Goal: Transaction & Acquisition: Book appointment/travel/reservation

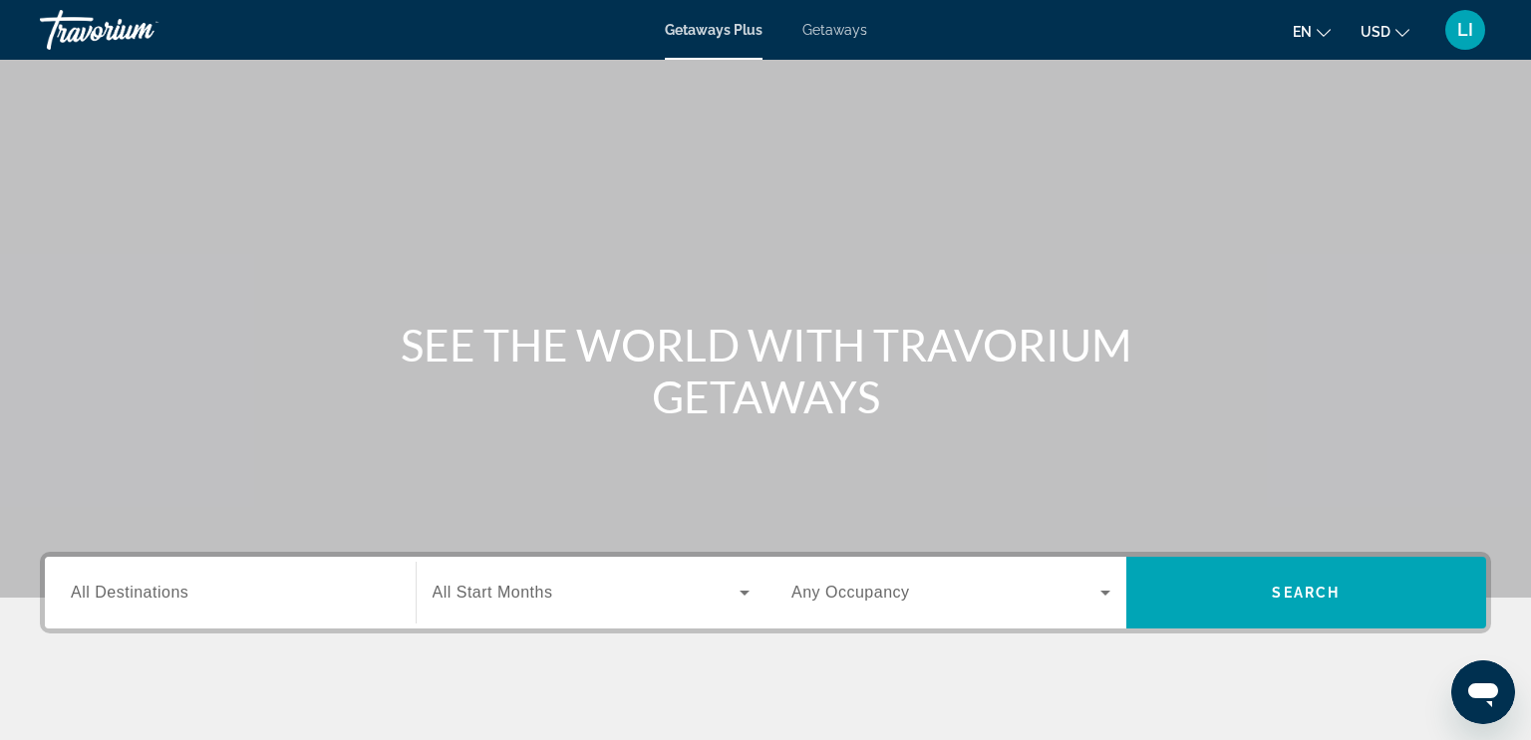
click at [834, 31] on span "Getaways" at bounding box center [834, 30] width 65 height 16
click at [833, 38] on link "Getaways" at bounding box center [834, 30] width 66 height 16
click at [174, 595] on span "All Destinations" at bounding box center [130, 592] width 118 height 17
click at [174, 595] on input "Destination All Destinations" at bounding box center [230, 594] width 319 height 24
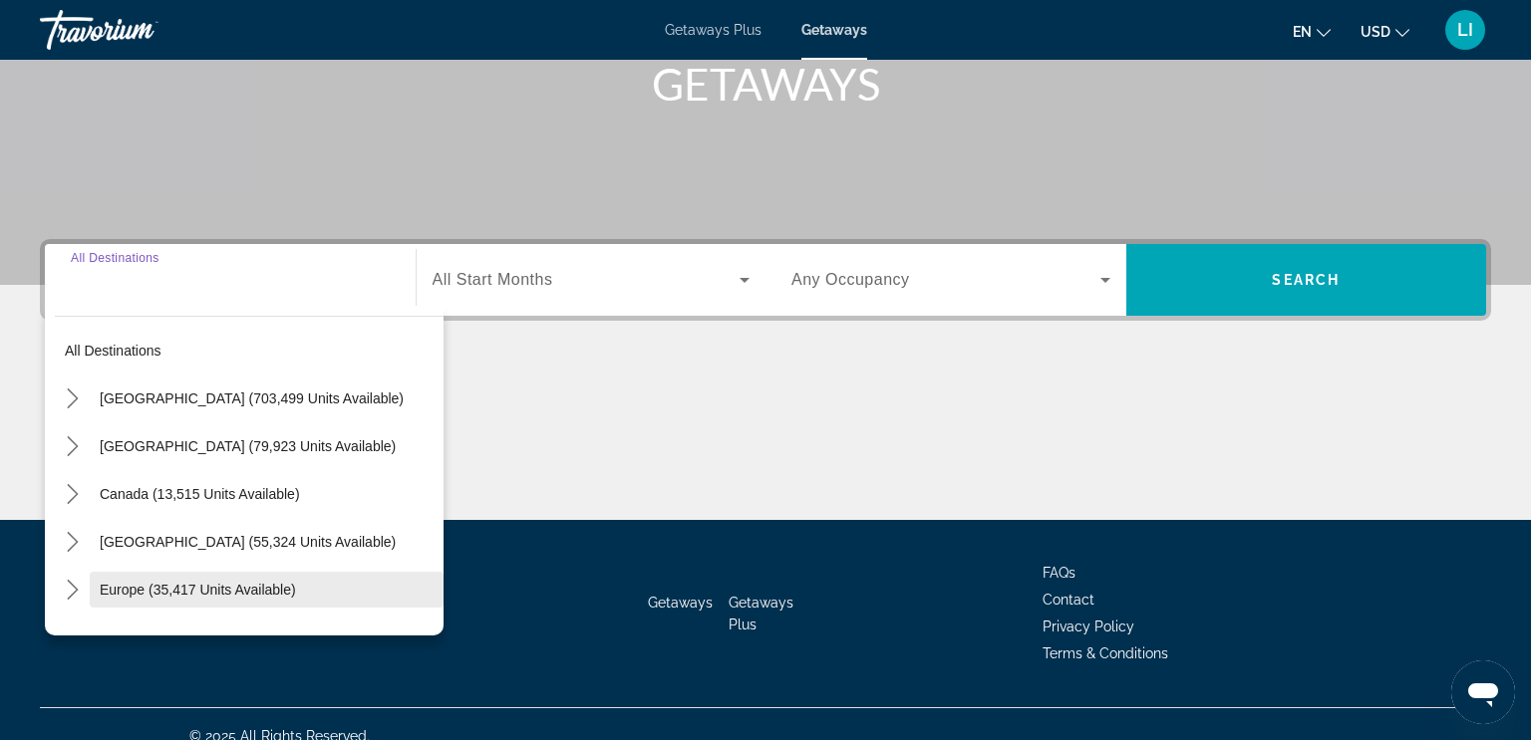
scroll to position [336, 0]
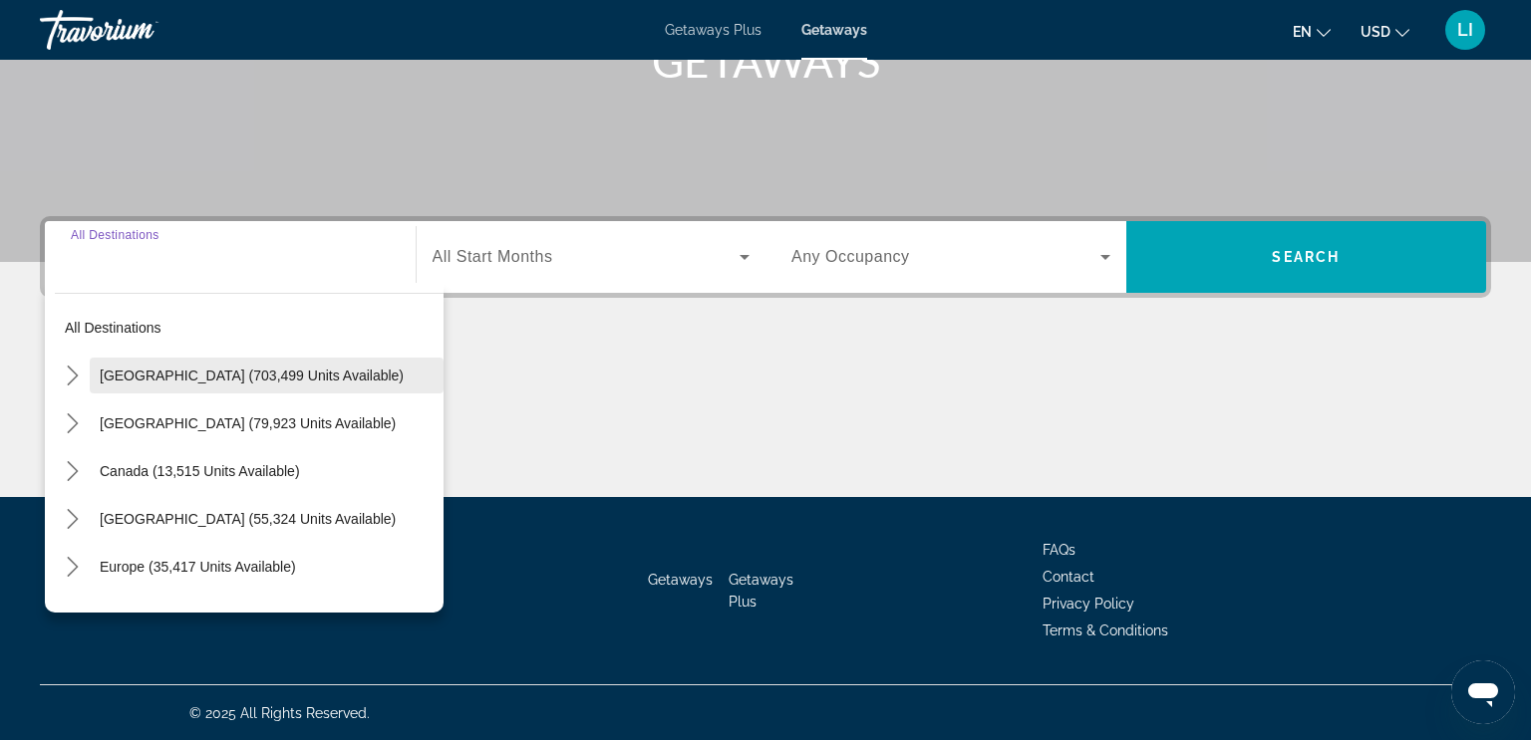
click at [168, 375] on span "[GEOGRAPHIC_DATA] (703,499 units available)" at bounding box center [252, 376] width 304 height 16
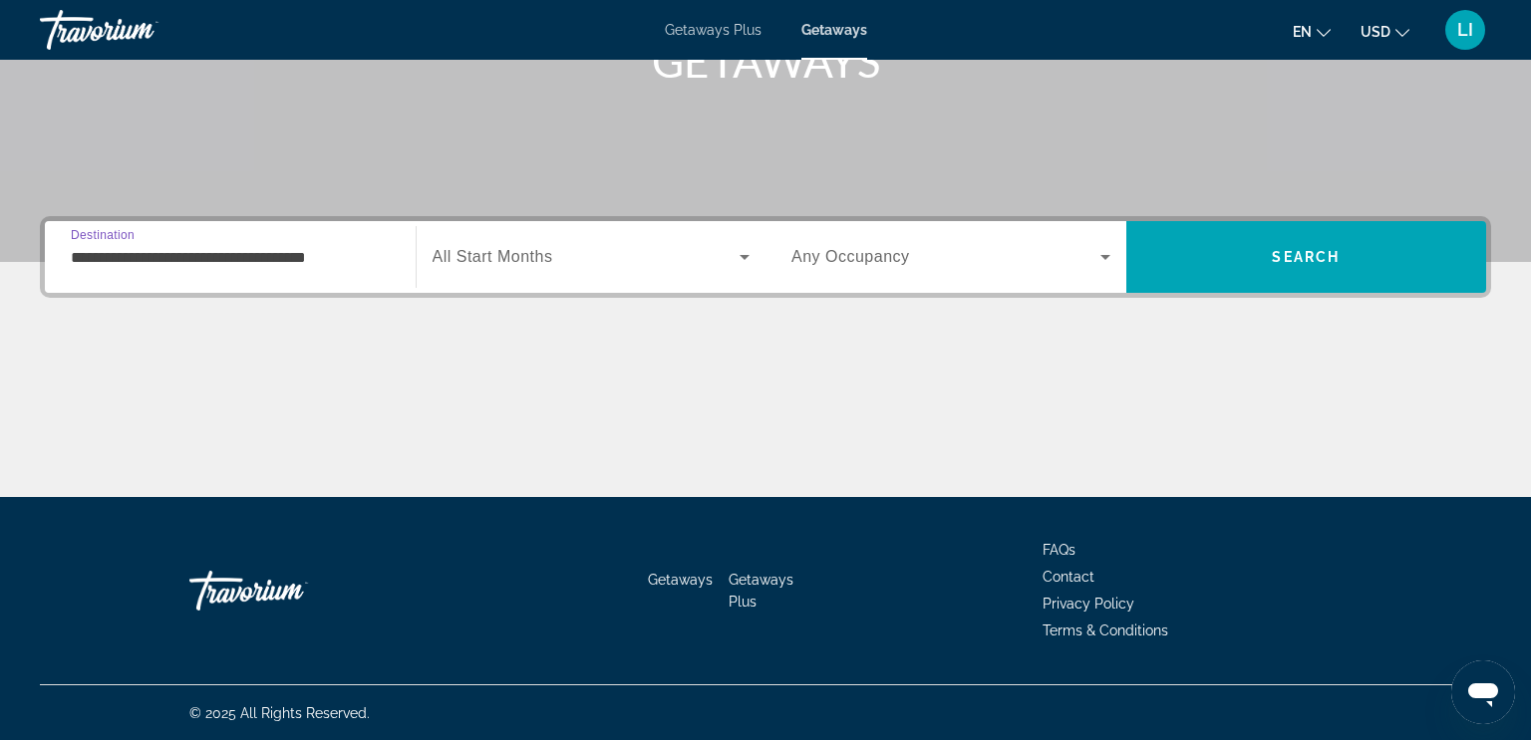
click at [159, 259] on input "**********" at bounding box center [230, 258] width 319 height 24
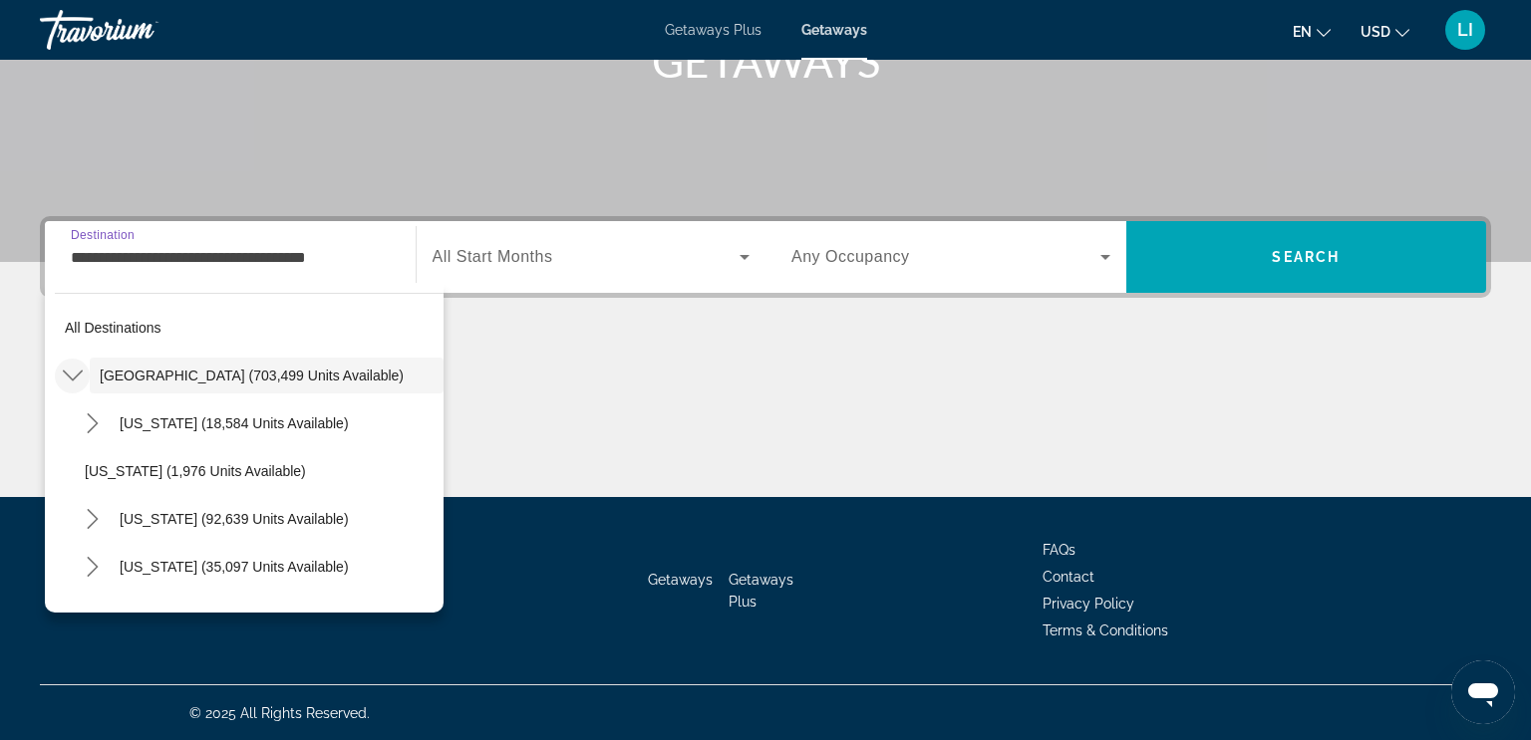
click at [74, 375] on icon "Toggle United States (703,499 units available) submenu" at bounding box center [73, 376] width 20 height 20
click at [73, 375] on icon "Toggle United States (703,499 units available) submenu" at bounding box center [73, 376] width 20 height 20
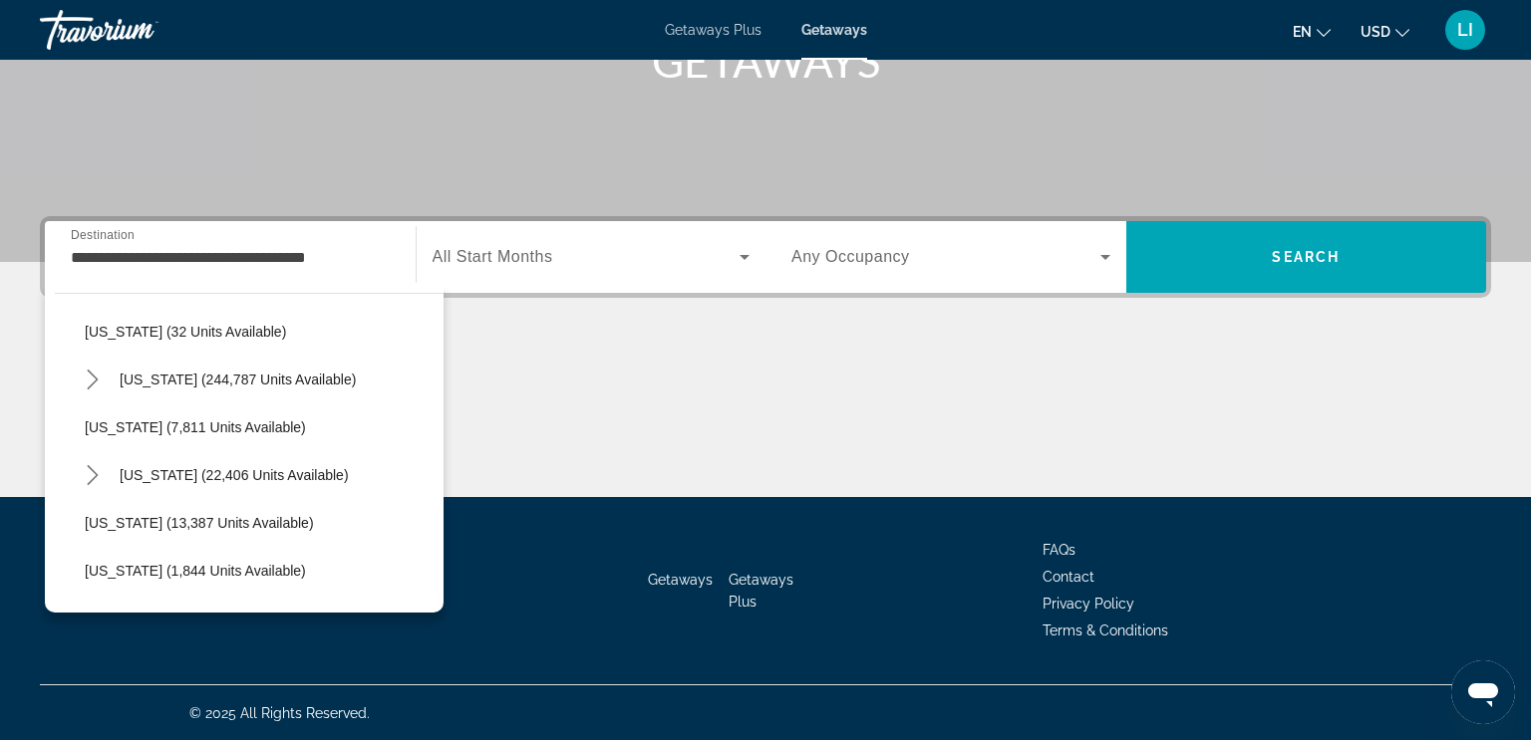
scroll to position [275, 0]
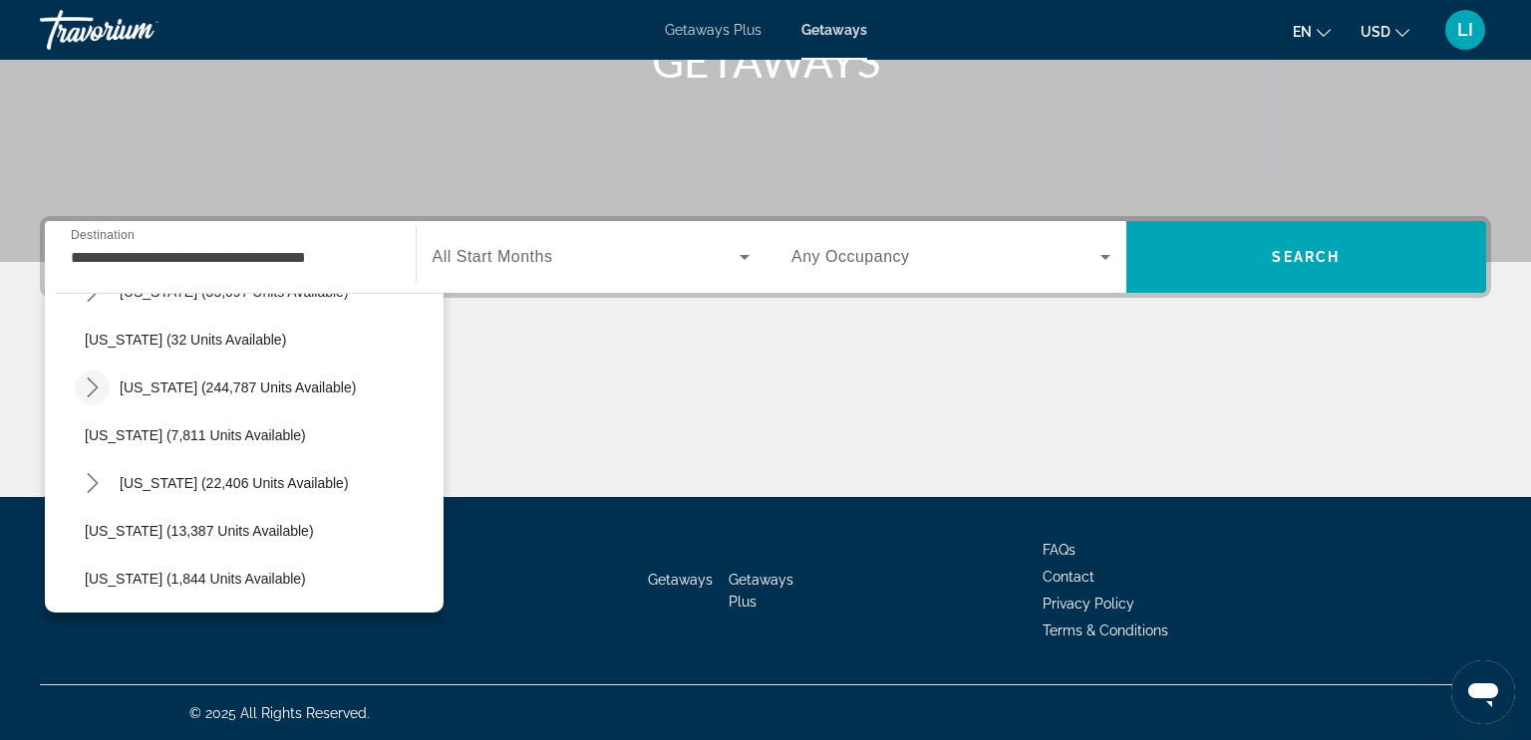
click at [92, 389] on icon "Toggle Florida (244,787 units available) submenu" at bounding box center [93, 388] width 20 height 20
click at [132, 436] on span "Orlando & Disney Area (96,775 units available)" at bounding box center [253, 436] width 296 height 16
type input "**********"
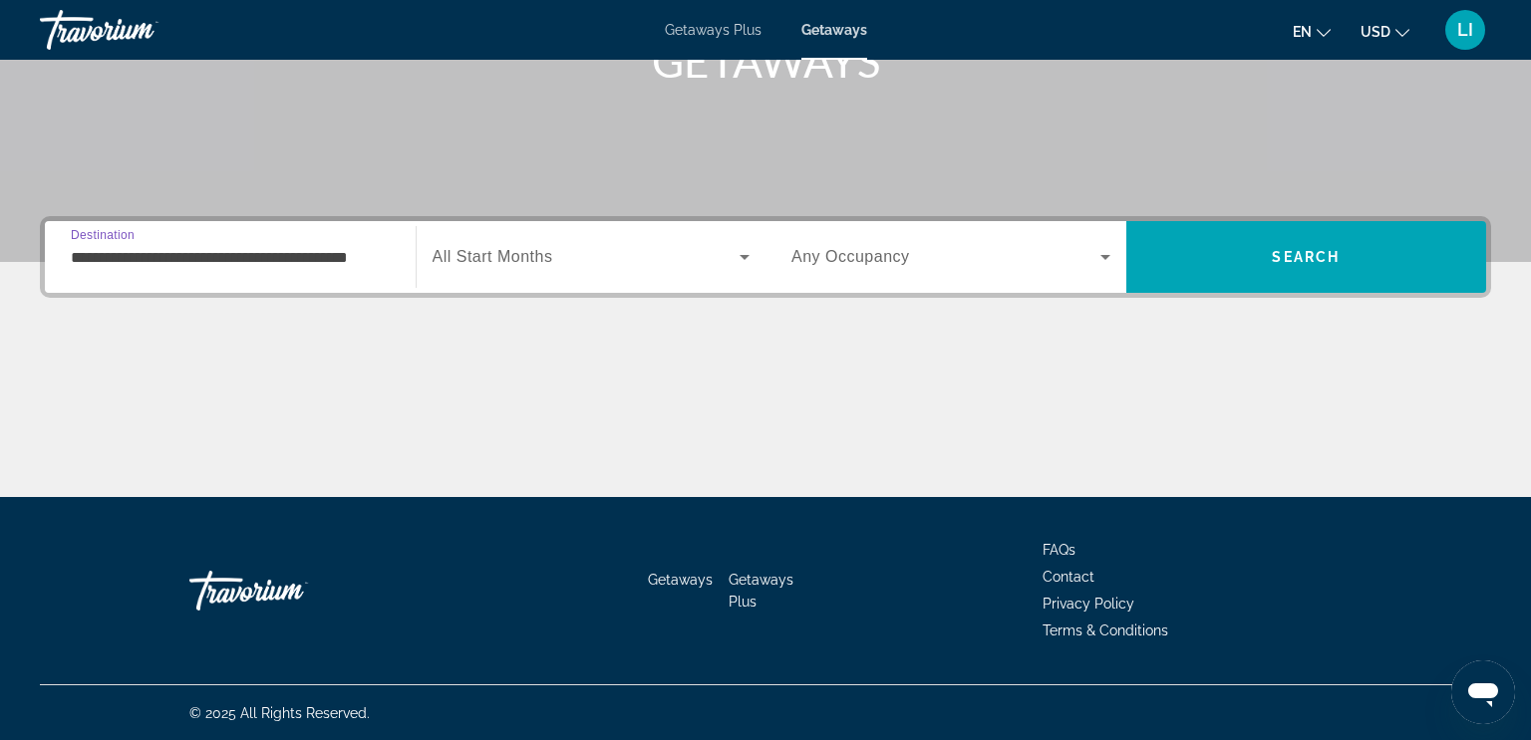
click at [743, 258] on icon "Search widget" at bounding box center [744, 257] width 24 height 24
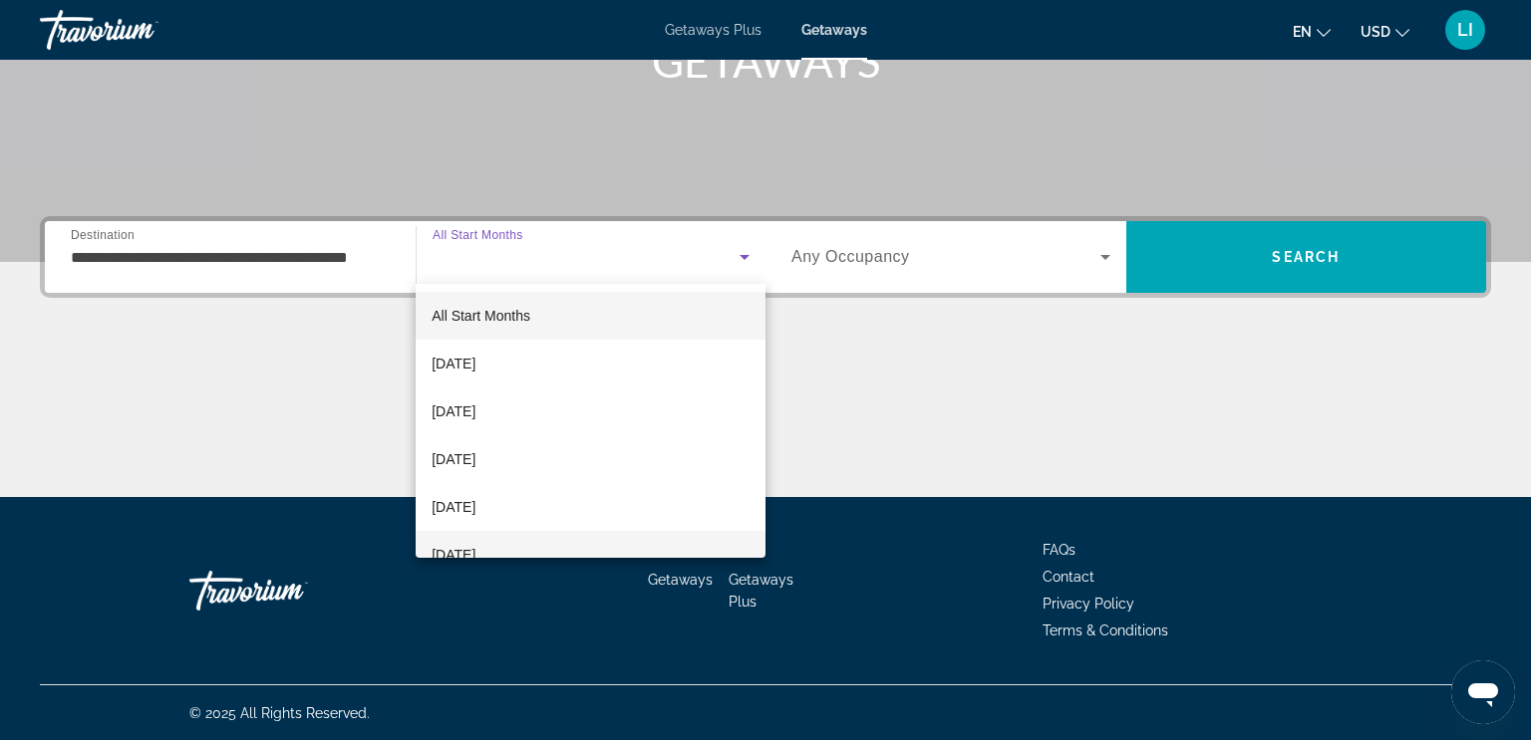
click at [475, 556] on span "[DATE]" at bounding box center [454, 555] width 44 height 24
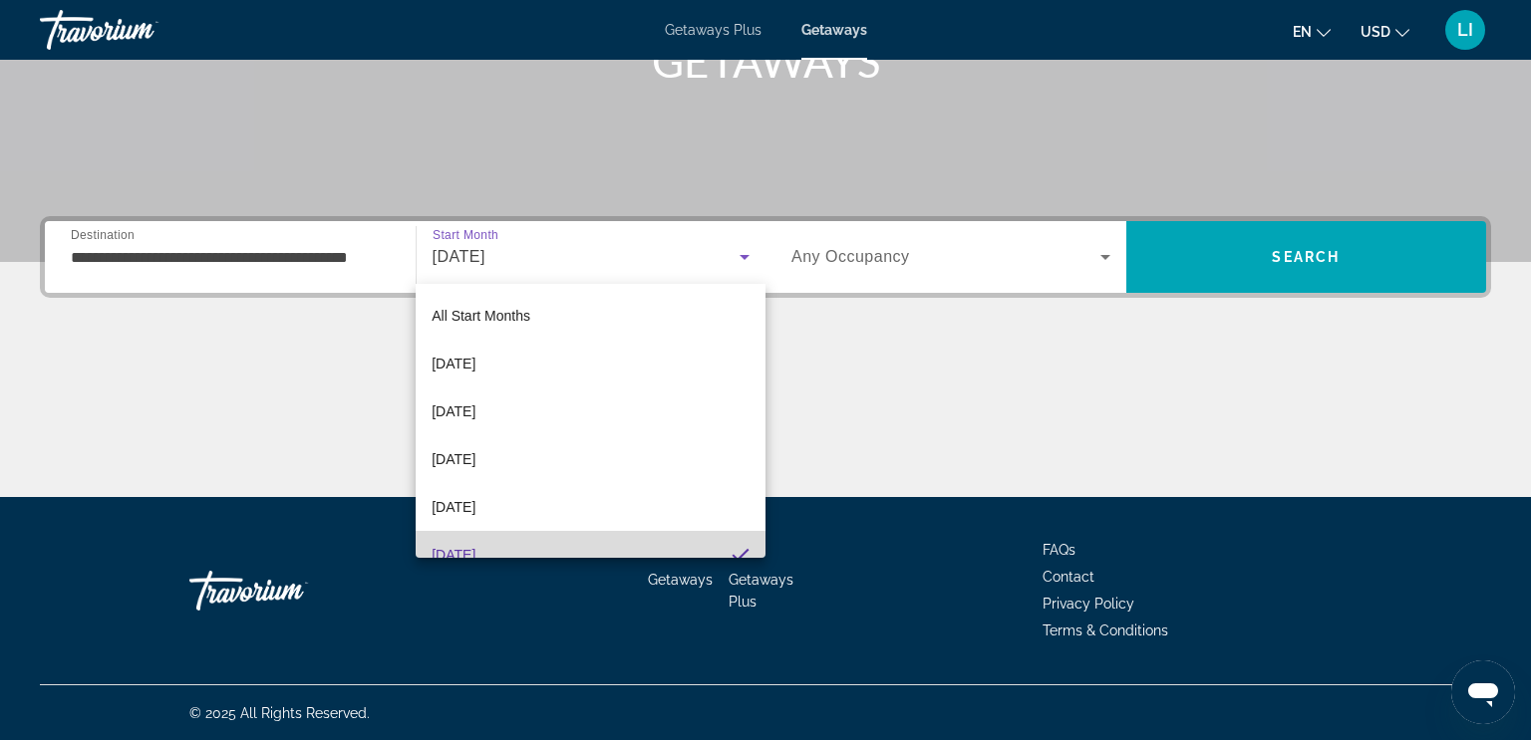
scroll to position [20, 0]
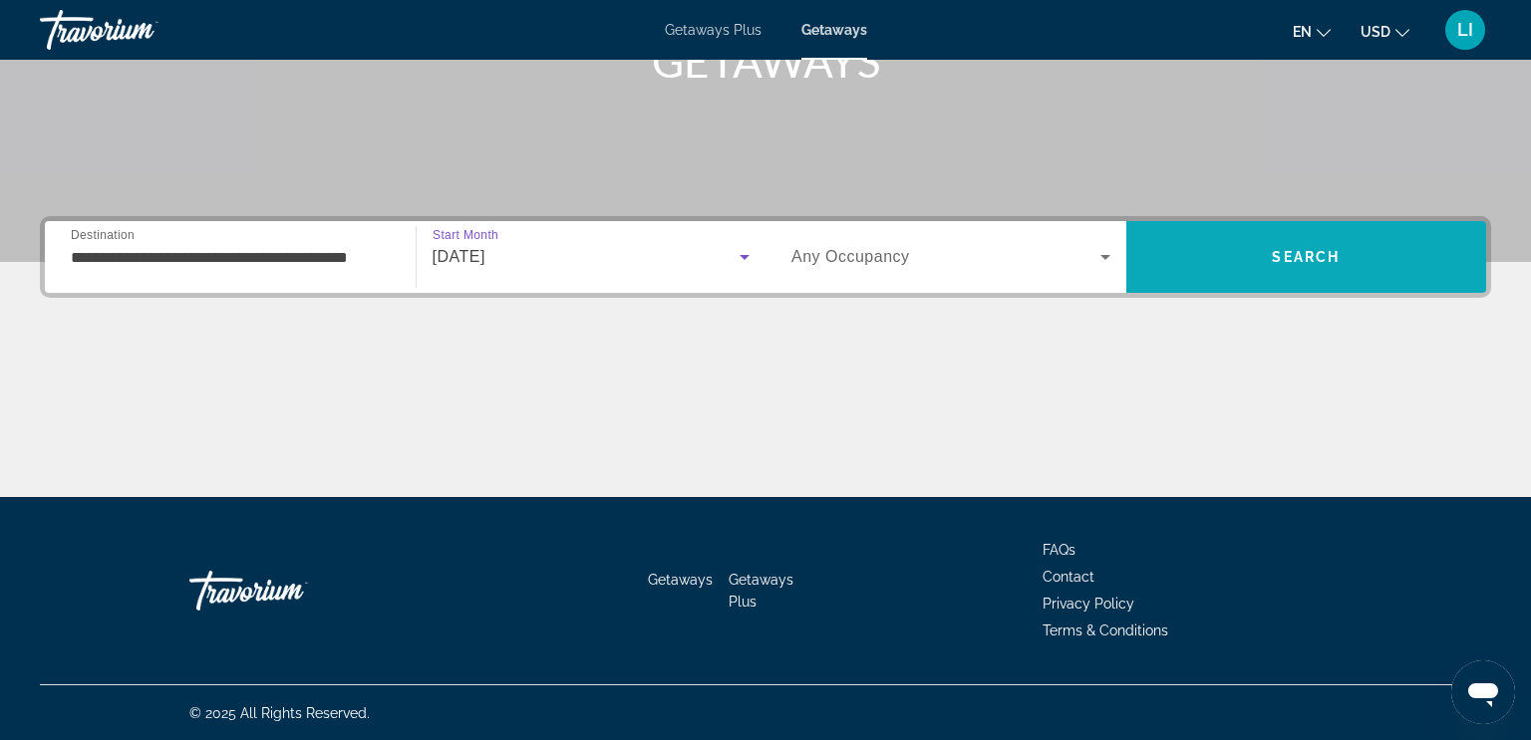
click at [1308, 260] on span "Search" at bounding box center [1306, 257] width 68 height 16
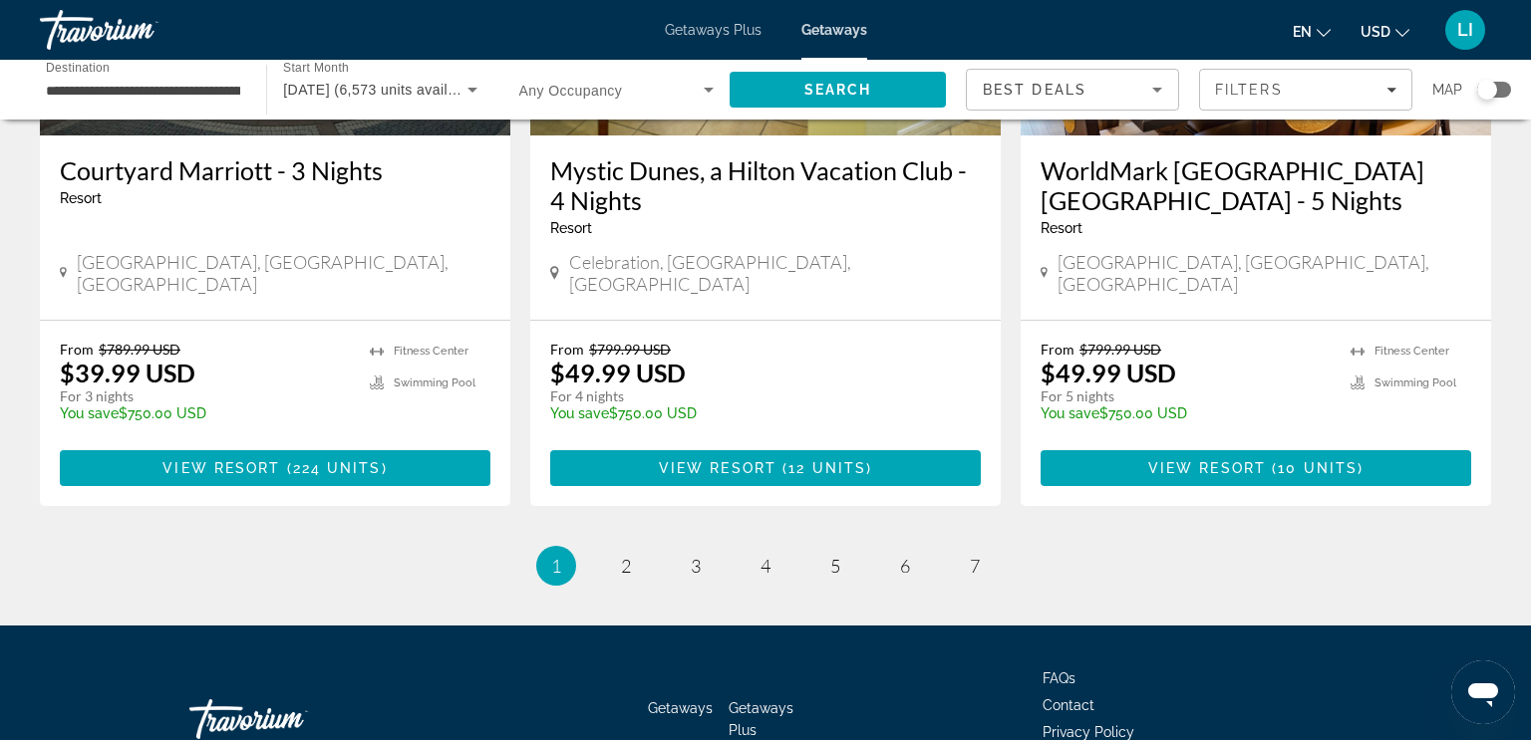
scroll to position [2602, 0]
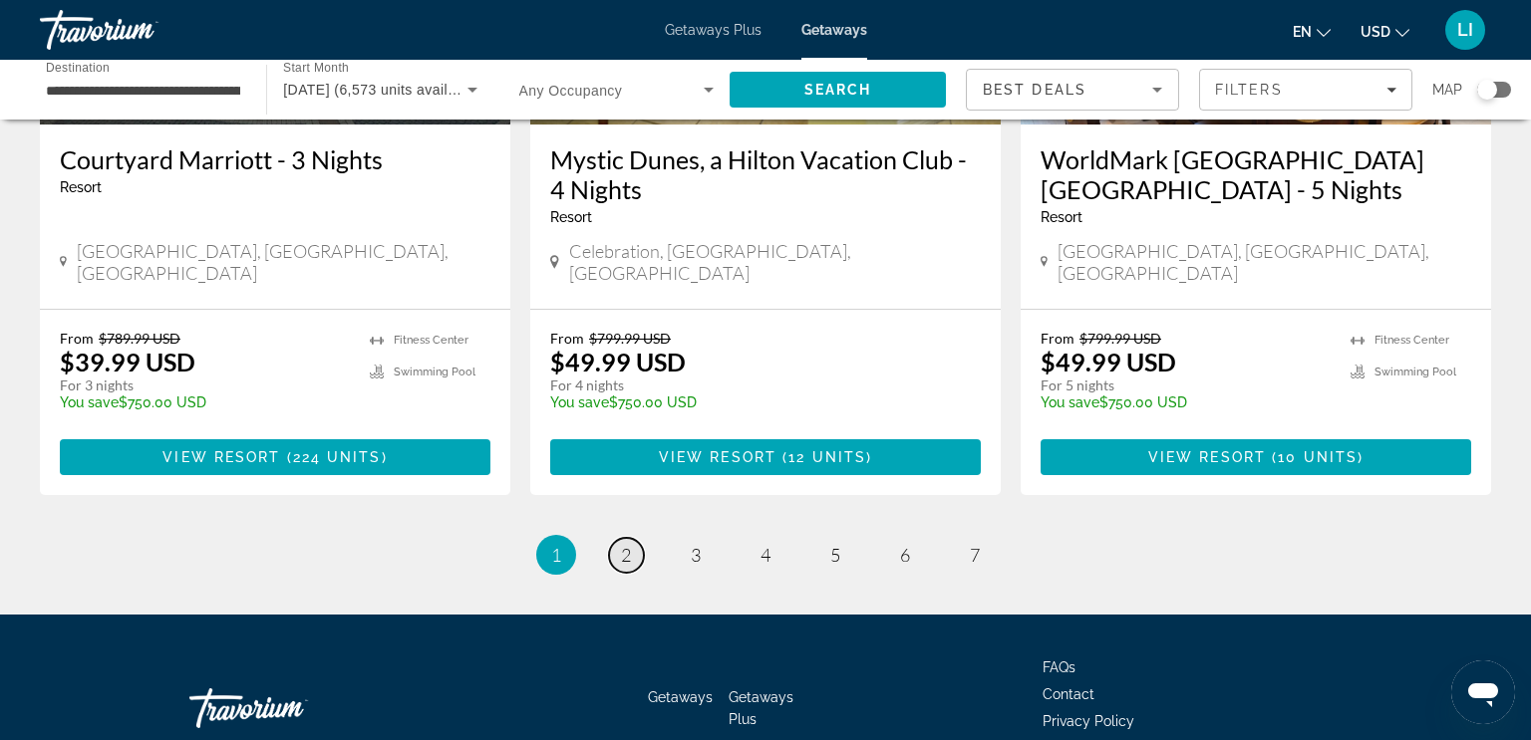
click at [632, 538] on link "page 2" at bounding box center [626, 555] width 35 height 35
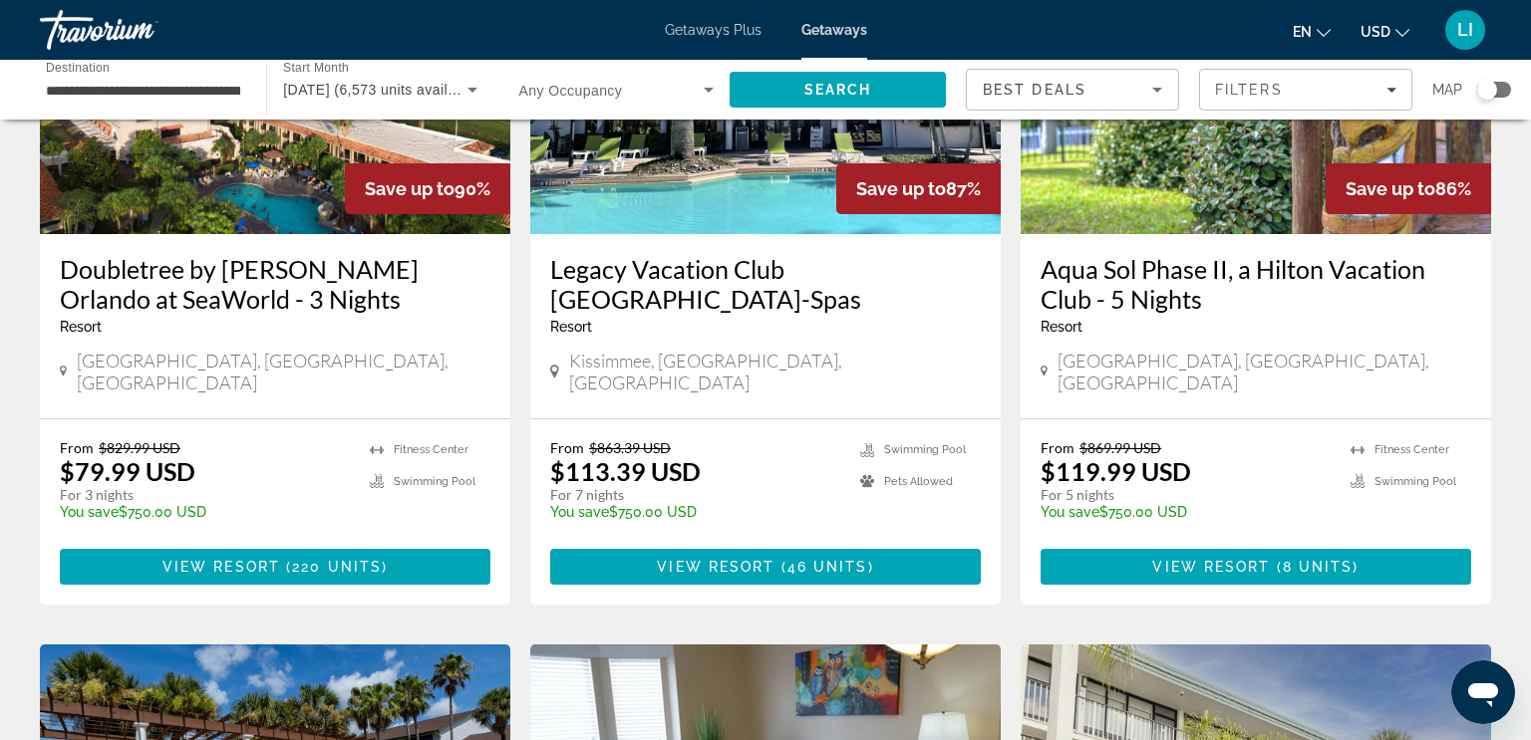
scroll to position [1036, 0]
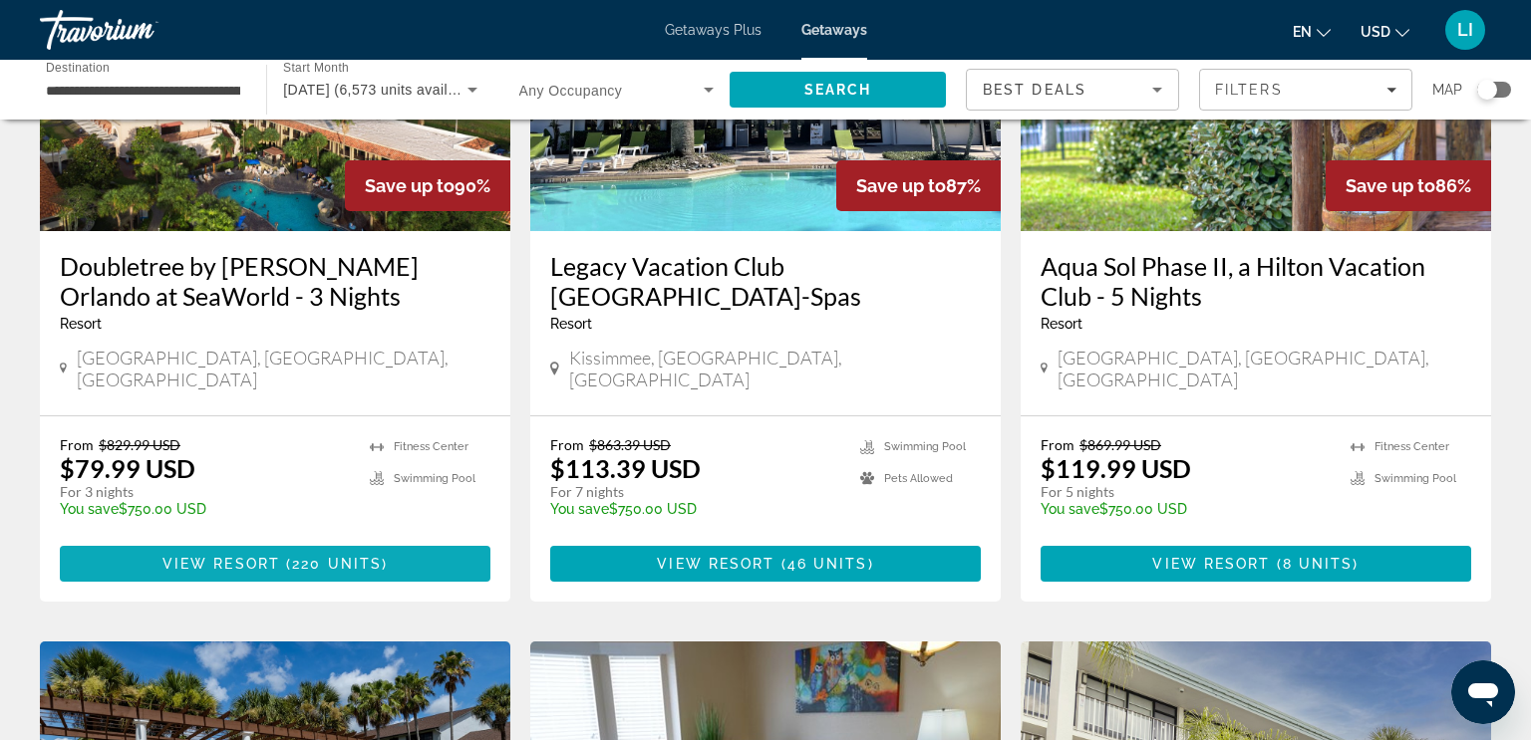
click at [280, 556] on span "( 220 units )" at bounding box center [334, 564] width 108 height 16
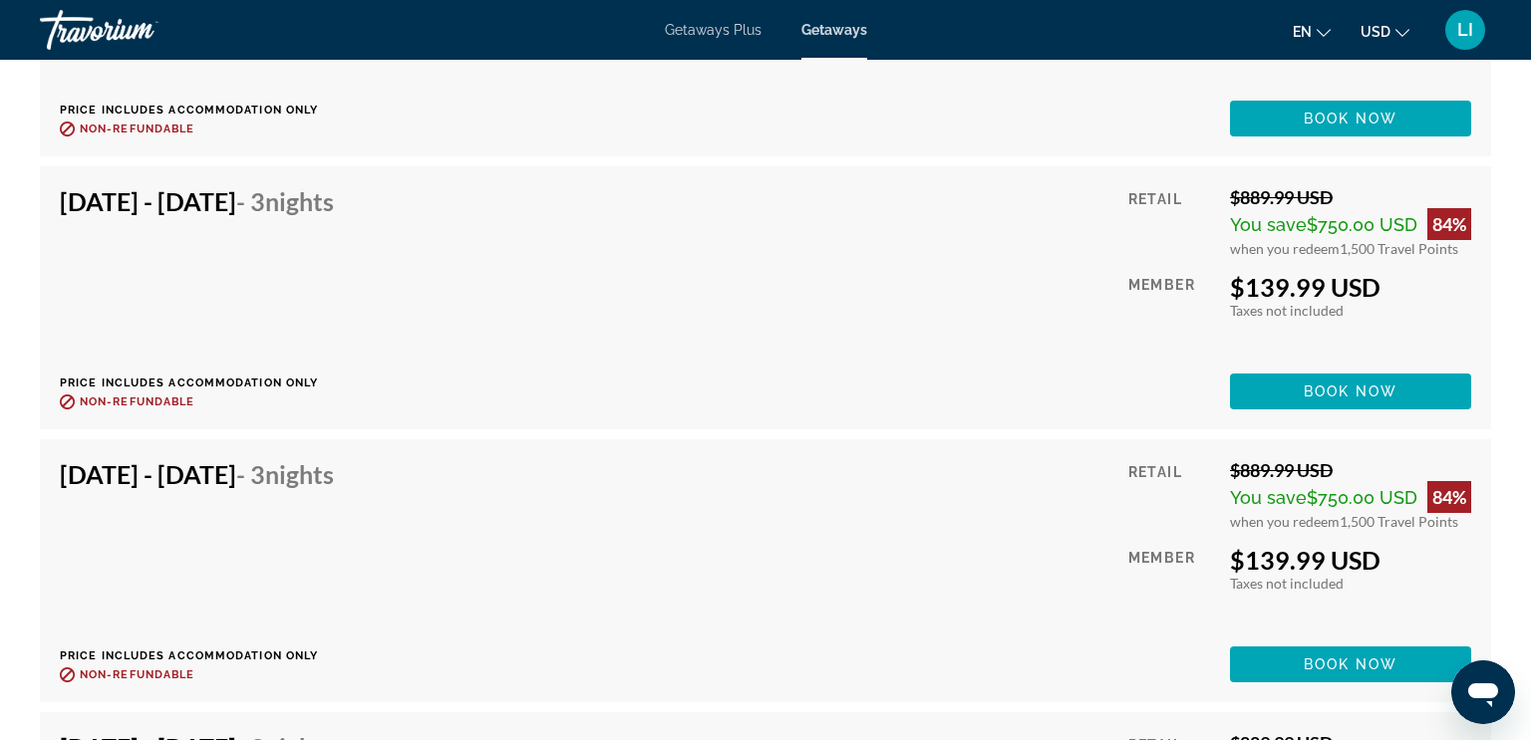
scroll to position [18377, 0]
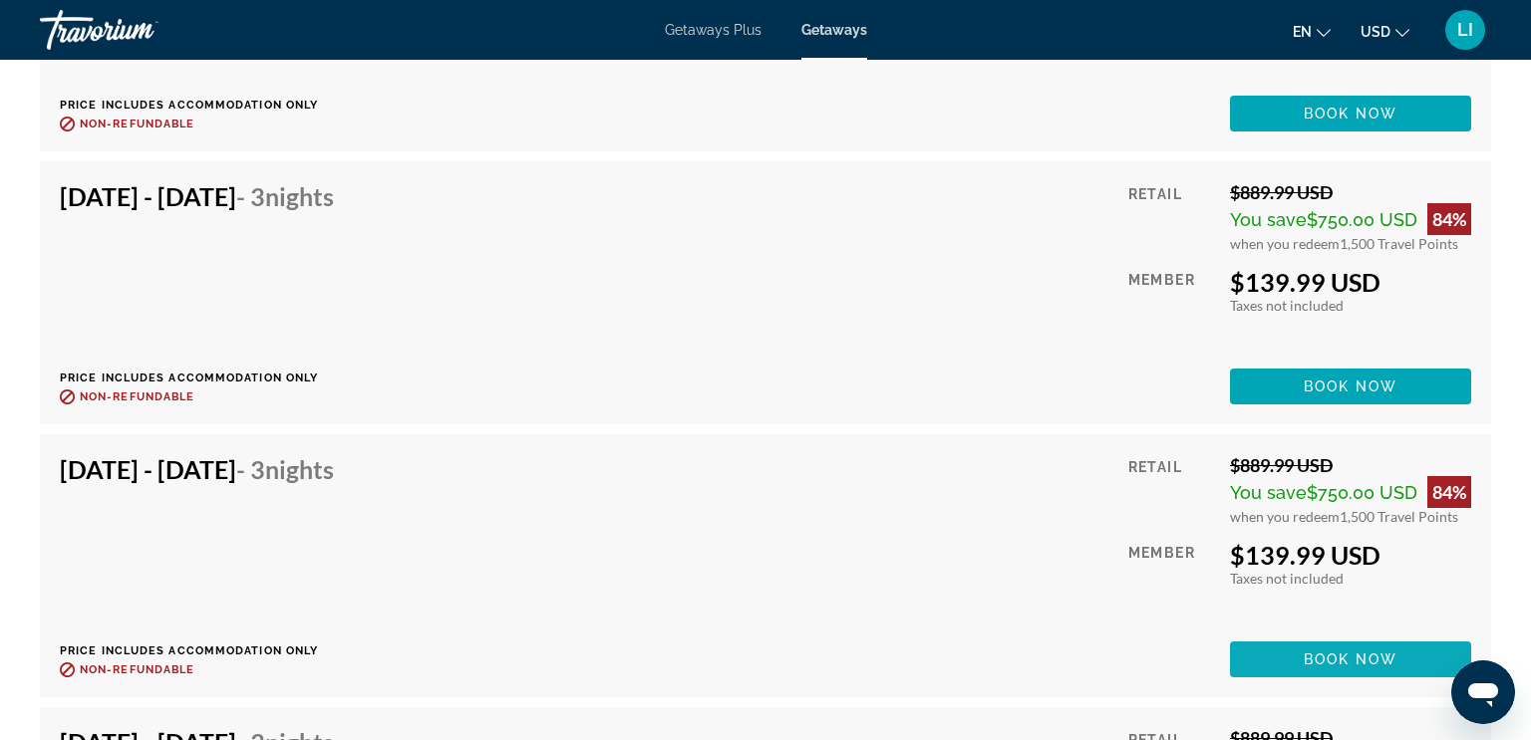
click at [1307, 658] on span "Book now" at bounding box center [1351, 660] width 95 height 16
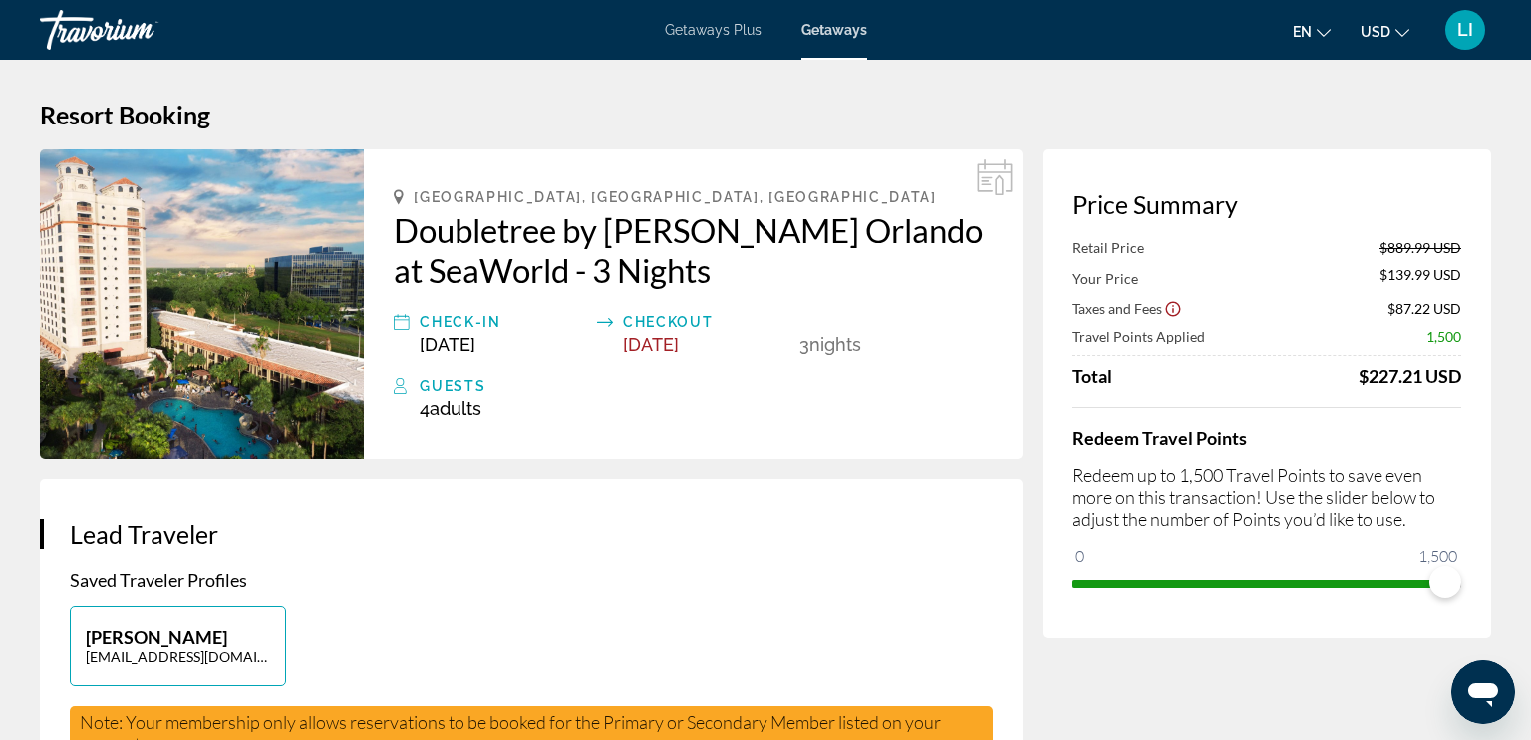
click at [720, 30] on span "Getaways Plus" at bounding box center [713, 30] width 97 height 16
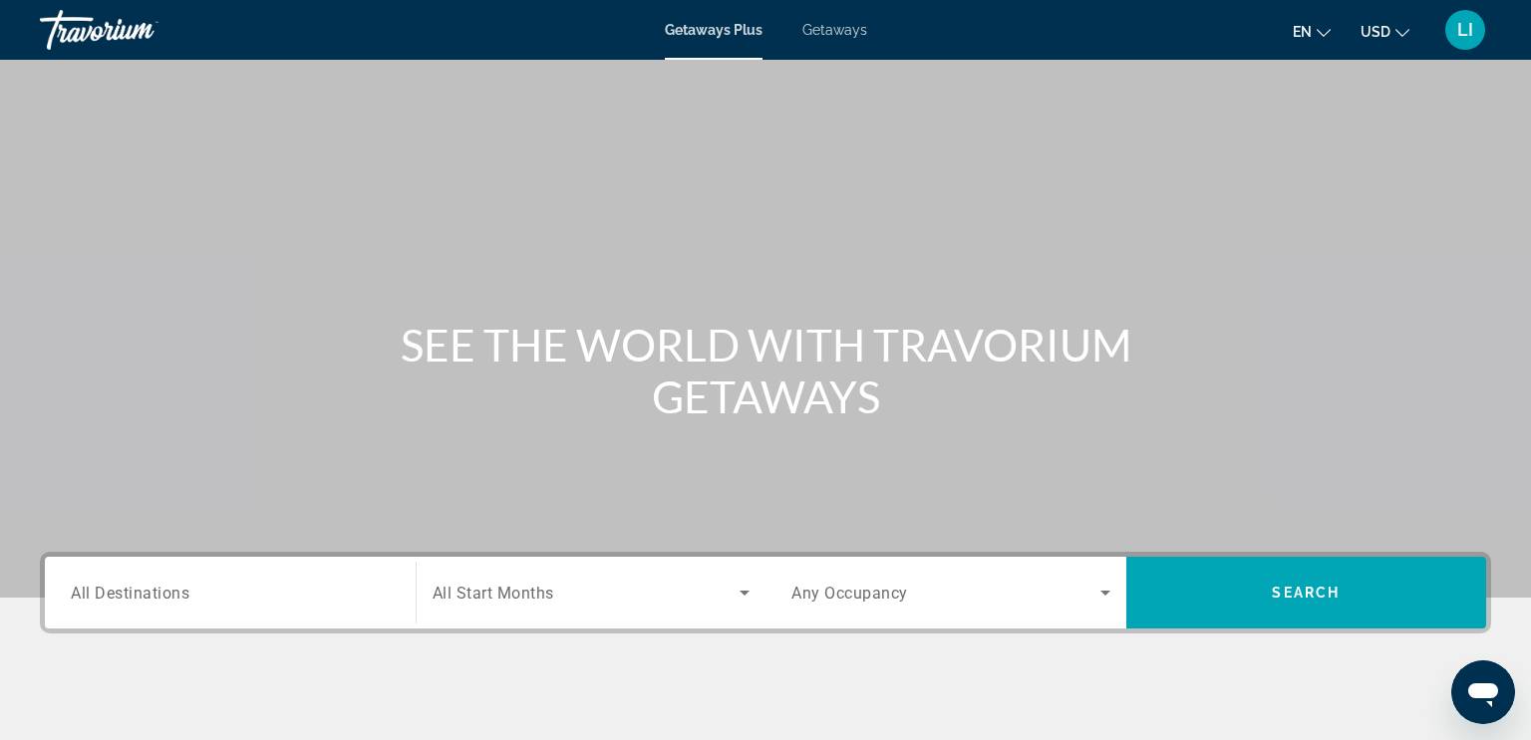
click at [134, 596] on span "All Destinations" at bounding box center [130, 592] width 119 height 19
click at [134, 596] on input "Destination All Destinations" at bounding box center [230, 594] width 319 height 24
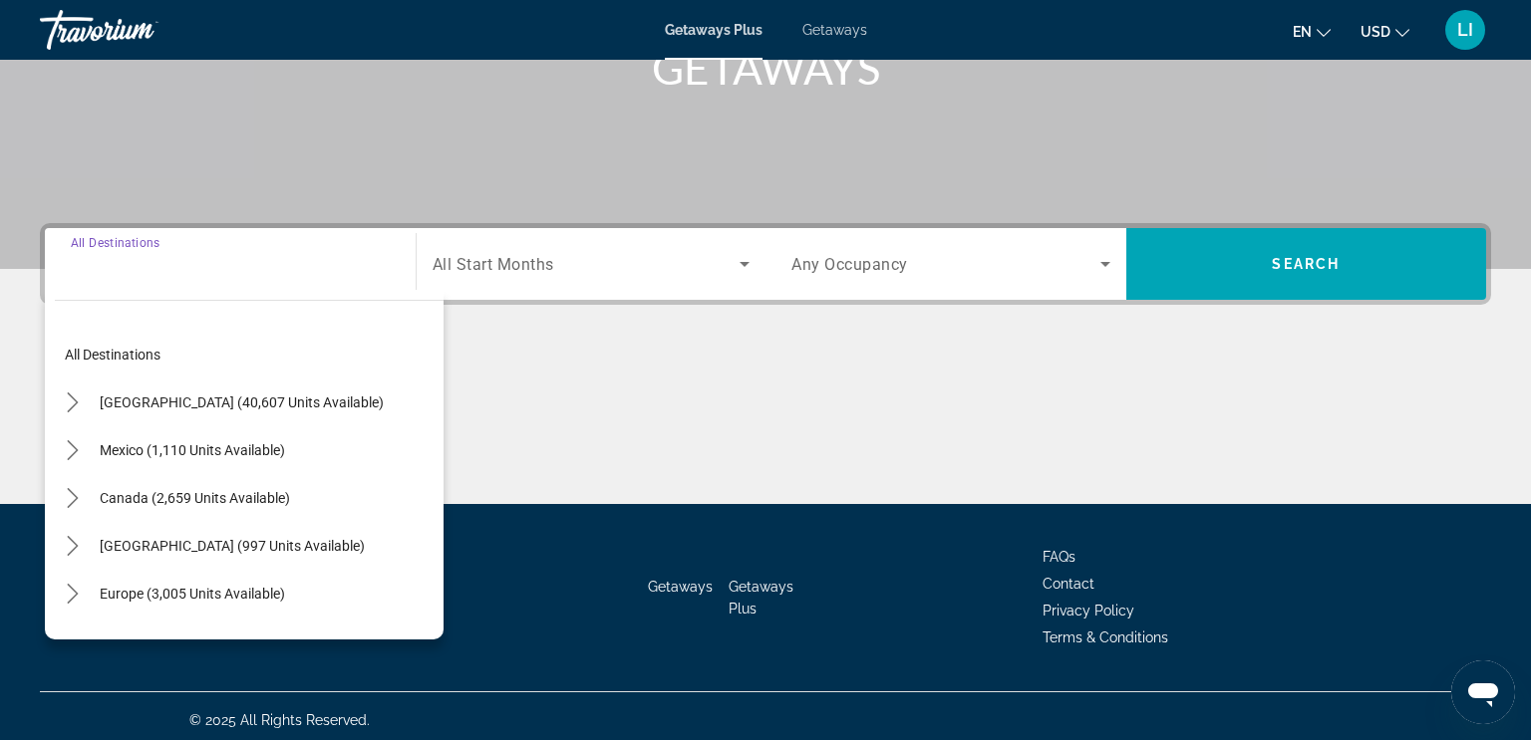
scroll to position [336, 0]
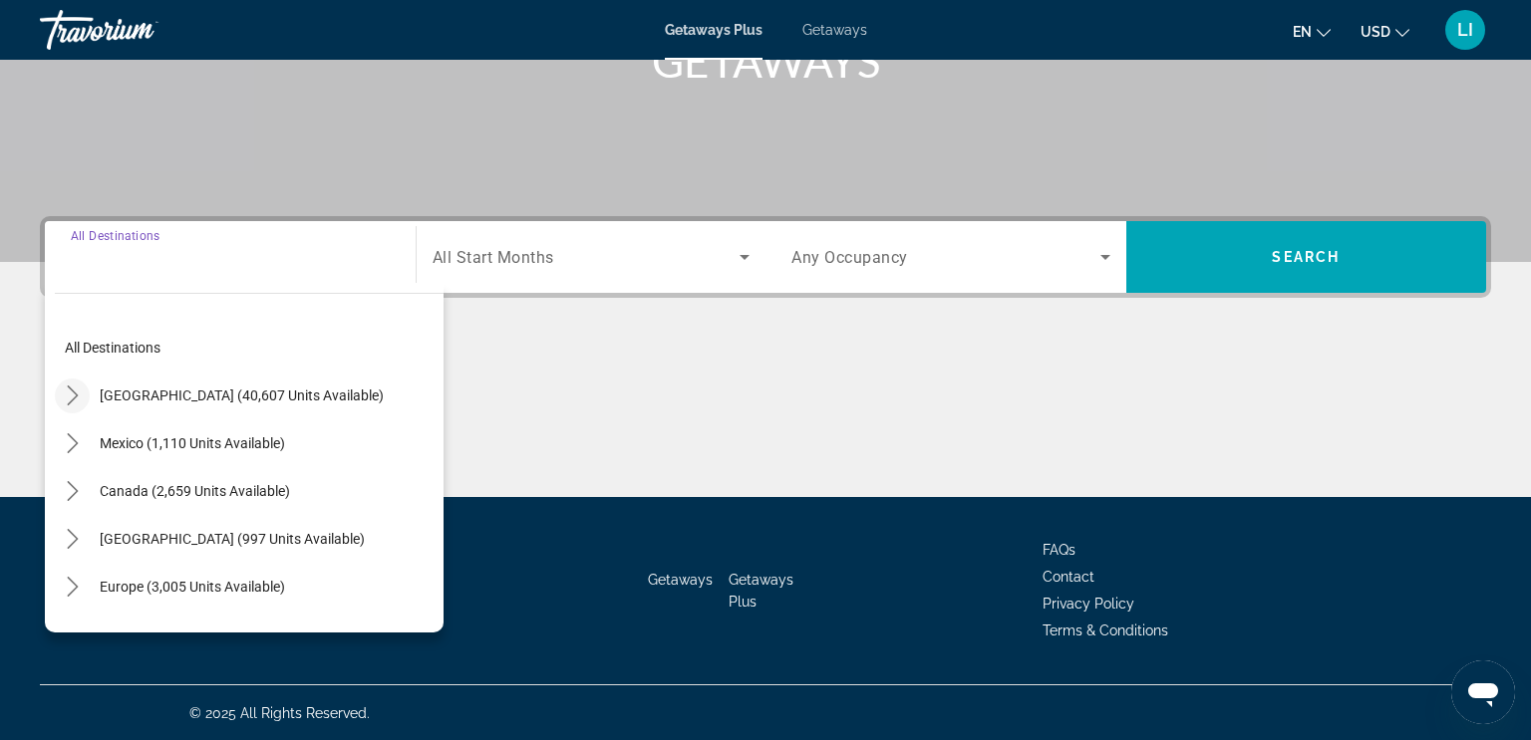
click at [74, 396] on icon "Toggle United States (40,607 units available) submenu" at bounding box center [73, 396] width 20 height 20
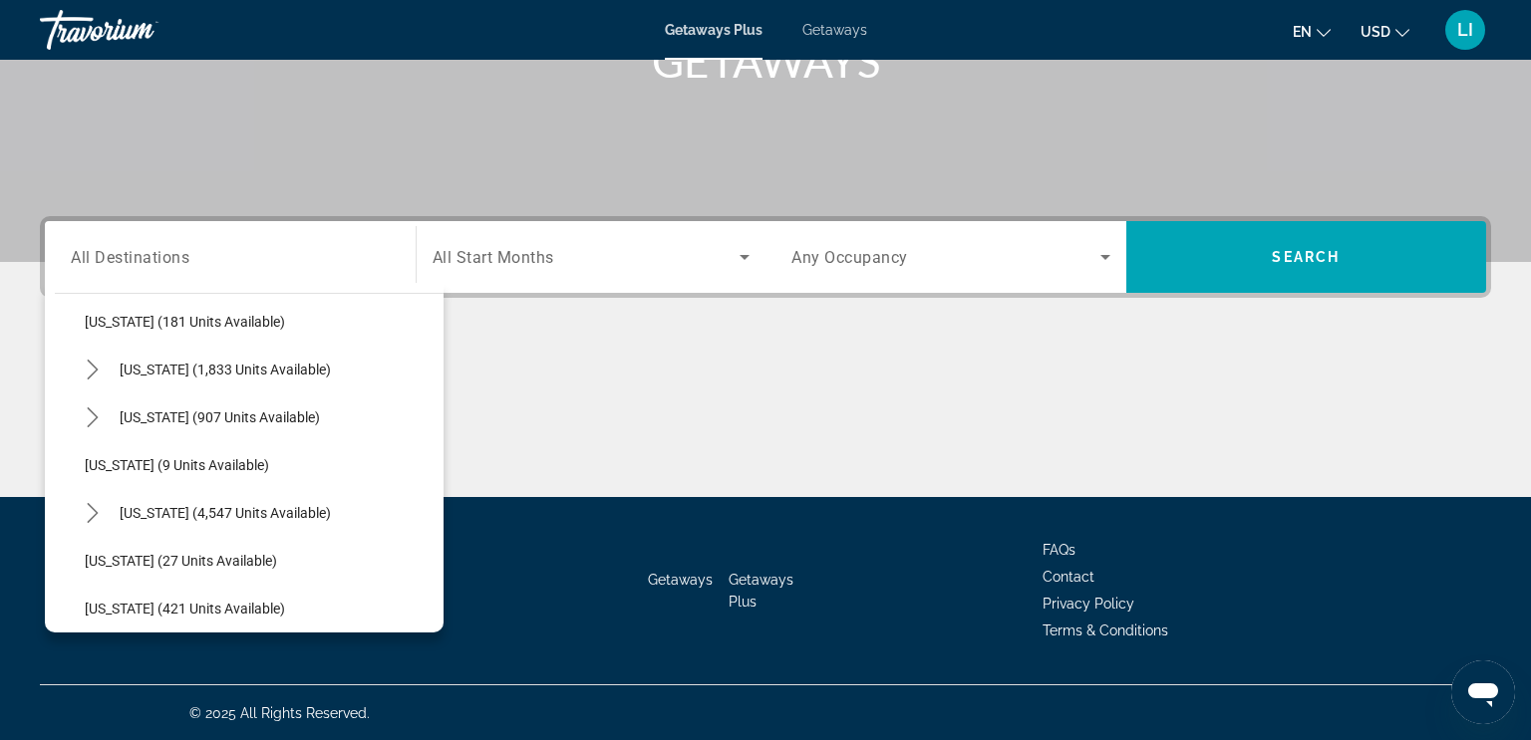
scroll to position [171, 0]
click at [141, 509] on span "[US_STATE] (4,547 units available)" at bounding box center [225, 511] width 211 height 16
type input "**********"
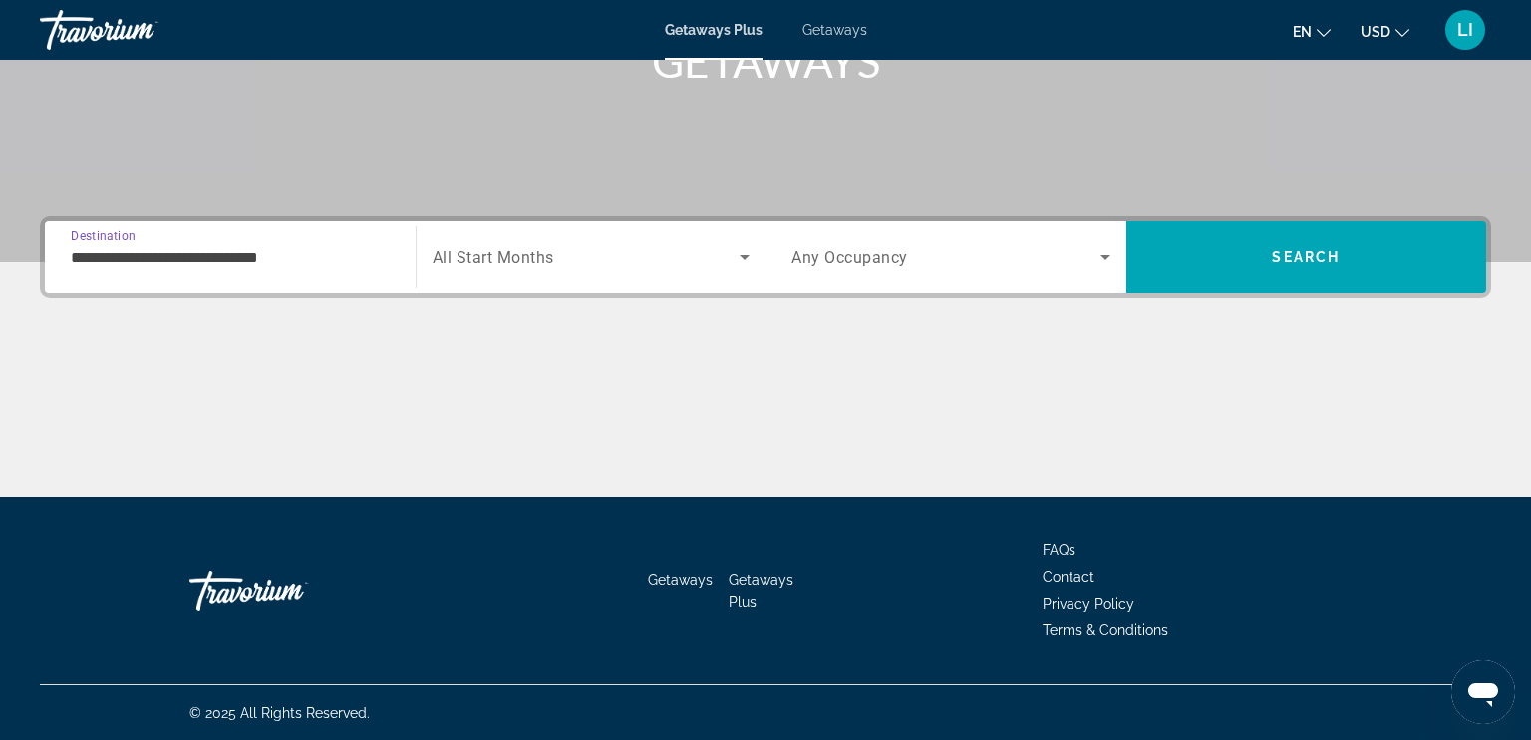
click at [743, 255] on icon "Search widget" at bounding box center [744, 257] width 10 height 5
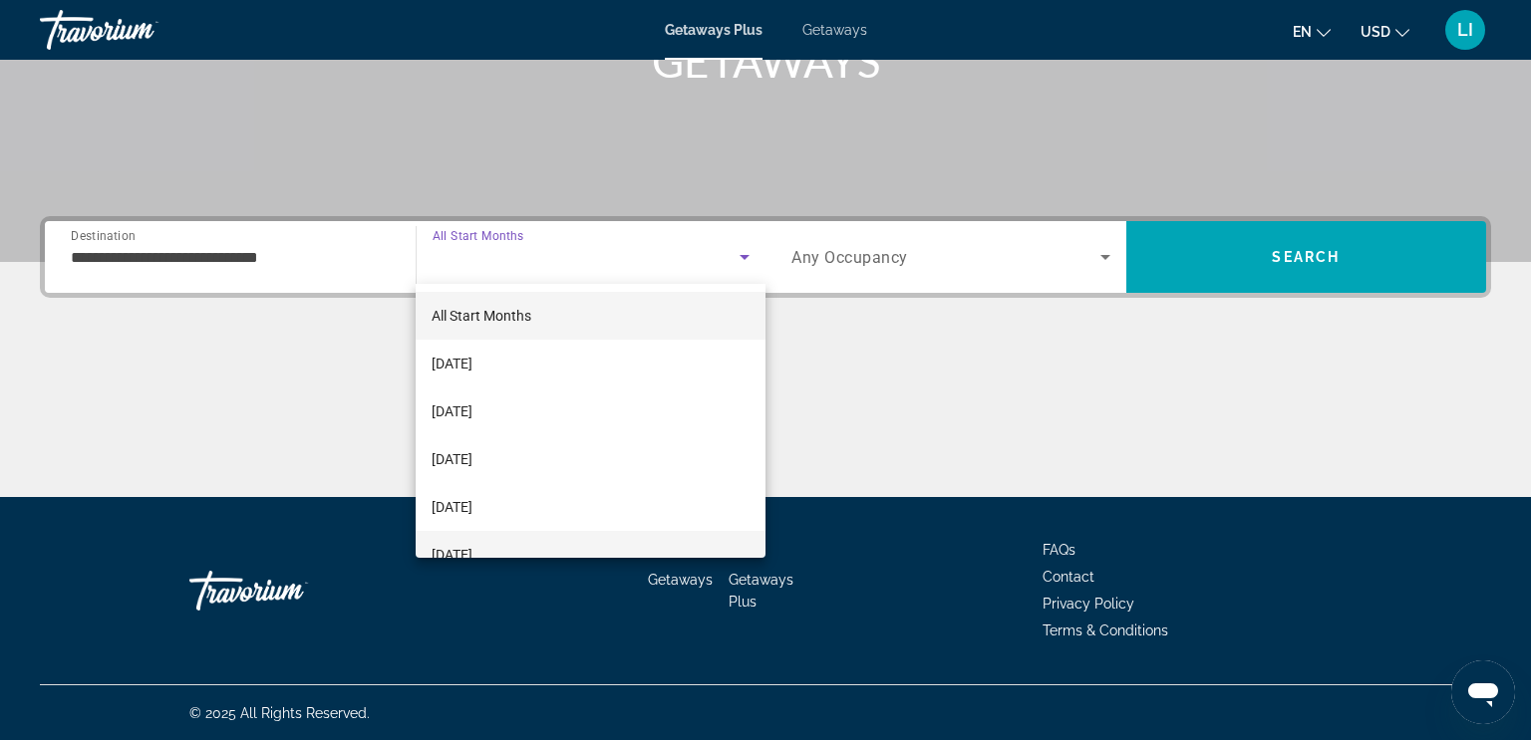
click at [472, 554] on span "[DATE]" at bounding box center [452, 555] width 41 height 24
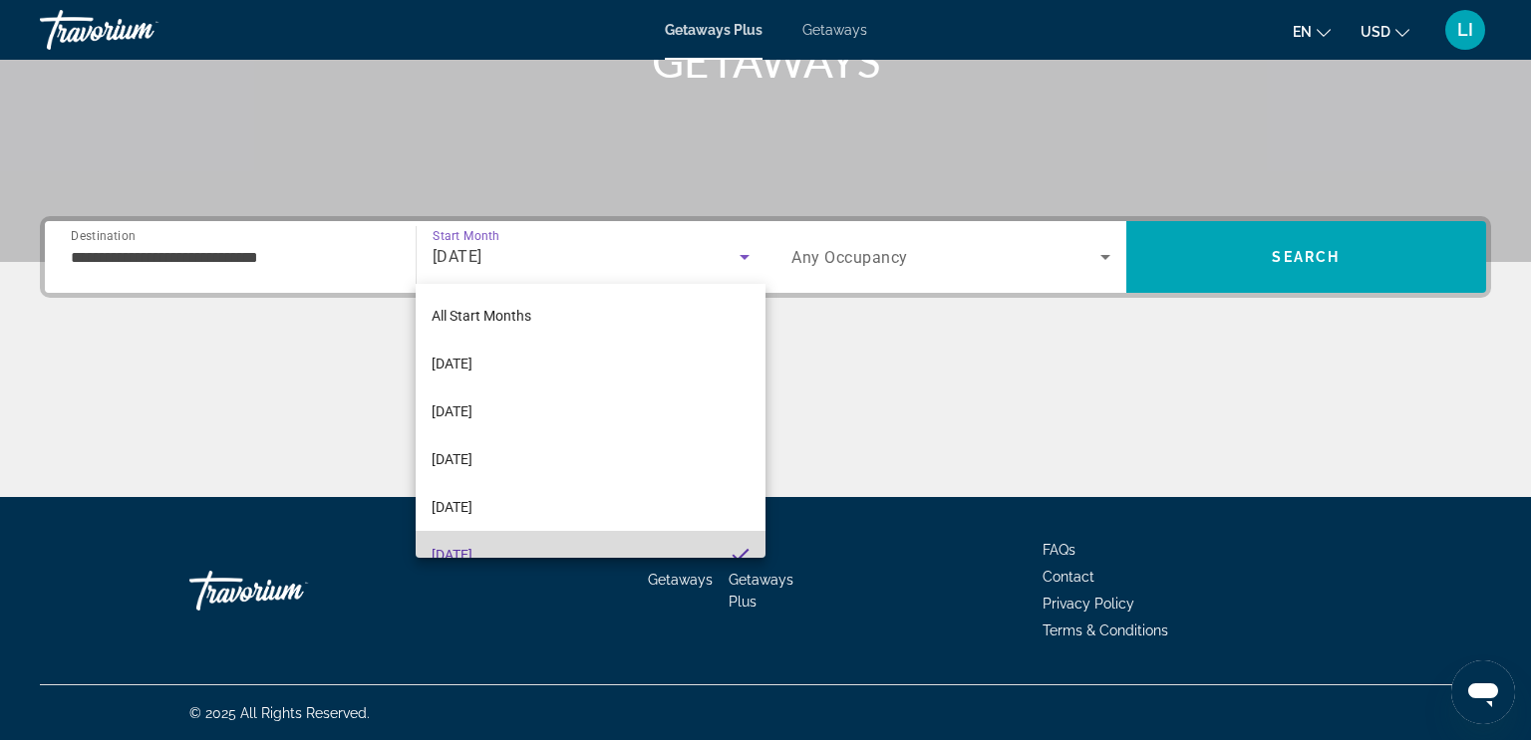
scroll to position [20, 0]
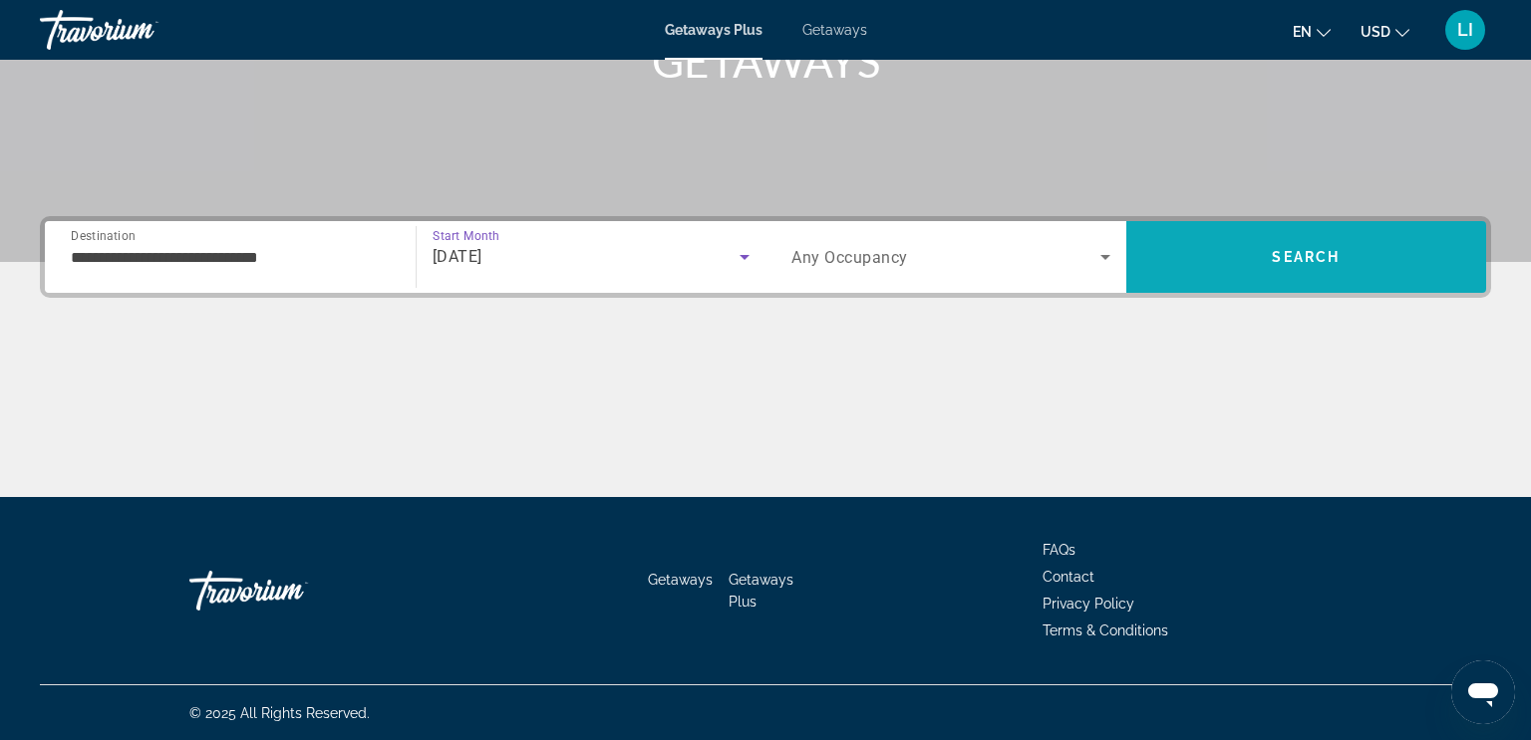
click at [1250, 259] on span "Search" at bounding box center [1306, 257] width 361 height 48
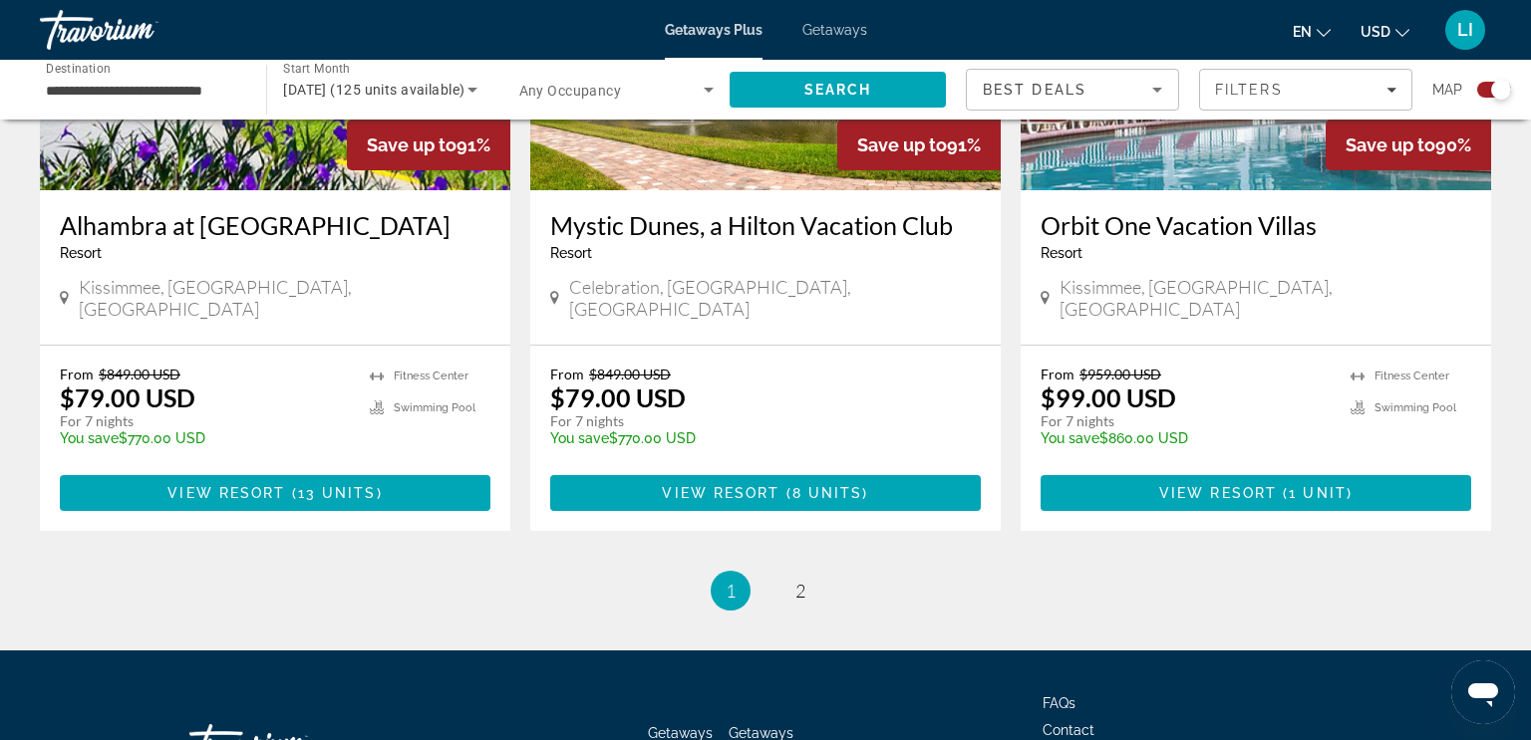
scroll to position [3160, 0]
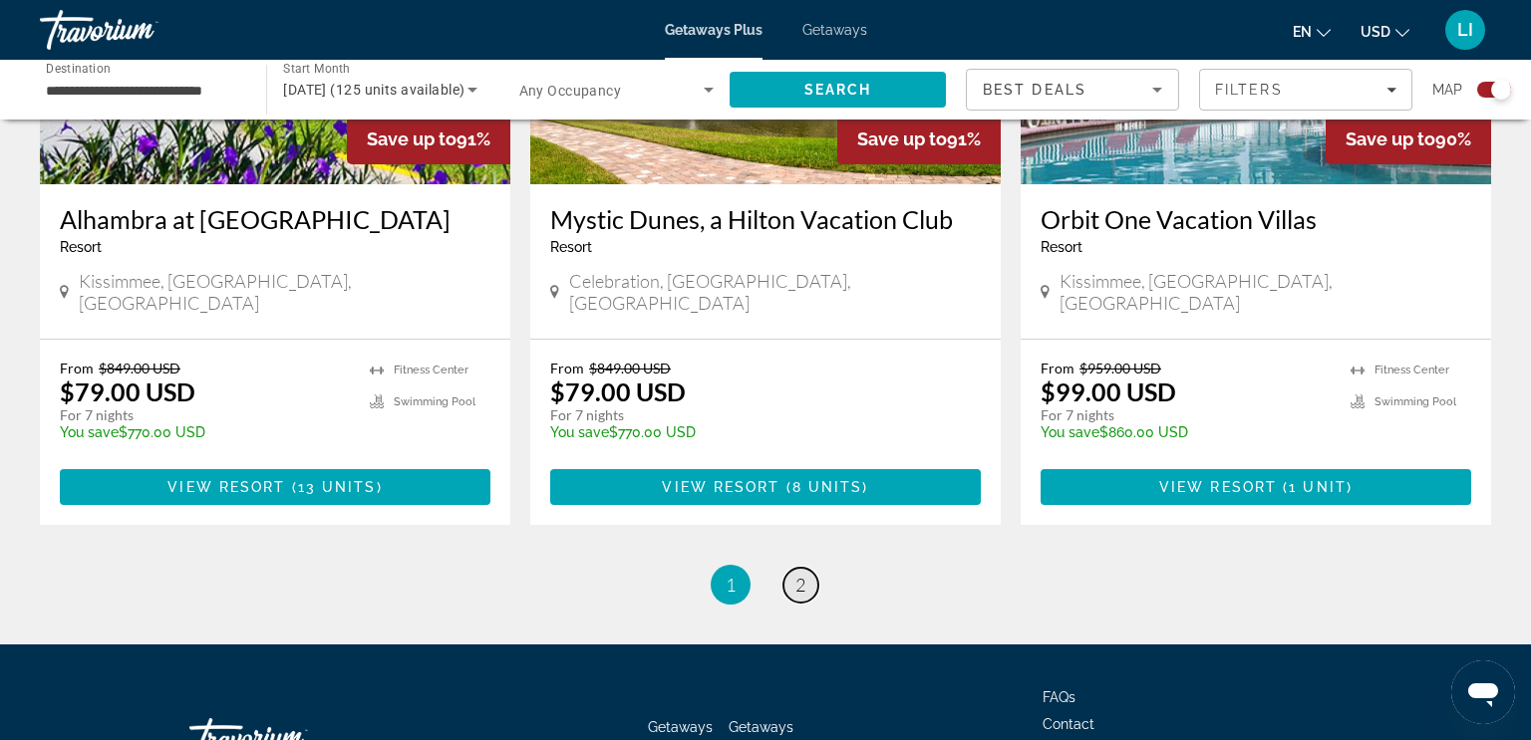
click at [799, 574] on span "2" at bounding box center [800, 585] width 10 height 22
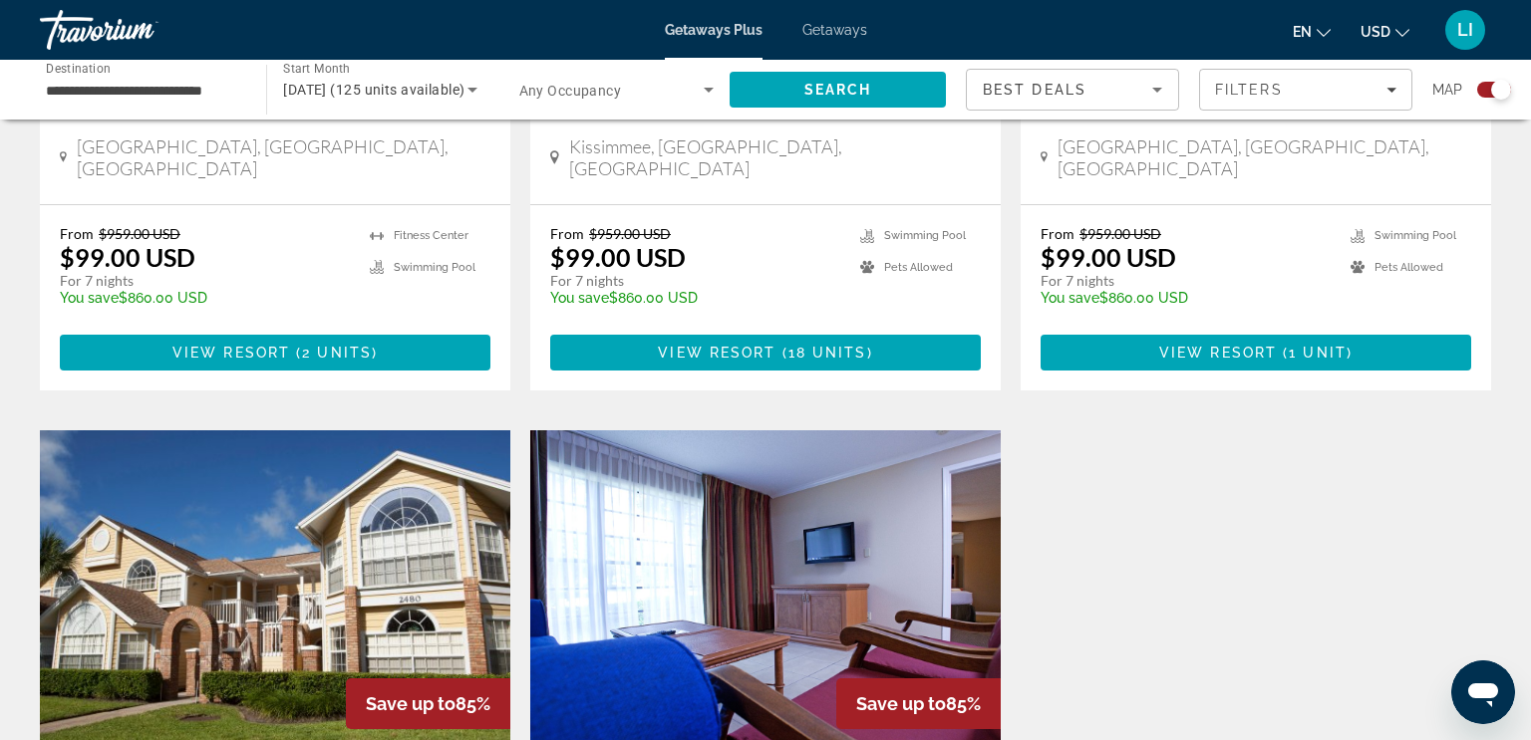
scroll to position [1834, 0]
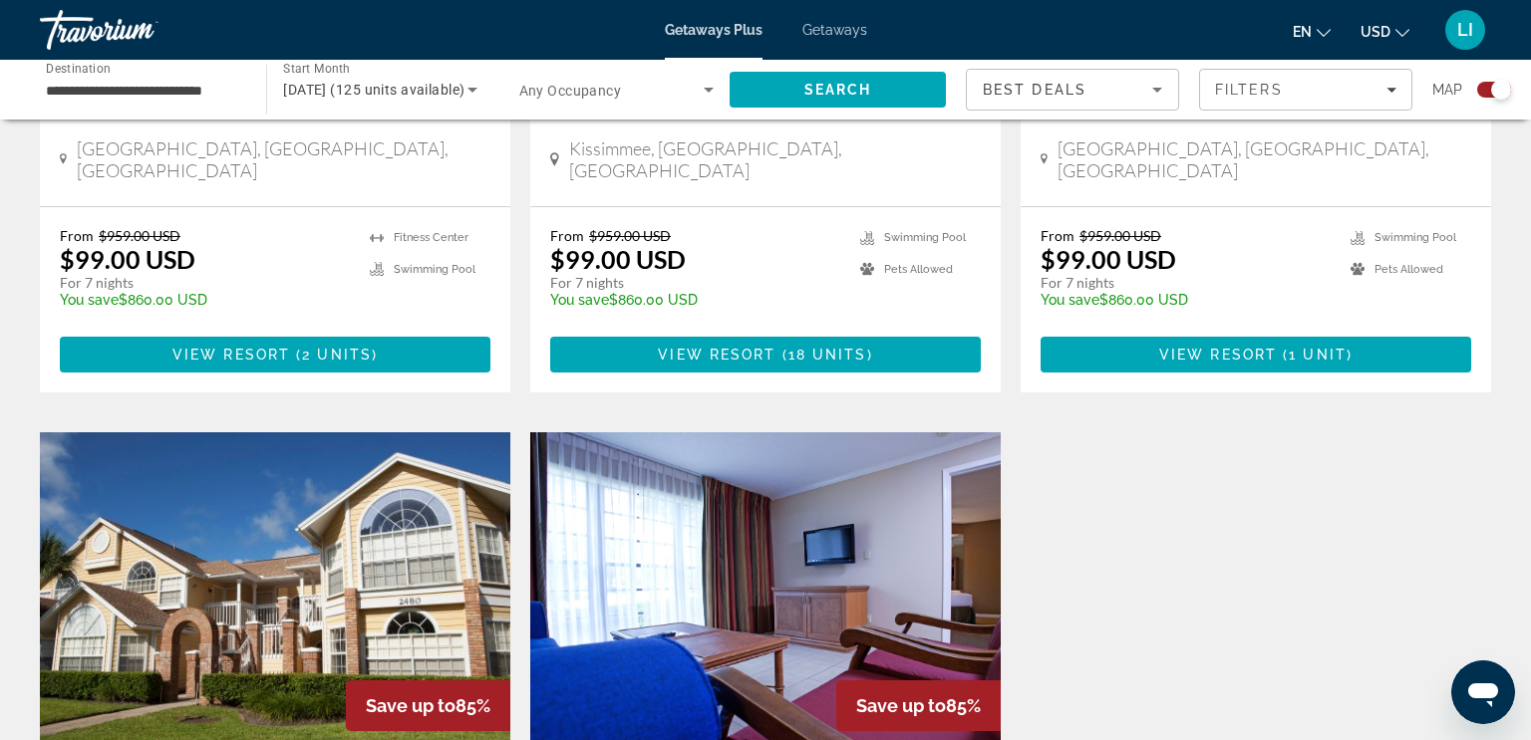
click at [836, 34] on span "Getaways" at bounding box center [834, 30] width 65 height 16
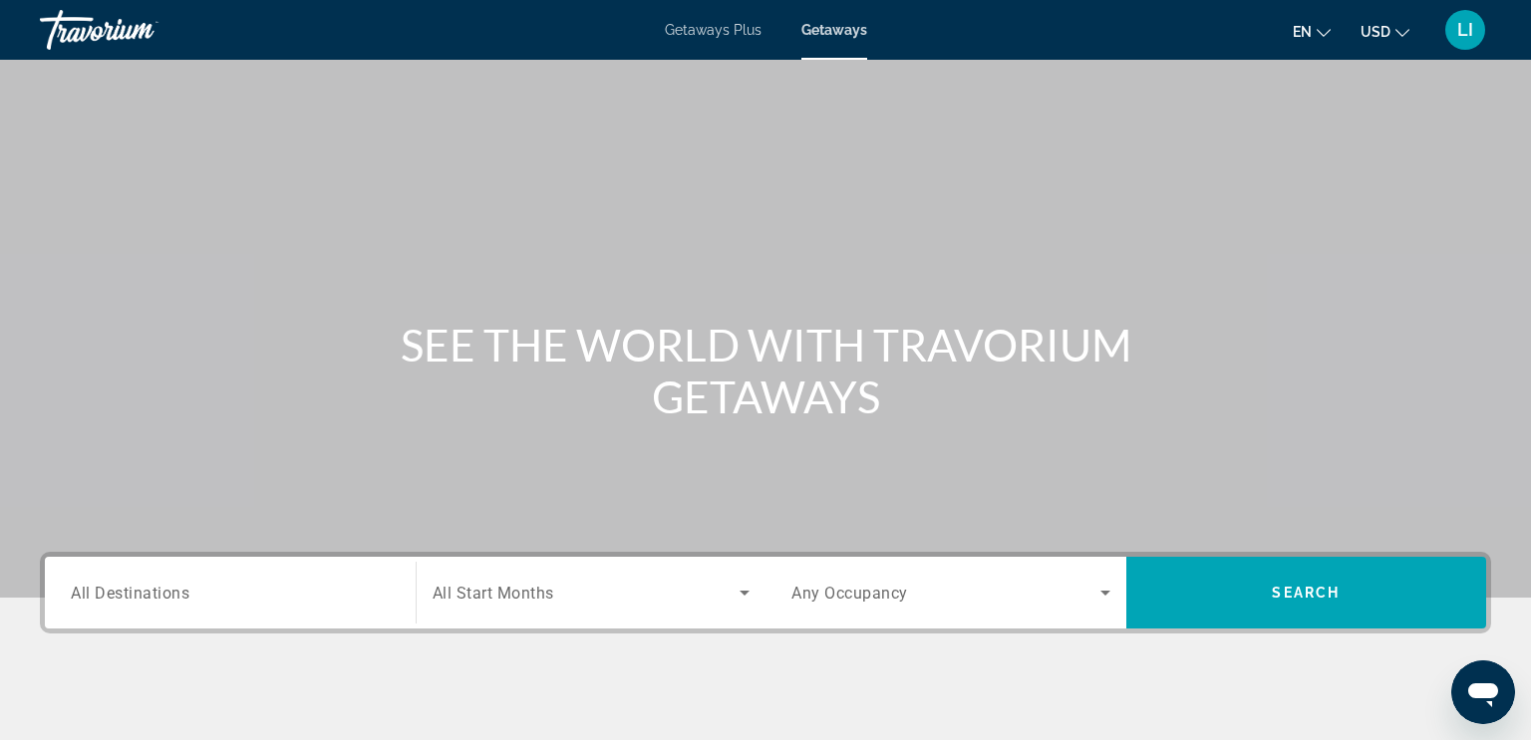
click at [139, 597] on span "All Destinations" at bounding box center [130, 592] width 119 height 19
click at [139, 597] on input "Destination All Destinations" at bounding box center [230, 594] width 319 height 24
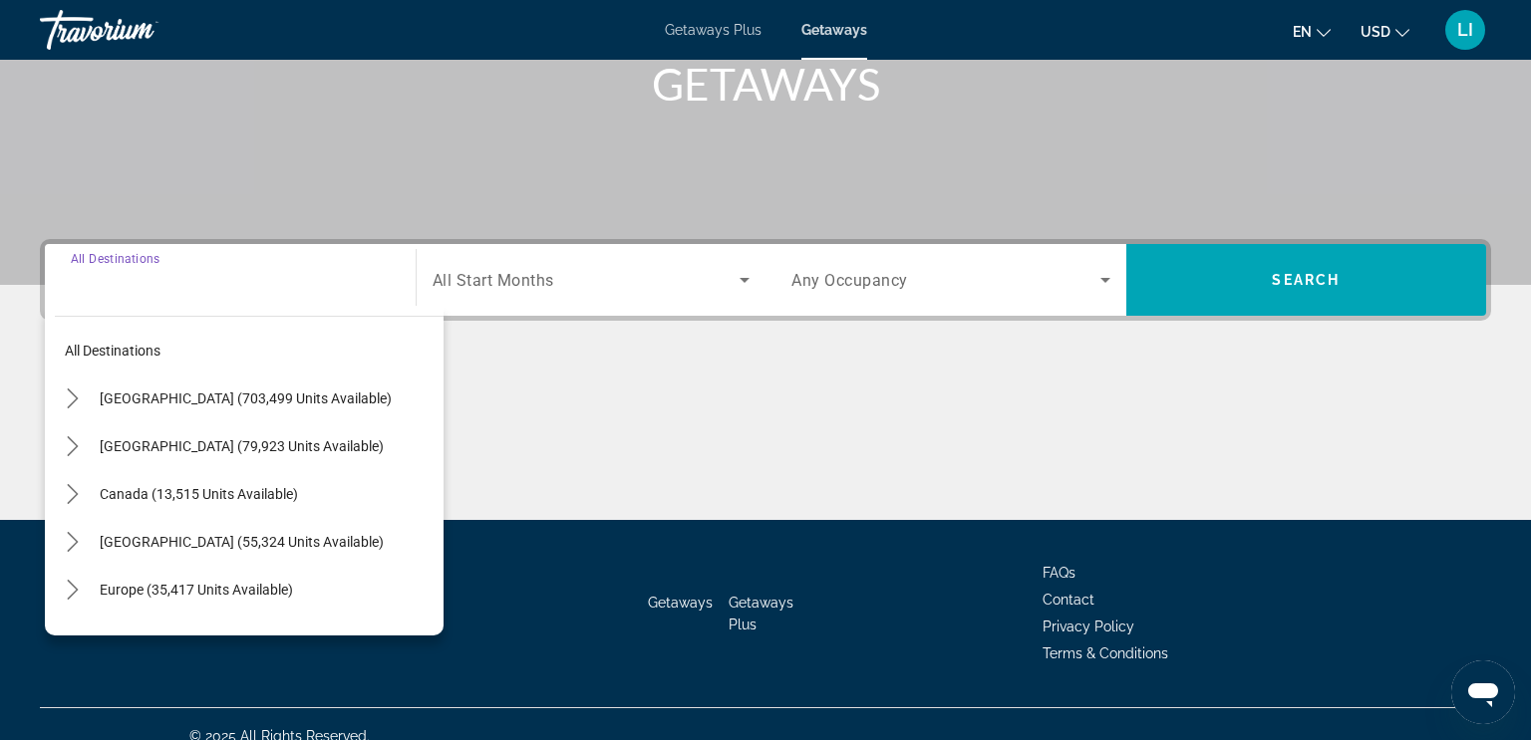
scroll to position [336, 0]
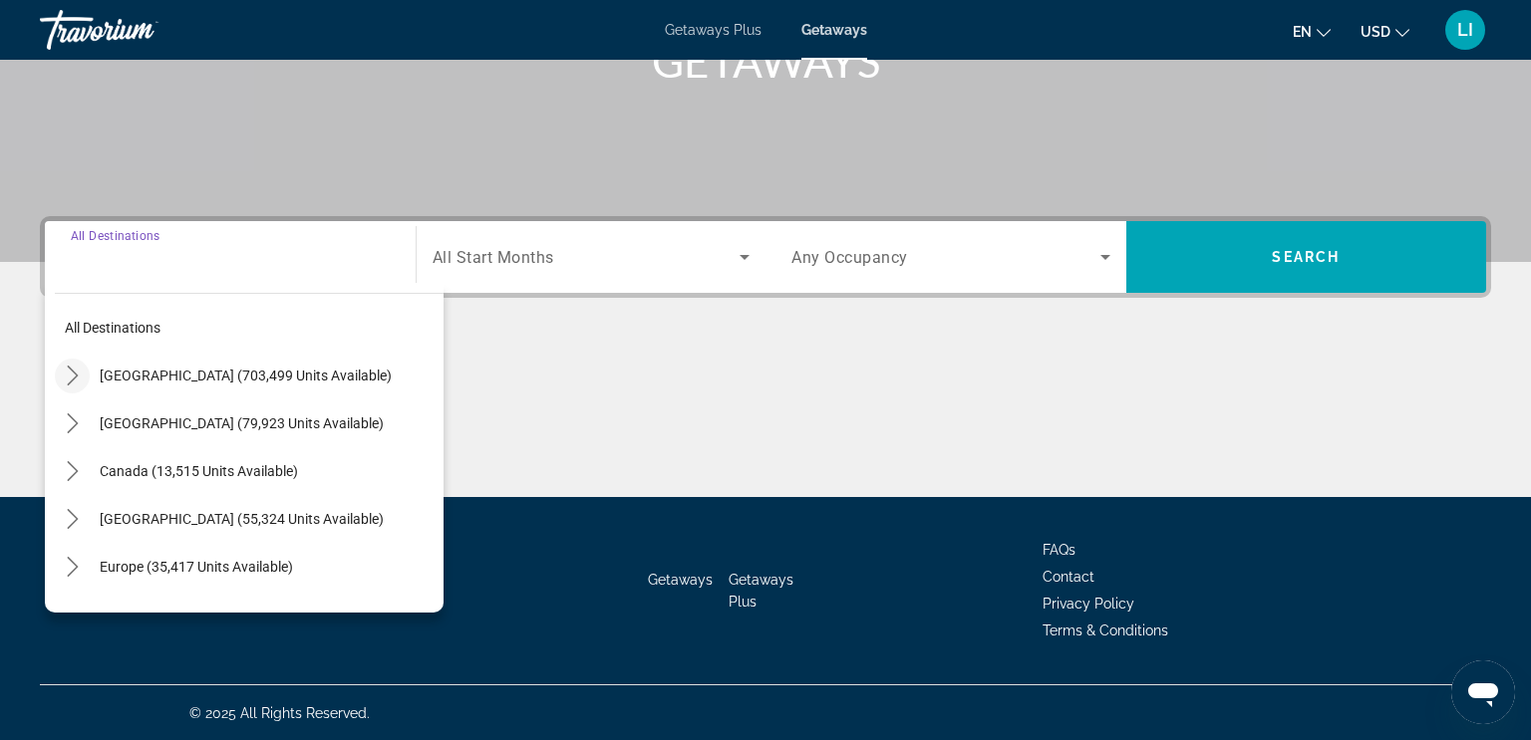
click at [76, 380] on icon "Toggle United States (703,499 units available) submenu" at bounding box center [73, 376] width 20 height 20
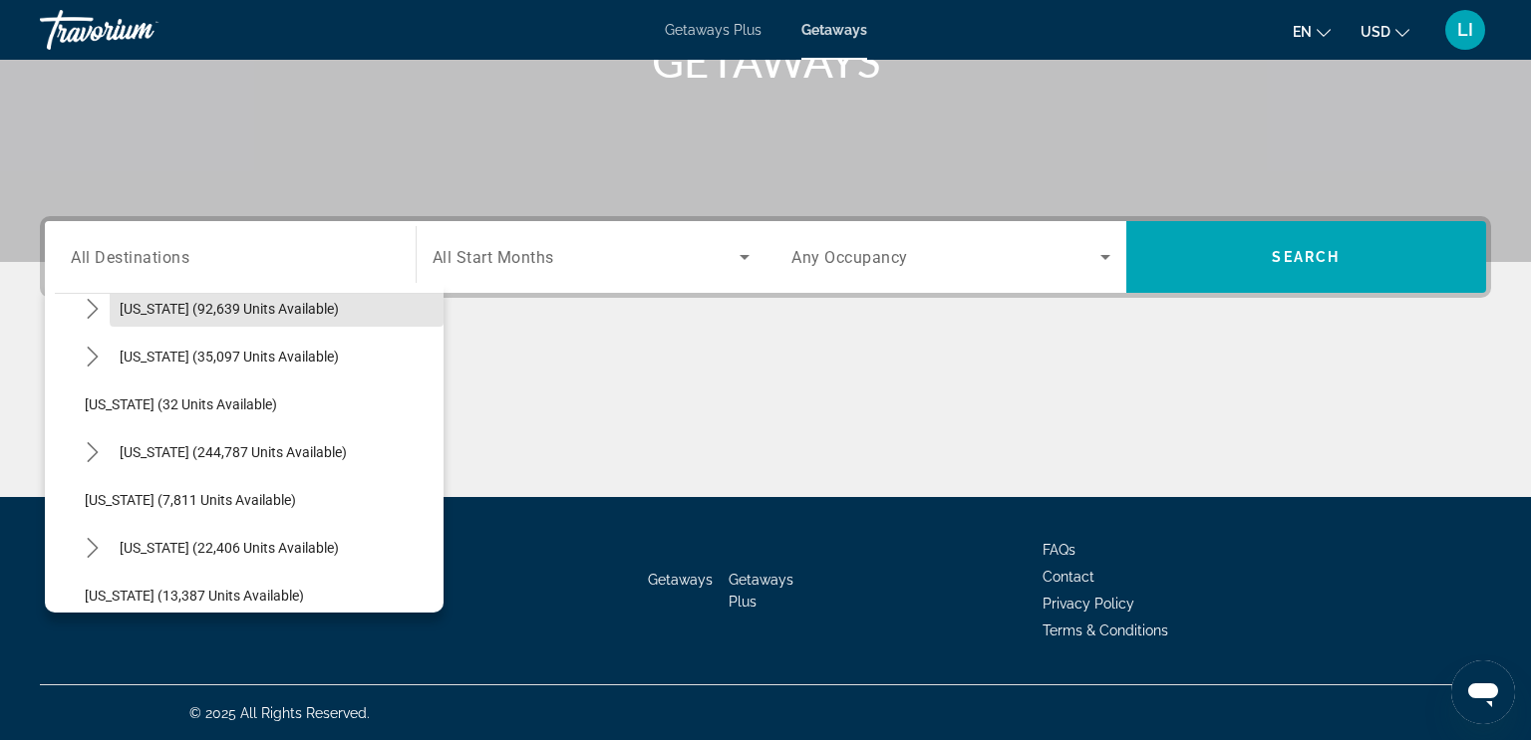
scroll to position [211, 0]
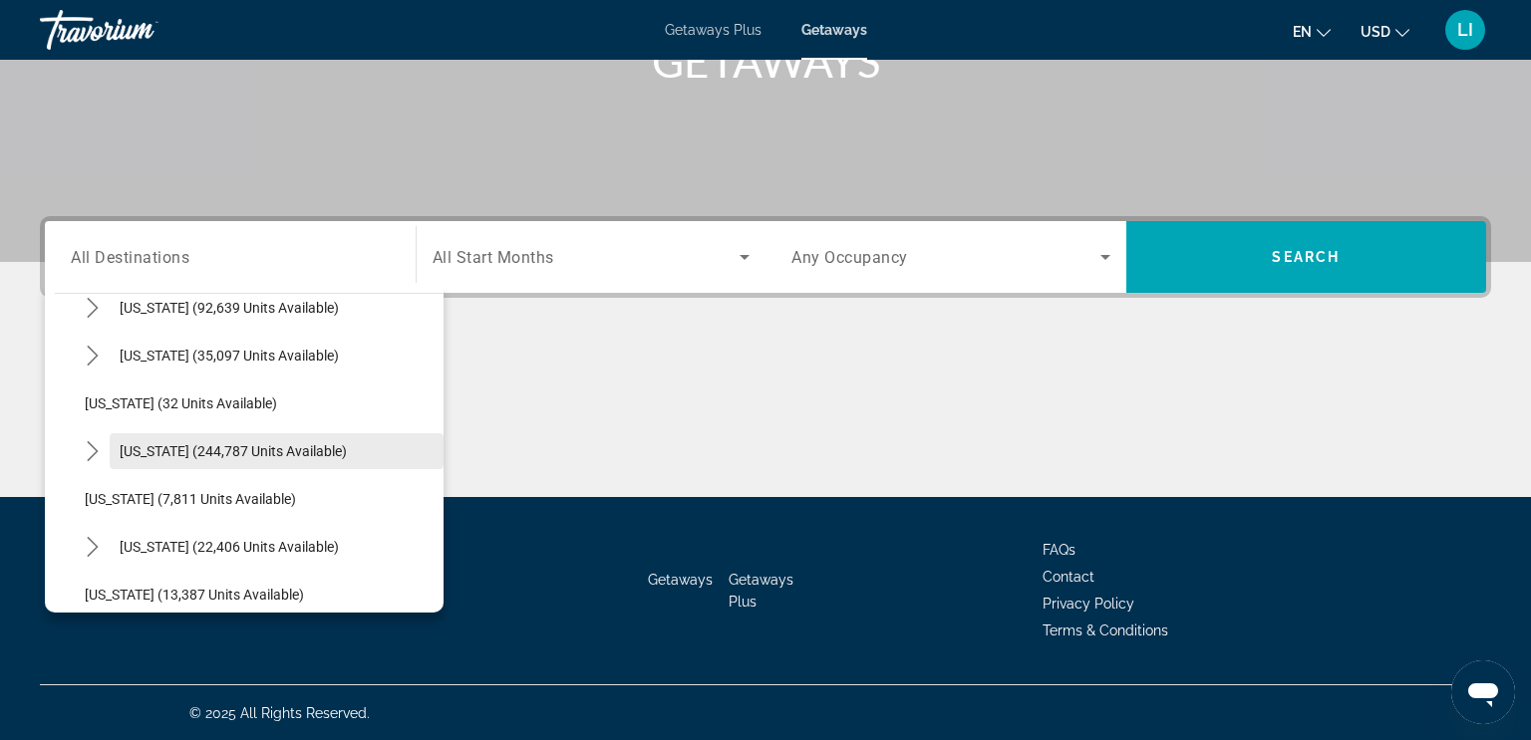
click at [124, 451] on span "[US_STATE] (244,787 units available)" at bounding box center [233, 451] width 227 height 16
type input "**********"
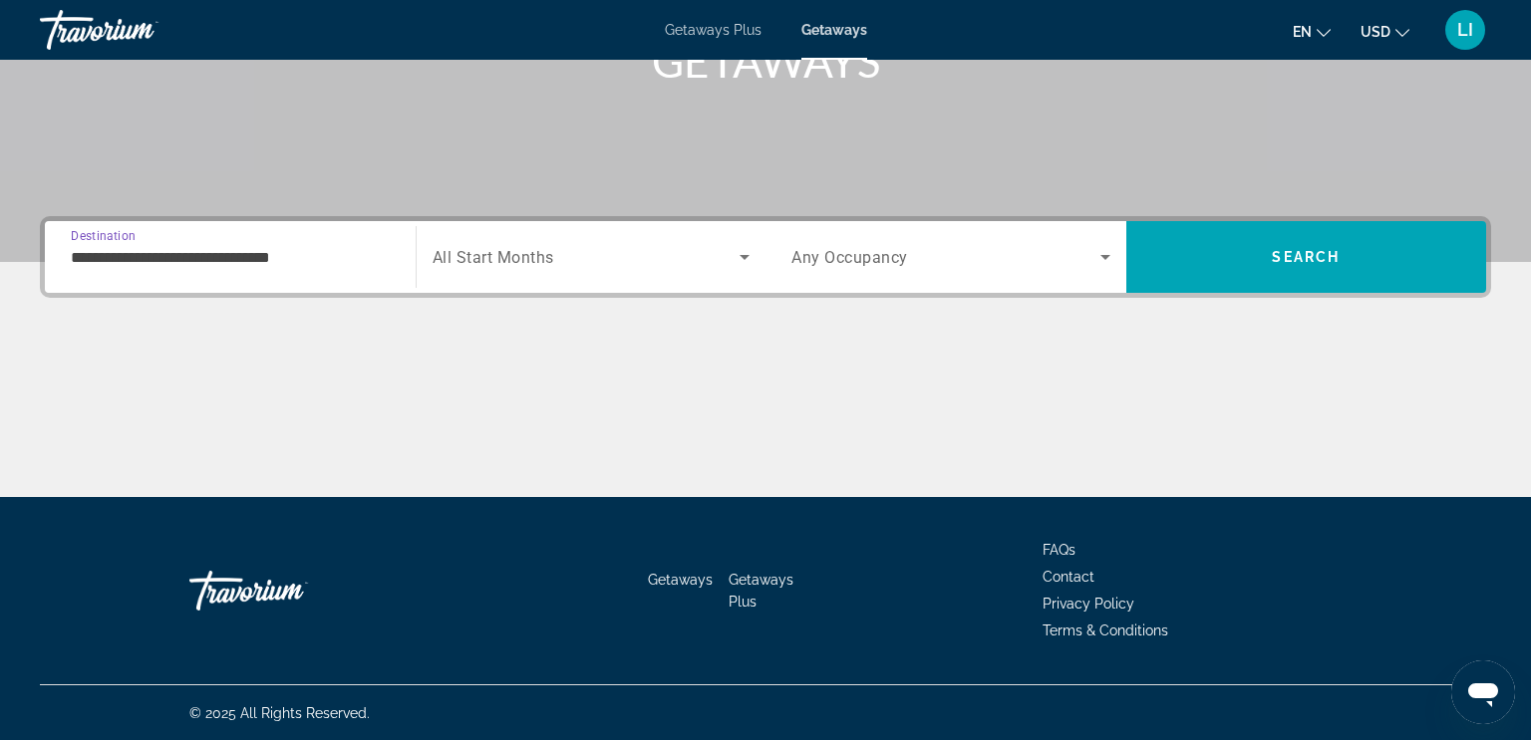
click at [745, 255] on icon "Search widget" at bounding box center [744, 257] width 10 height 5
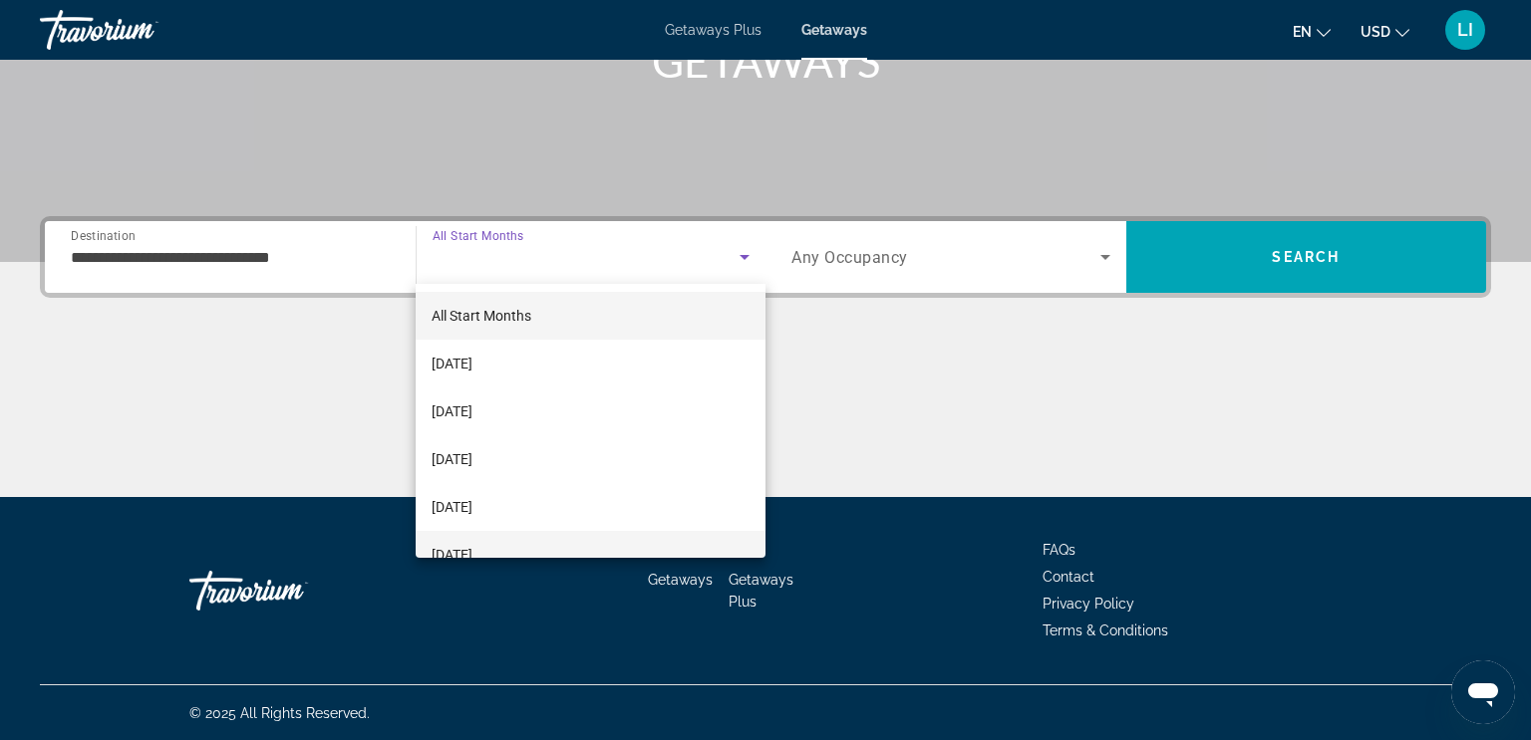
click at [459, 556] on span "[DATE]" at bounding box center [452, 555] width 41 height 24
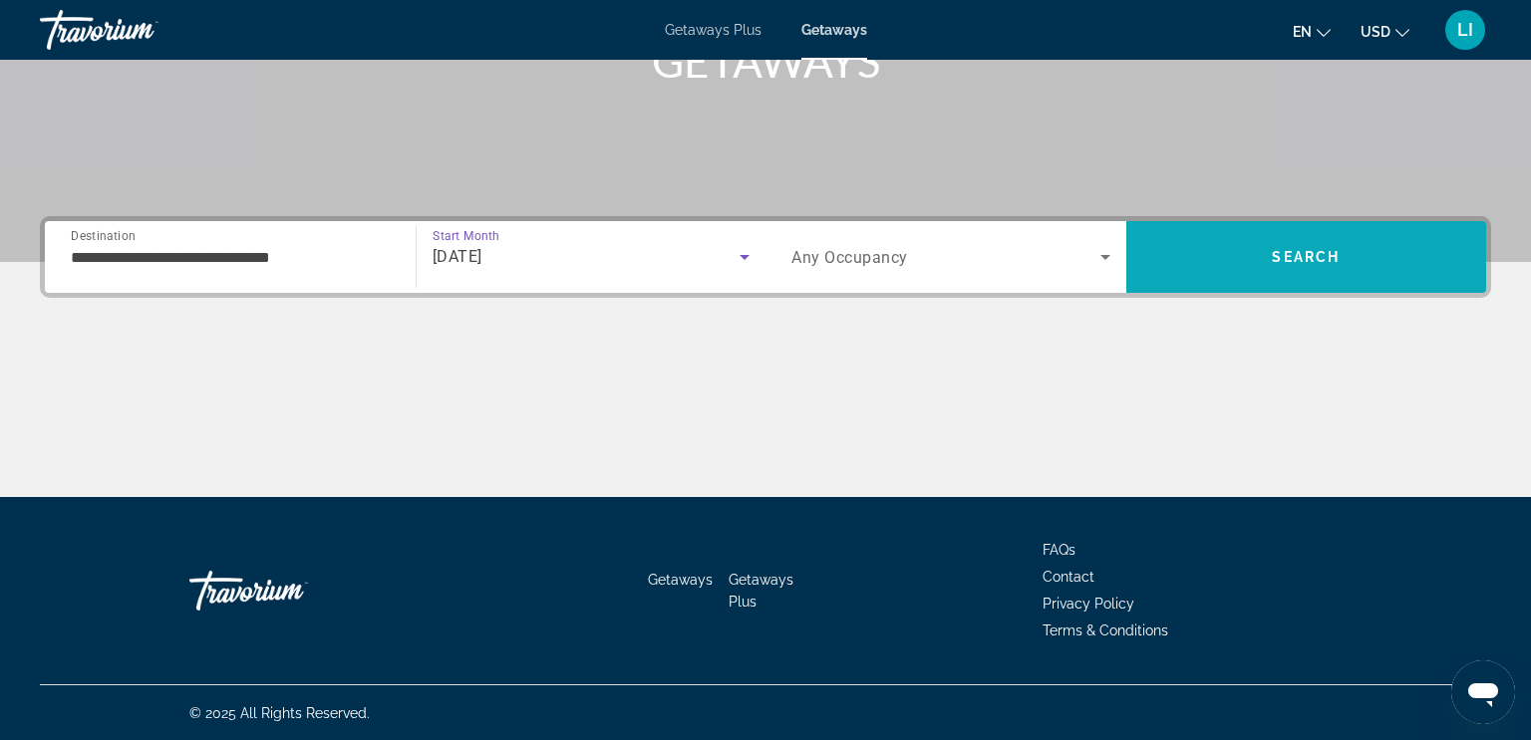
click at [1225, 259] on span "Search" at bounding box center [1306, 257] width 361 height 48
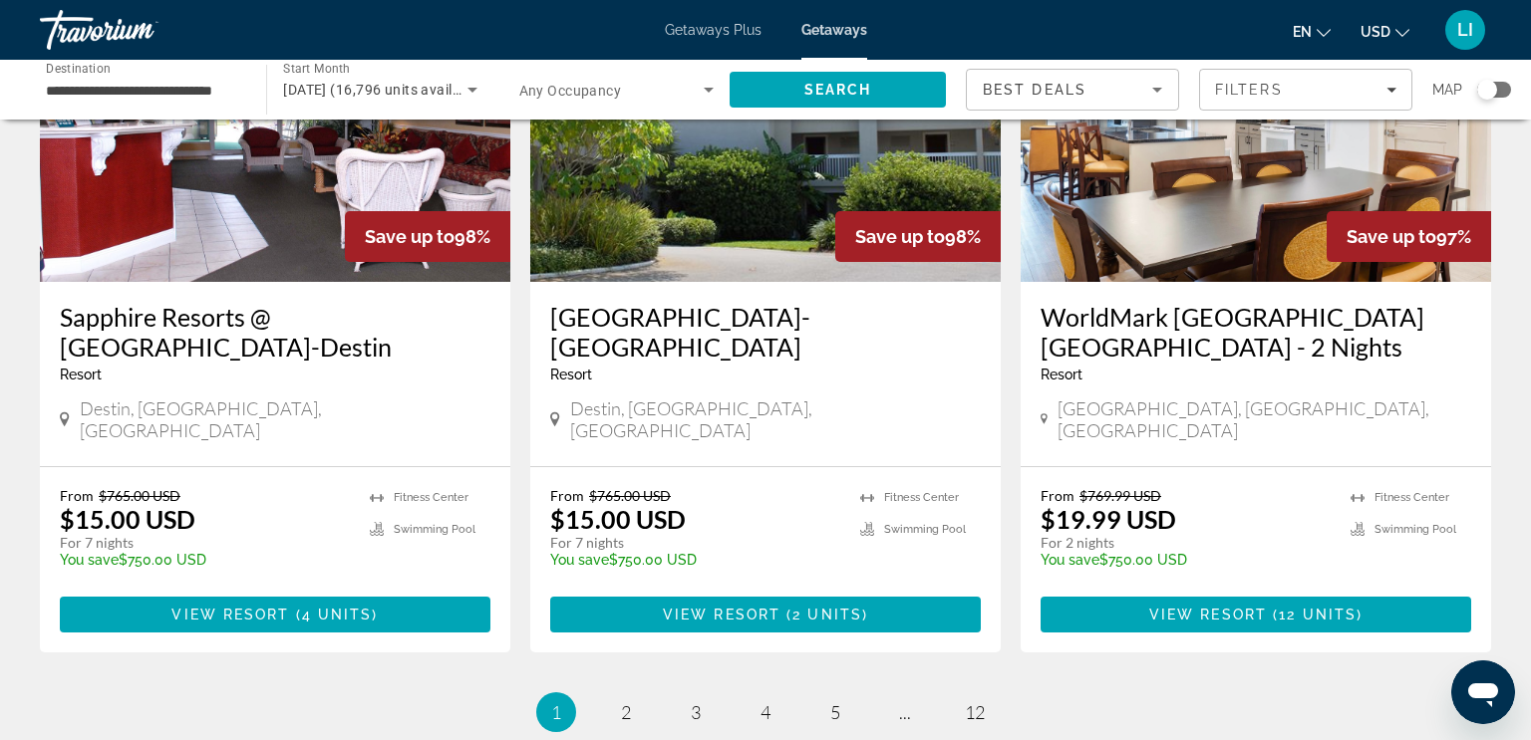
scroll to position [2602, 0]
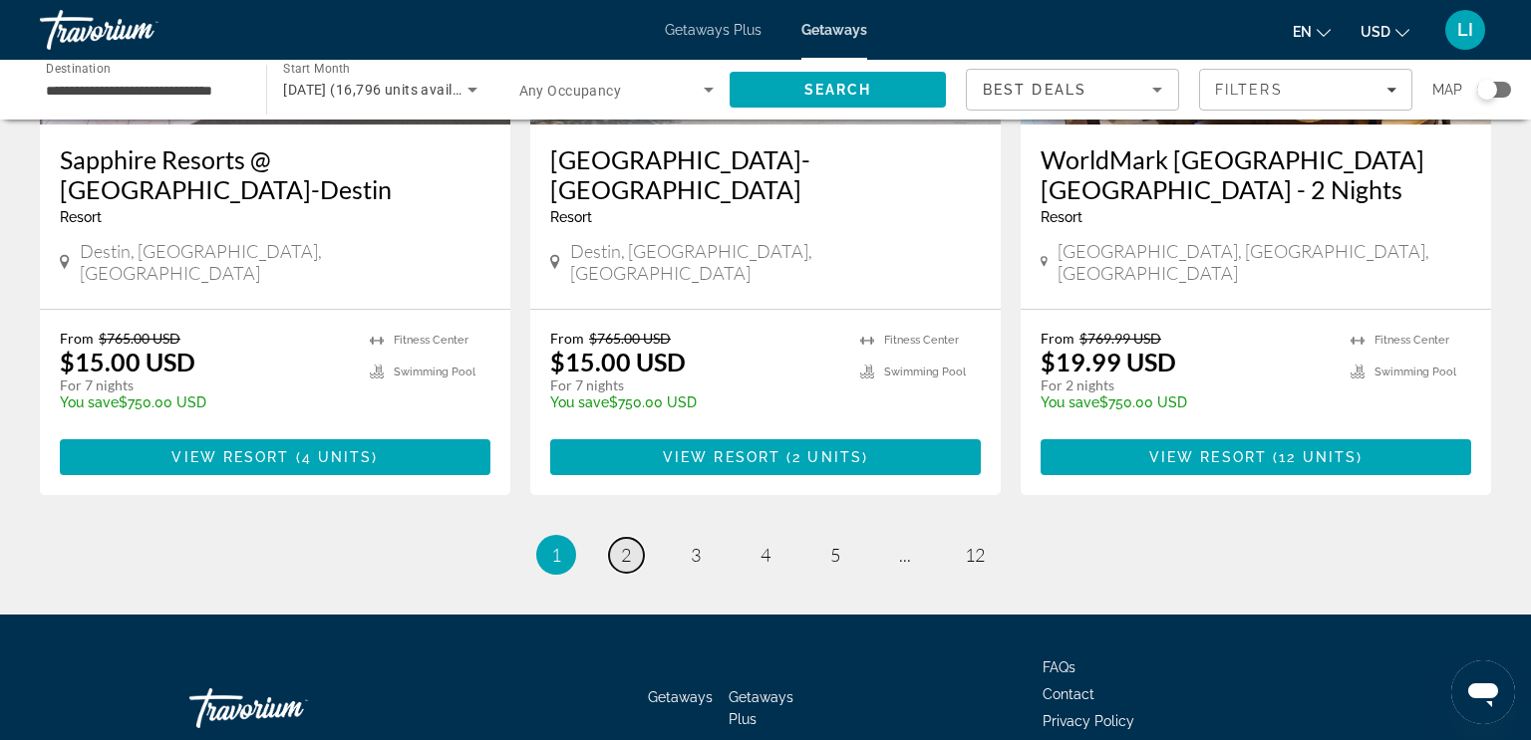
click at [631, 538] on link "page 2" at bounding box center [626, 555] width 35 height 35
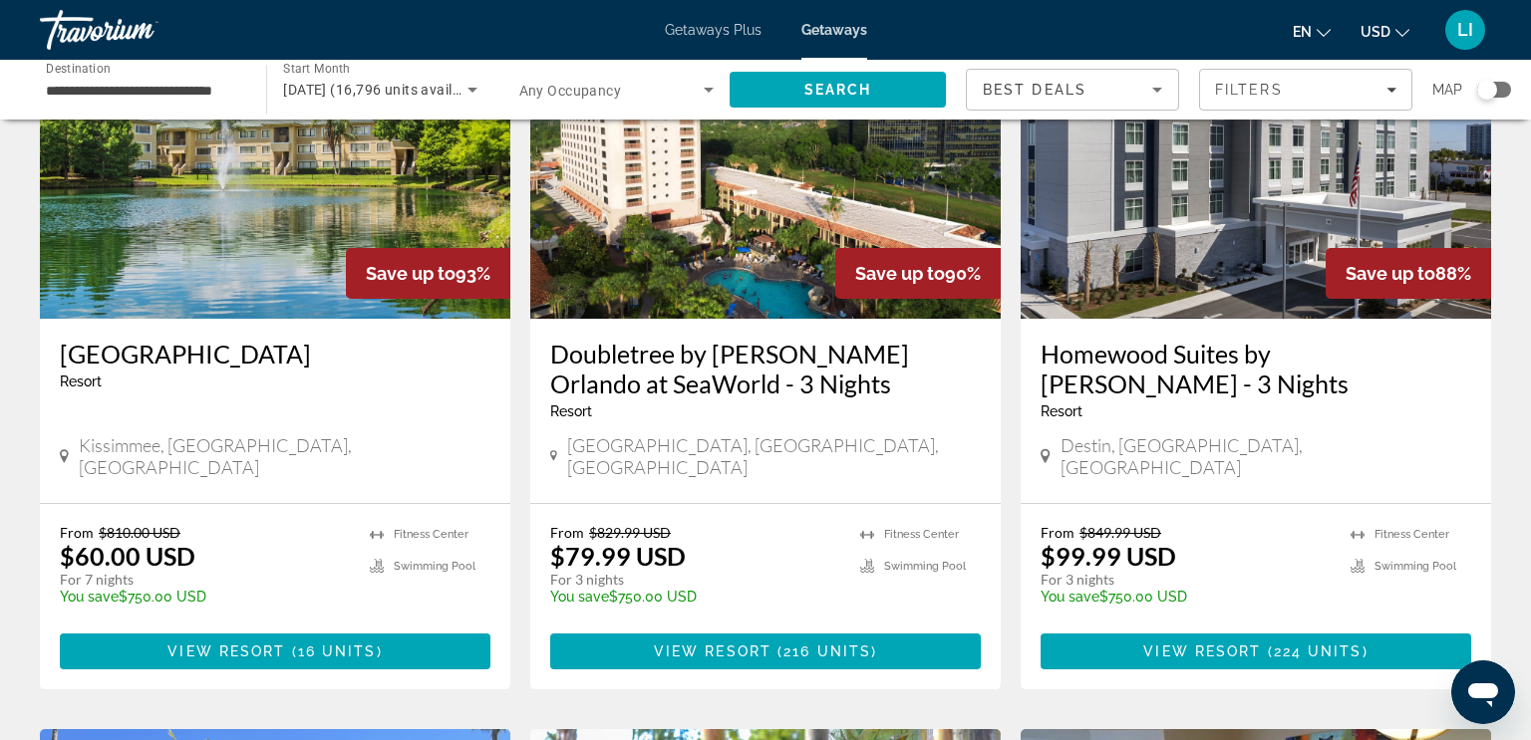
scroll to position [1709, 0]
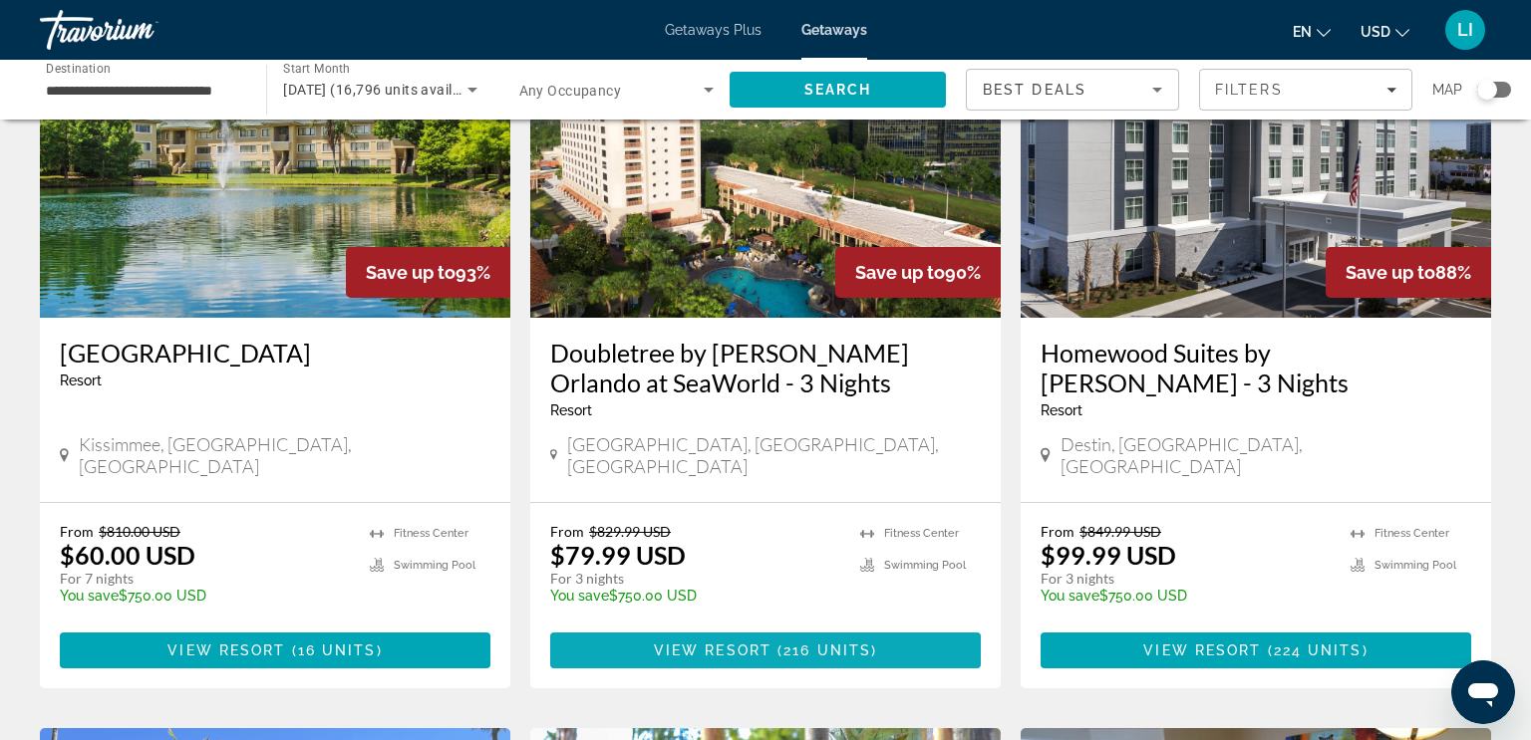
click at [699, 643] on span "View Resort" at bounding box center [713, 651] width 118 height 16
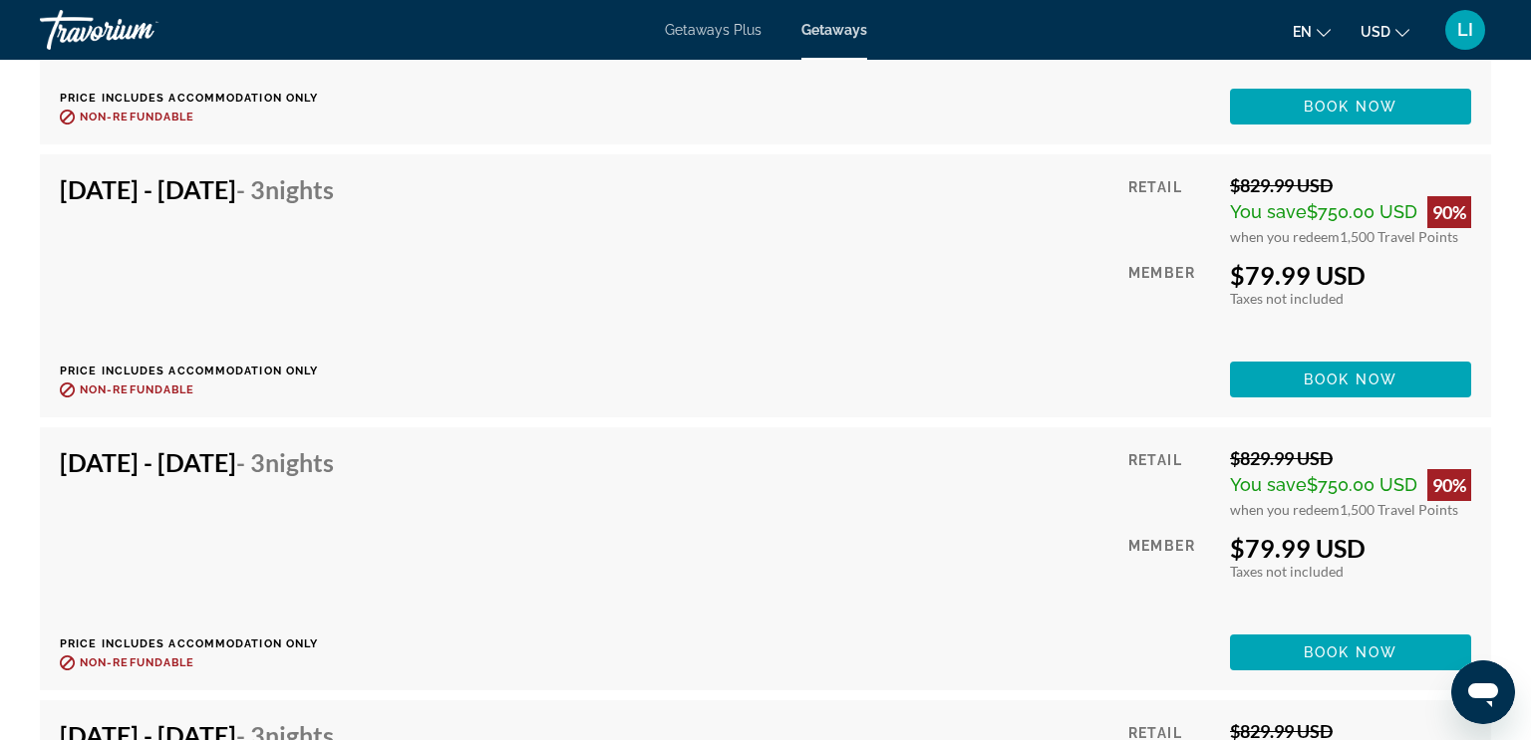
scroll to position [12641, 0]
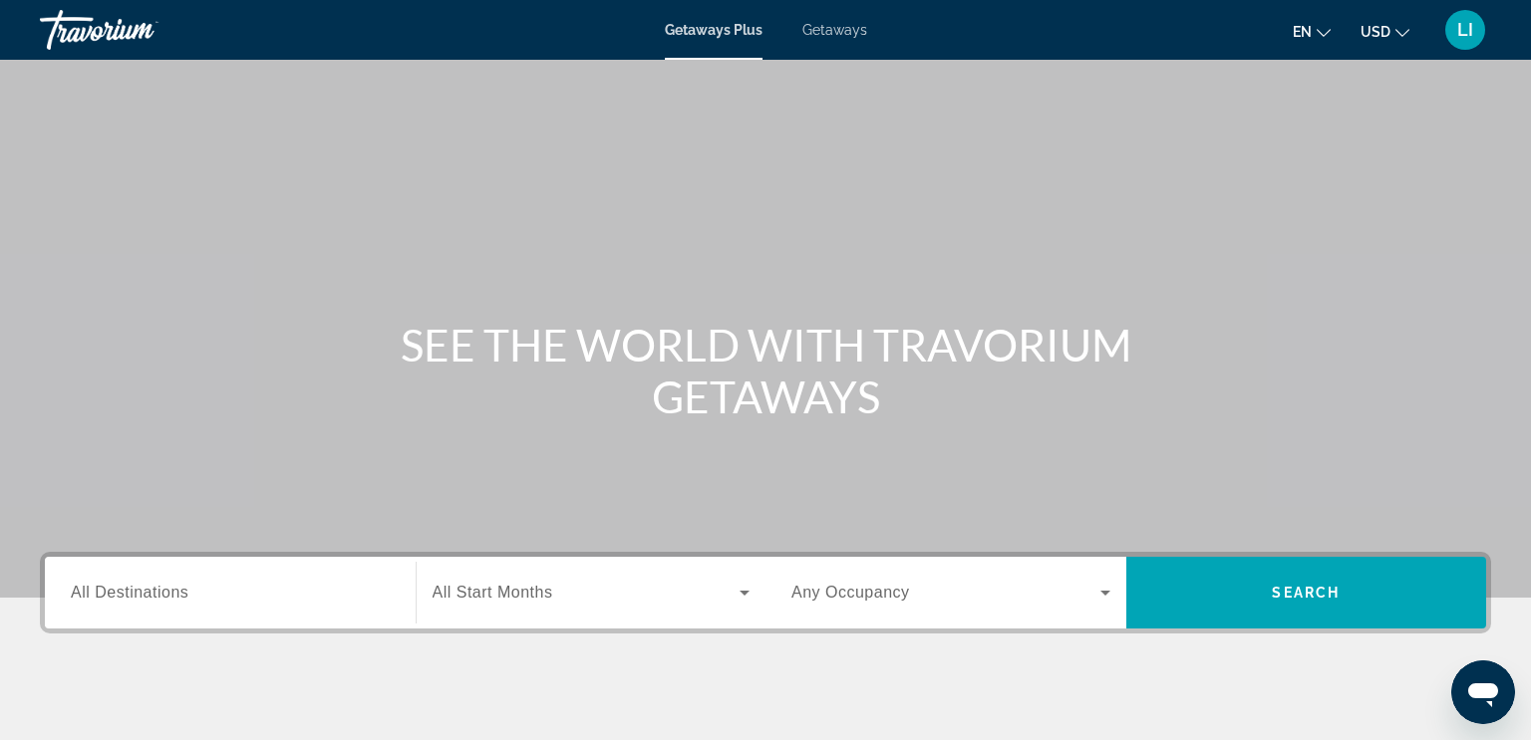
click at [399, 585] on div "Destination All Destinations" at bounding box center [230, 593] width 351 height 57
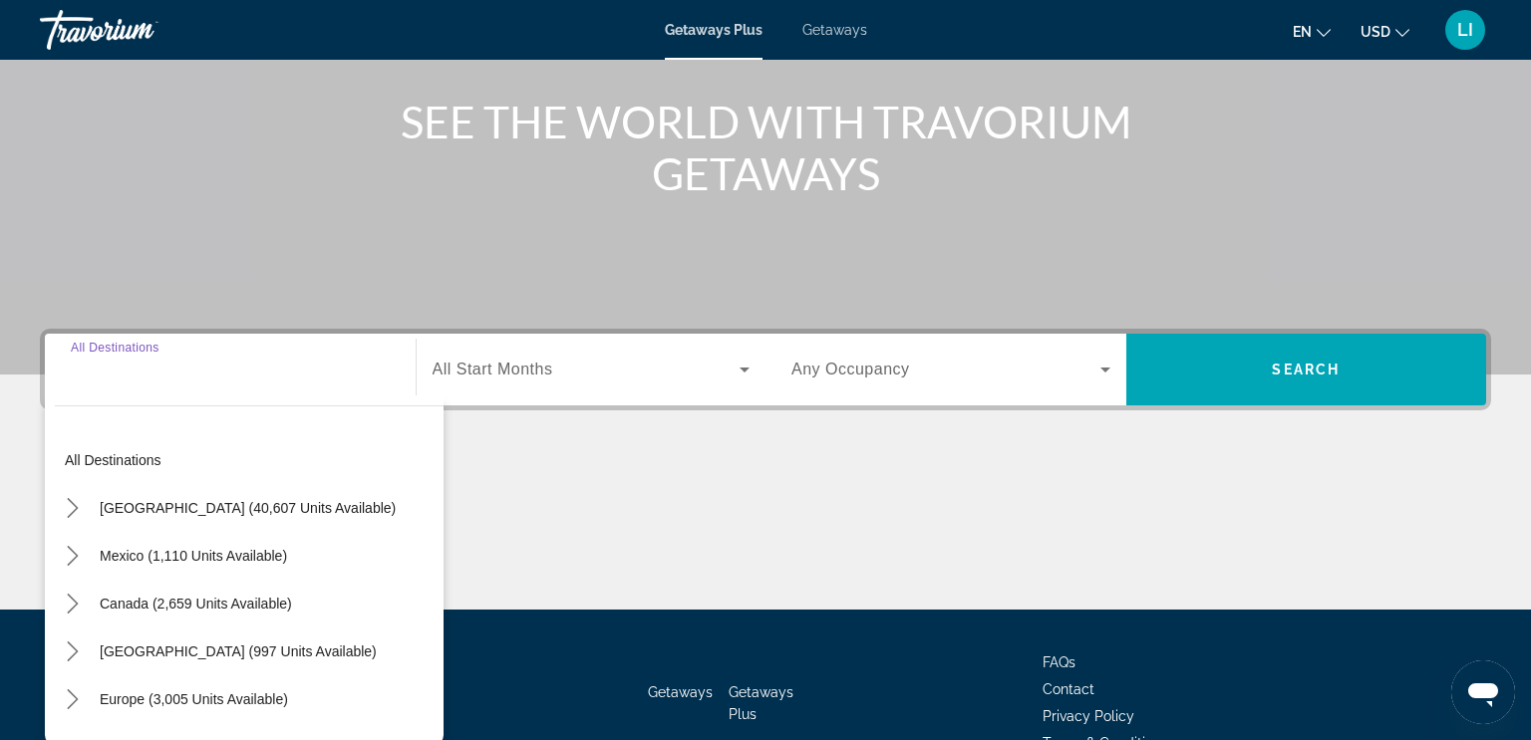
scroll to position [336, 0]
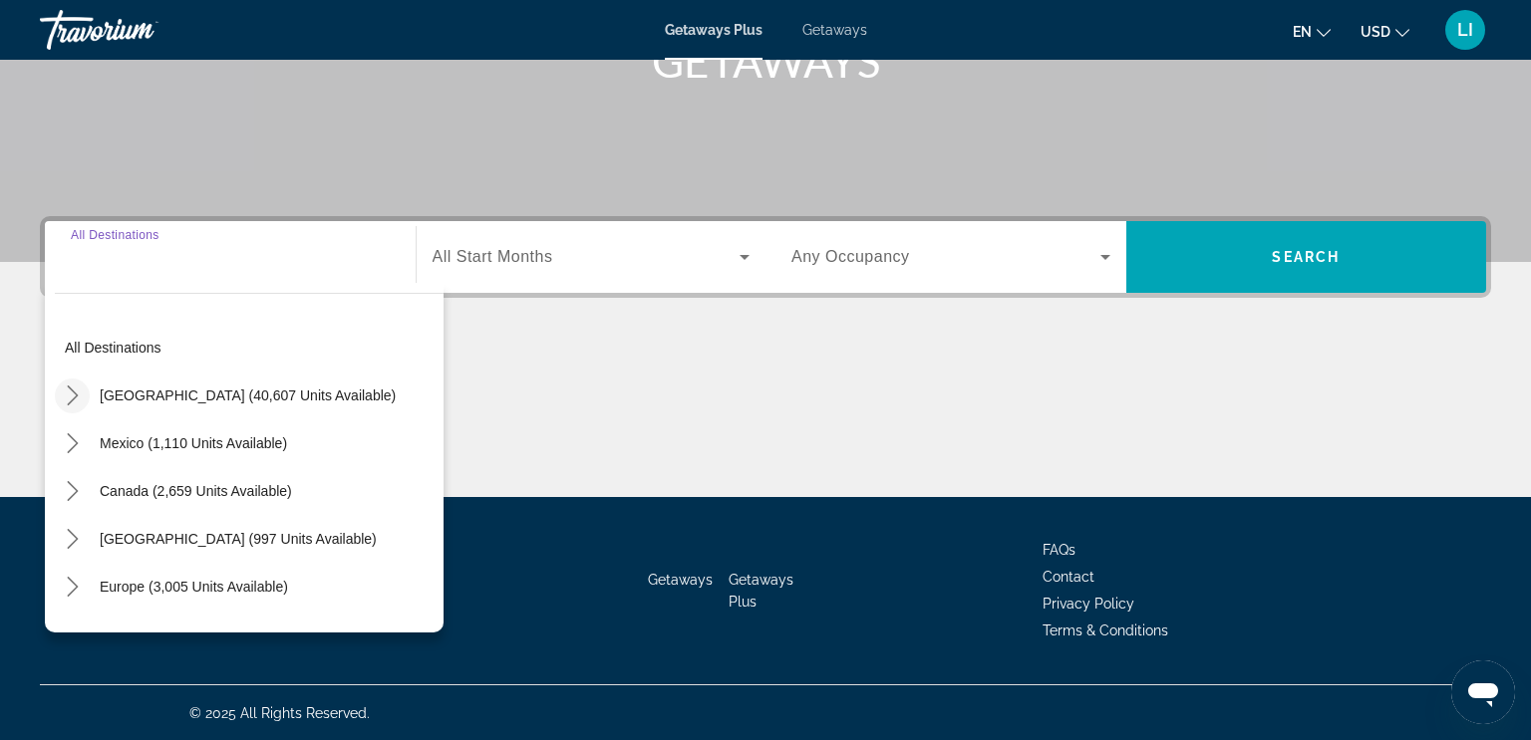
click at [72, 399] on icon "Toggle United States (40,607 units available) submenu" at bounding box center [72, 396] width 11 height 20
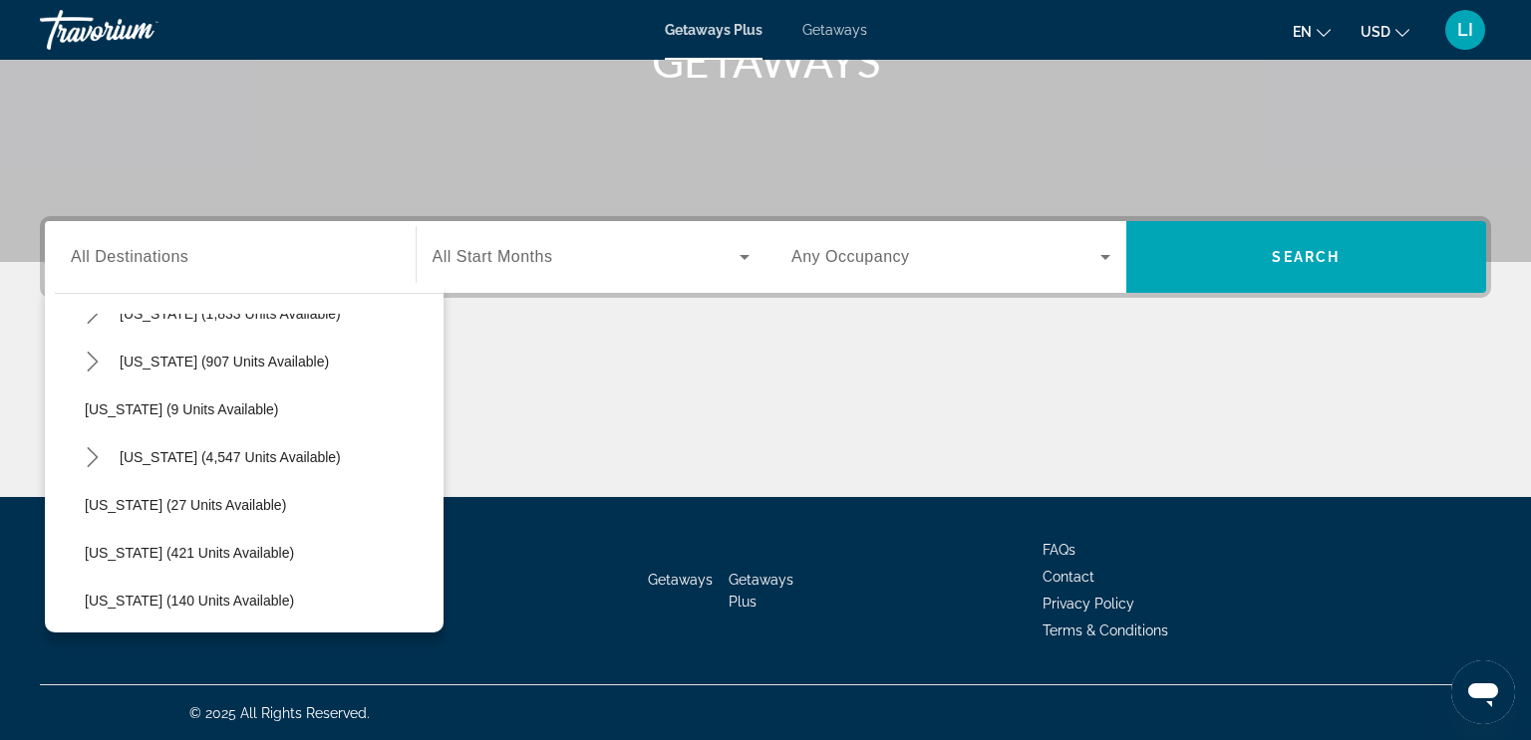
scroll to position [247, 0]
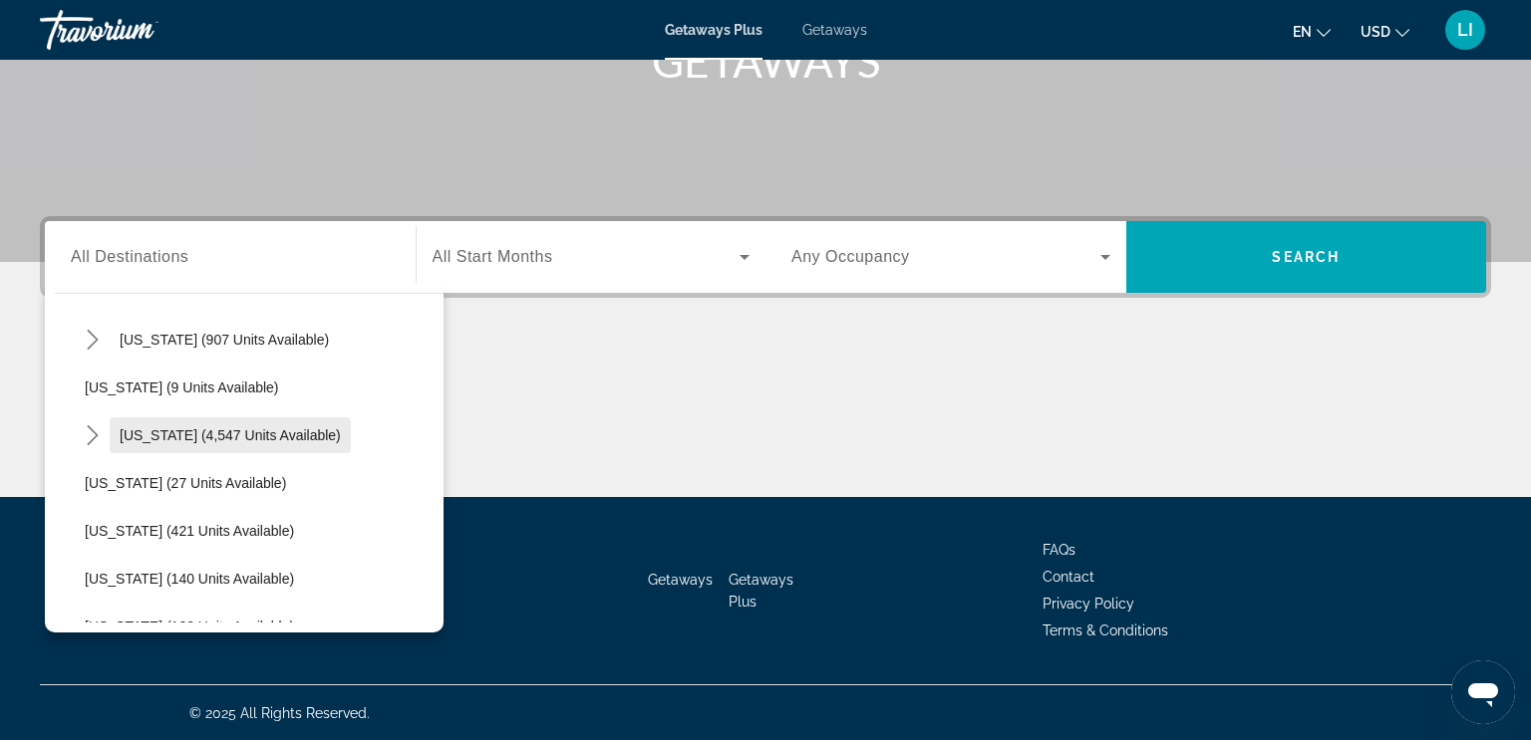
click at [137, 435] on span "[US_STATE] (4,547 units available)" at bounding box center [230, 436] width 221 height 16
type input "**********"
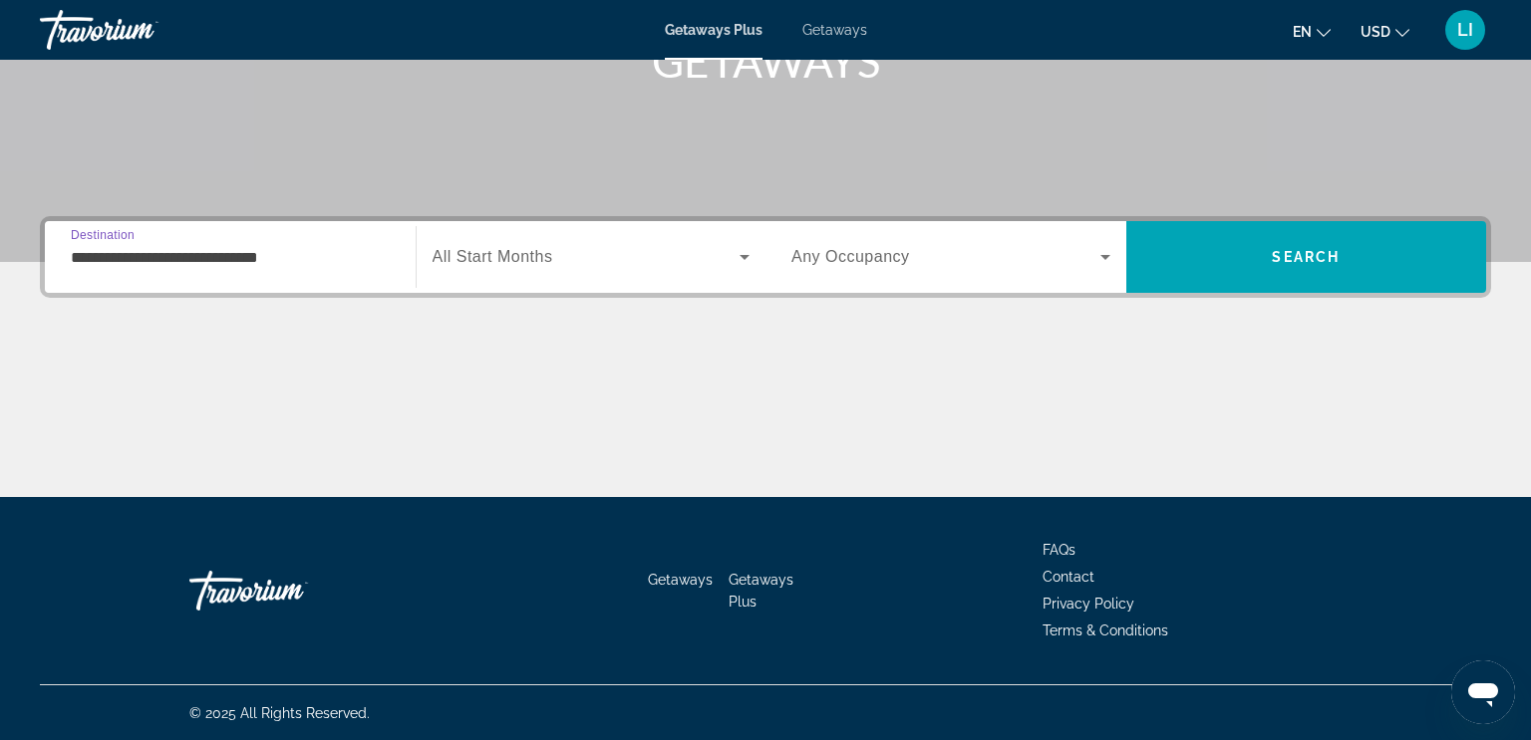
click at [746, 255] on icon "Search widget" at bounding box center [744, 257] width 10 height 5
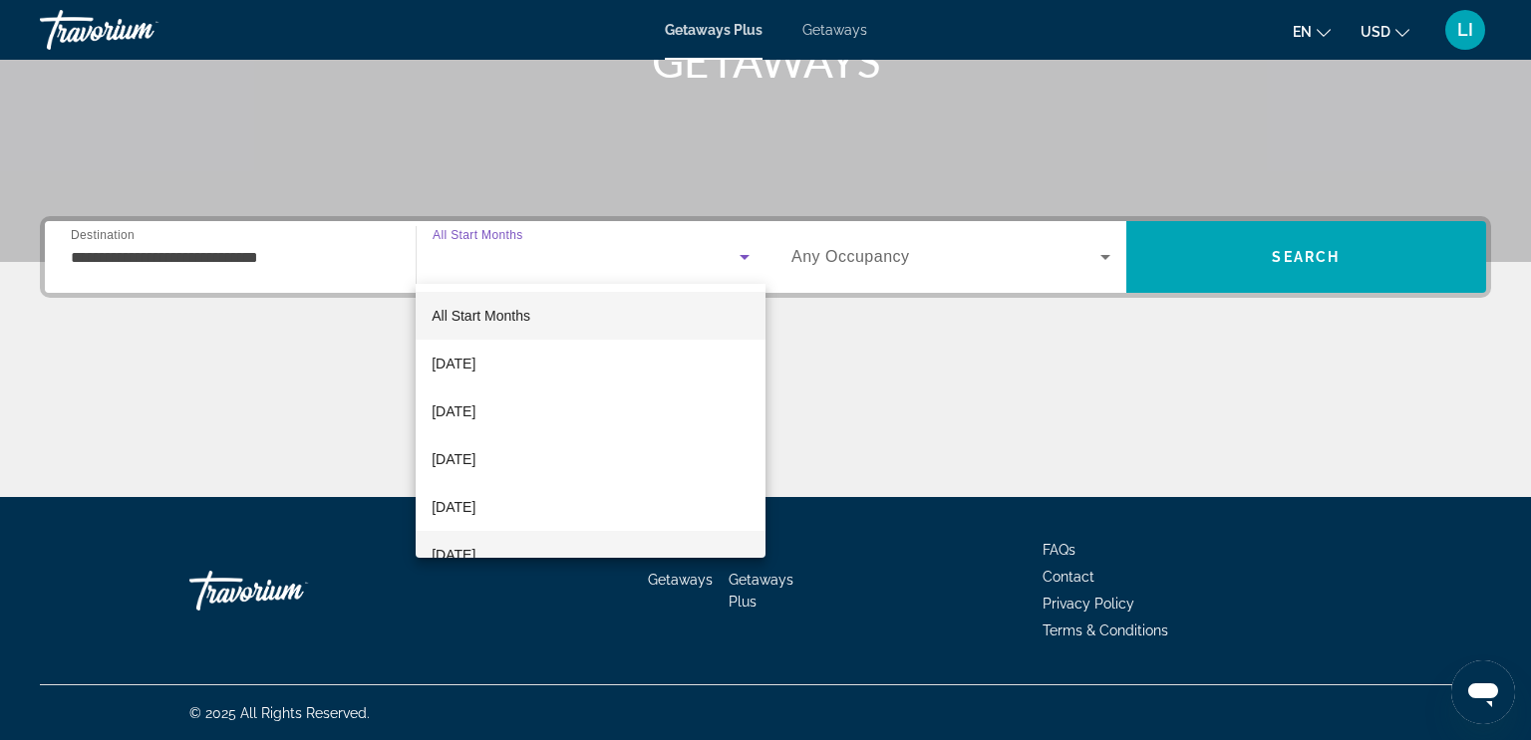
click at [475, 553] on span "[DATE]" at bounding box center [454, 555] width 44 height 24
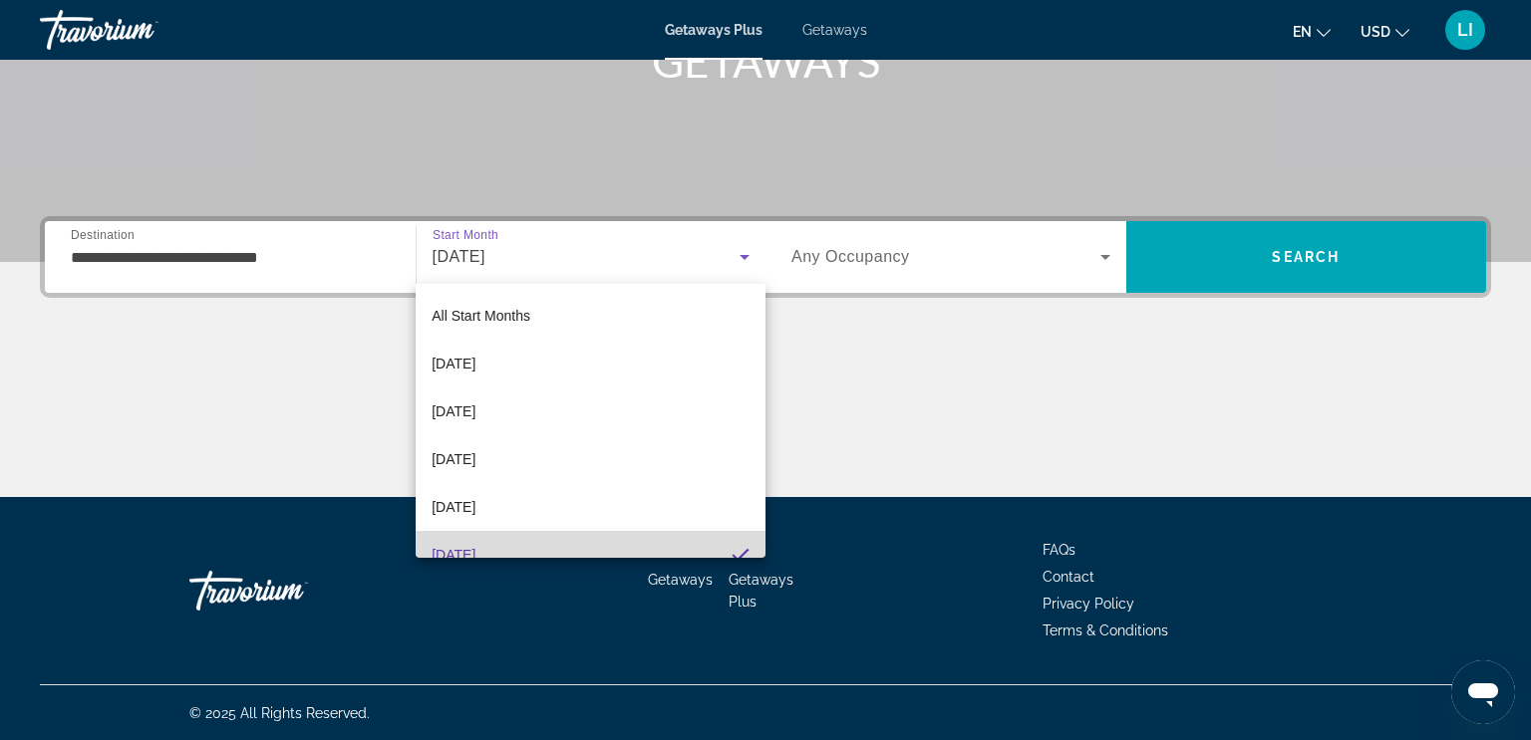
scroll to position [20, 0]
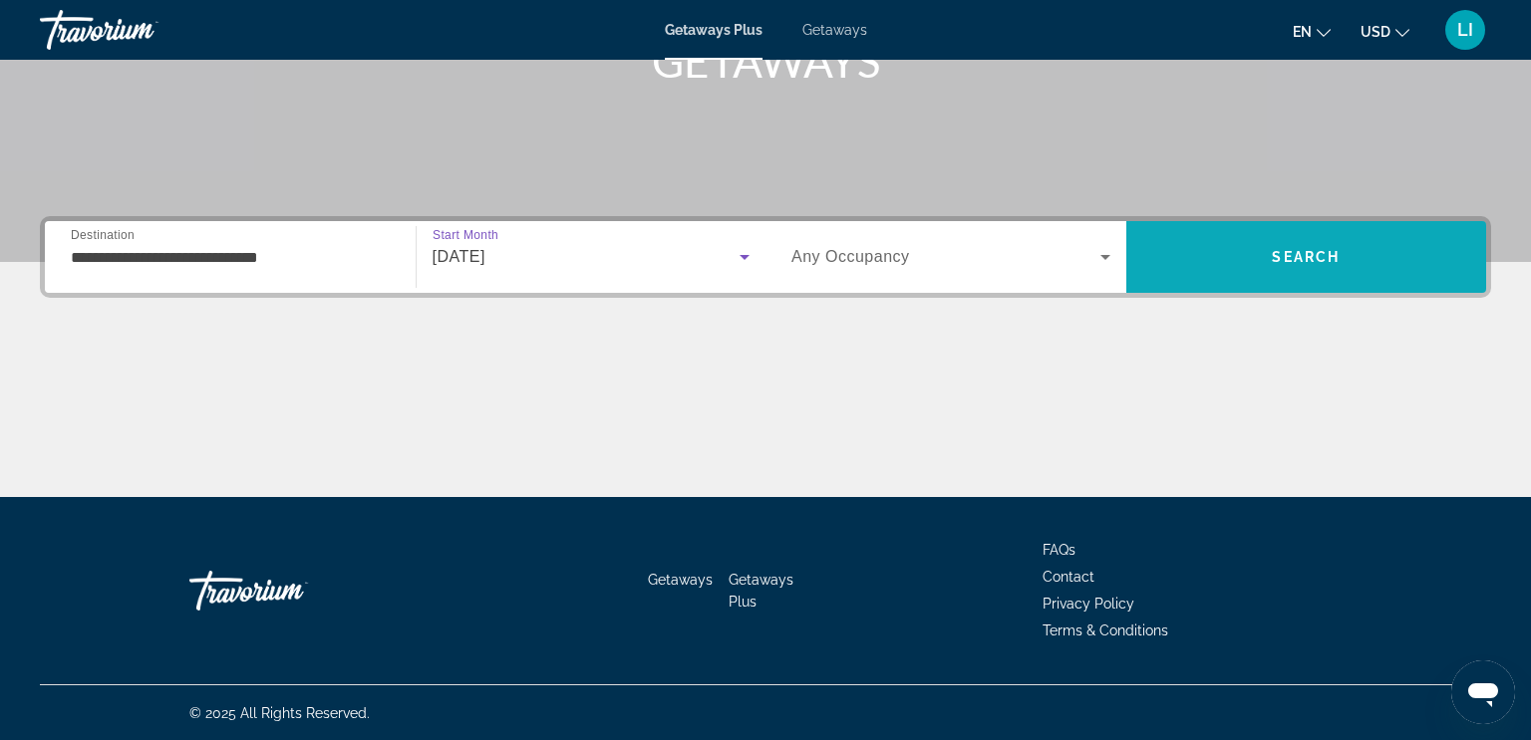
click at [1281, 249] on span "Search" at bounding box center [1306, 257] width 68 height 16
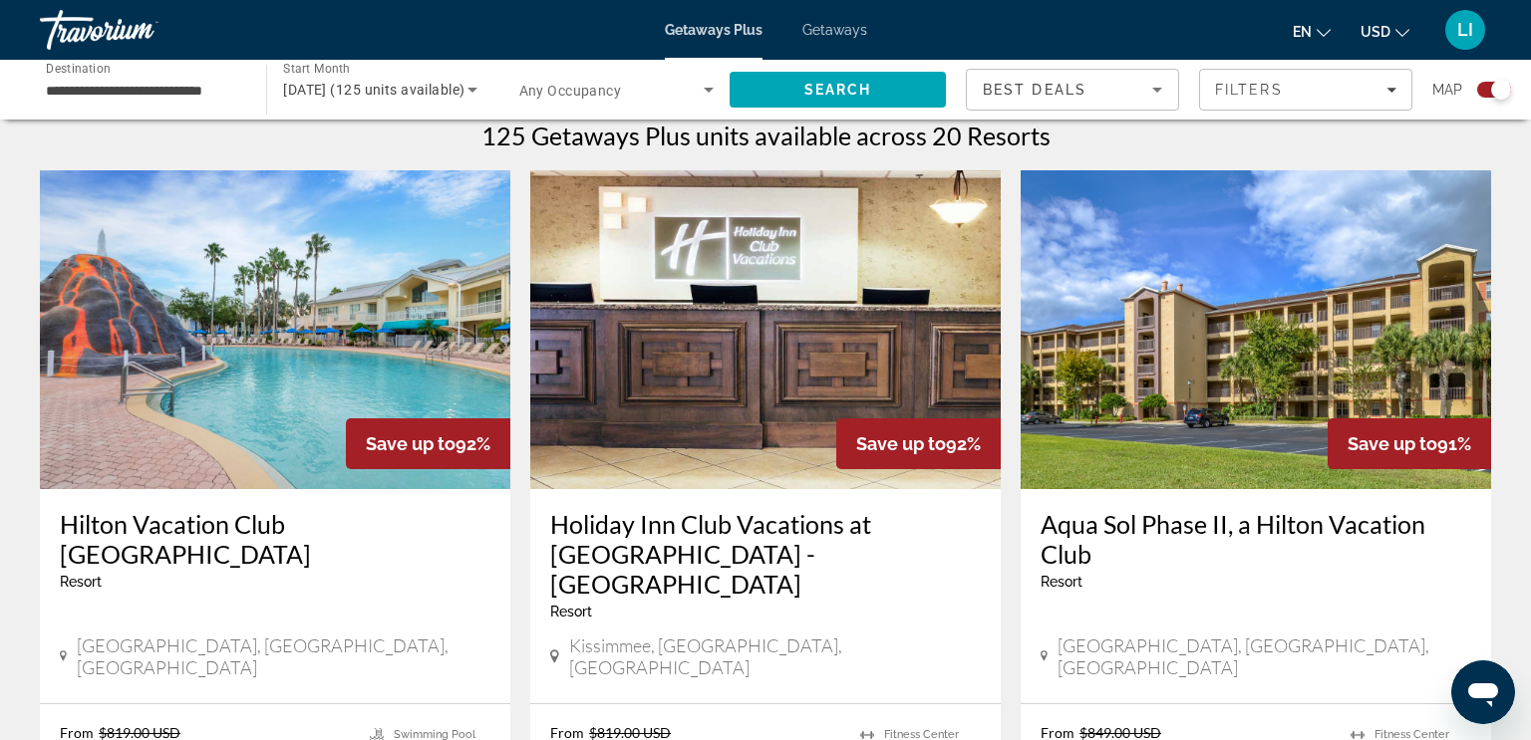
scroll to position [678, 0]
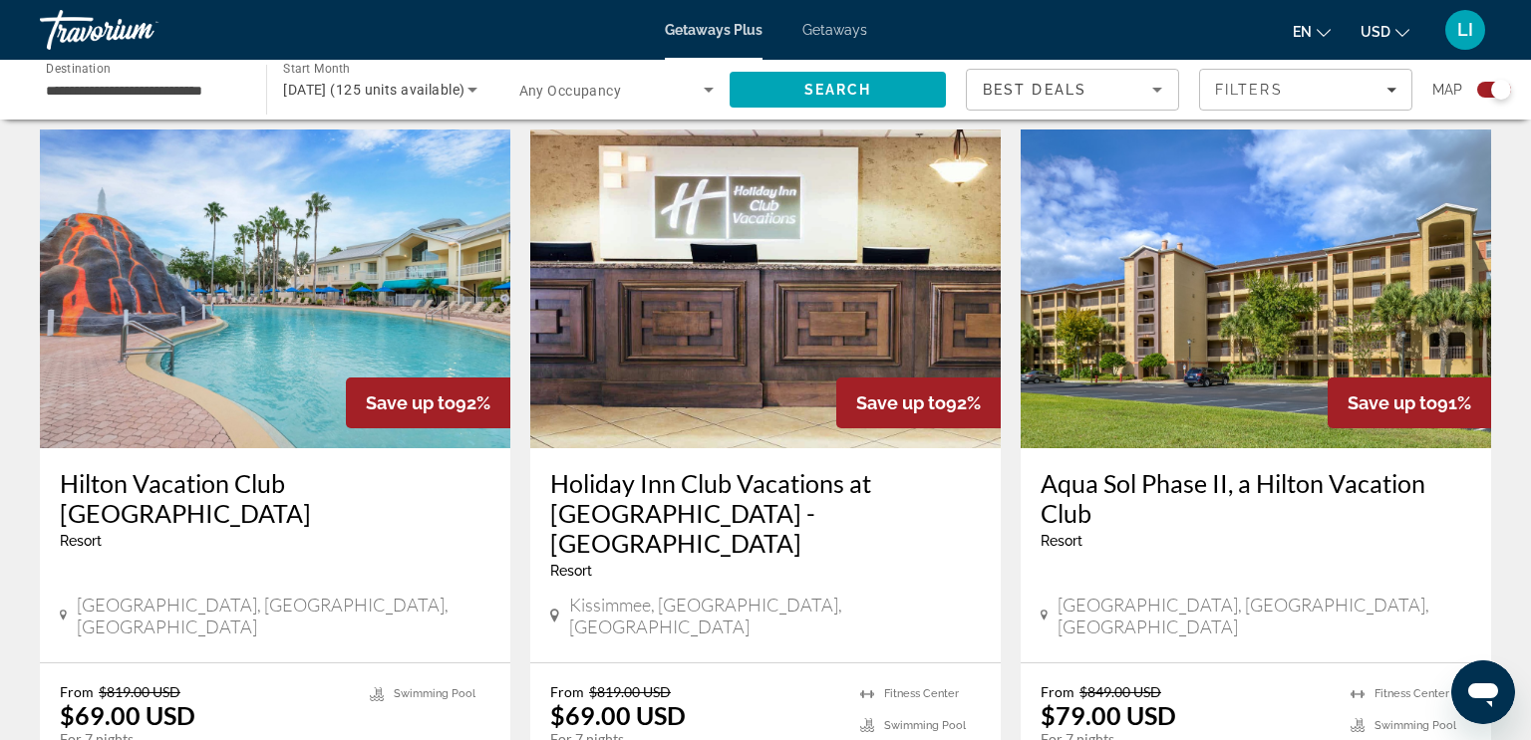
click at [826, 25] on span "Getaways" at bounding box center [834, 30] width 65 height 16
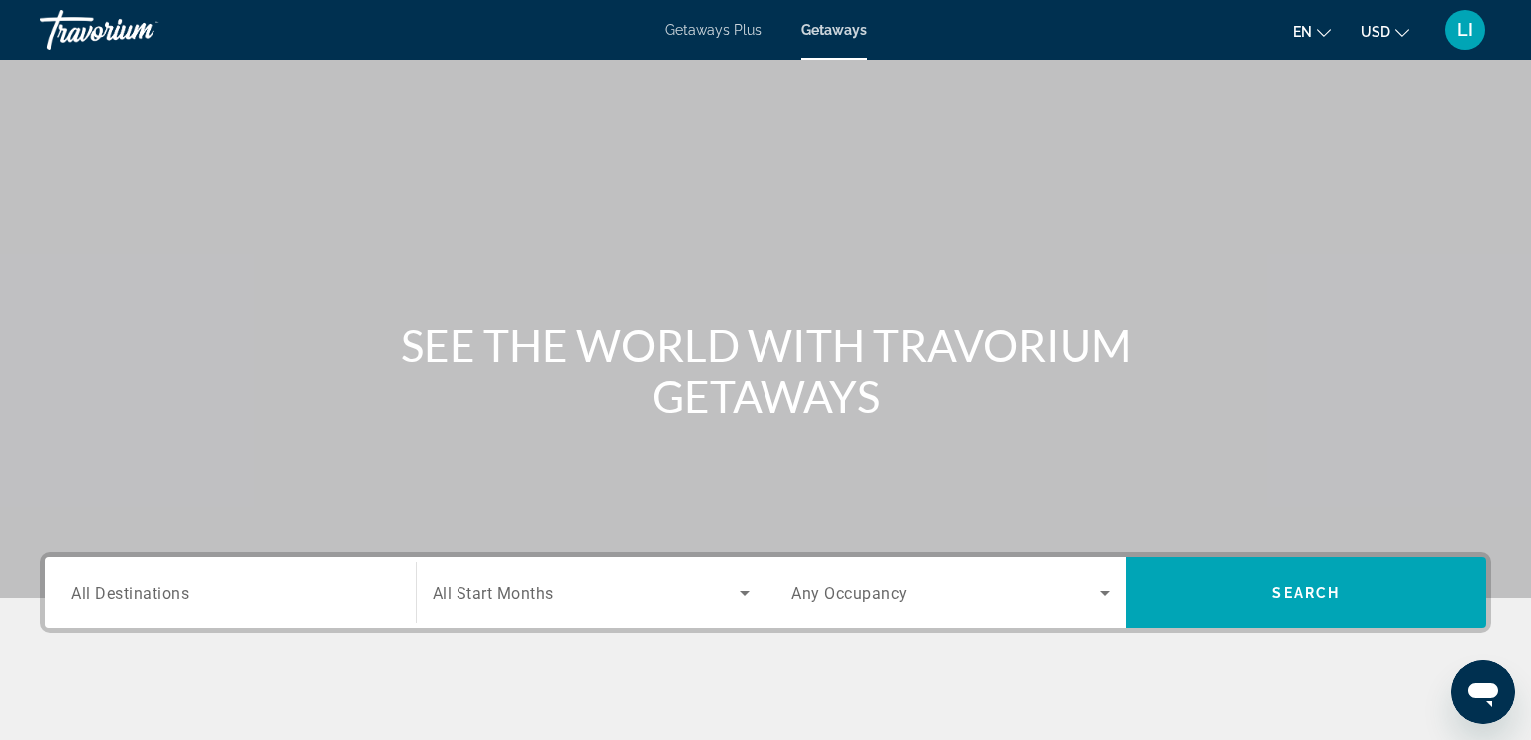
click at [369, 594] on input "Destination All Destinations" at bounding box center [230, 594] width 319 height 24
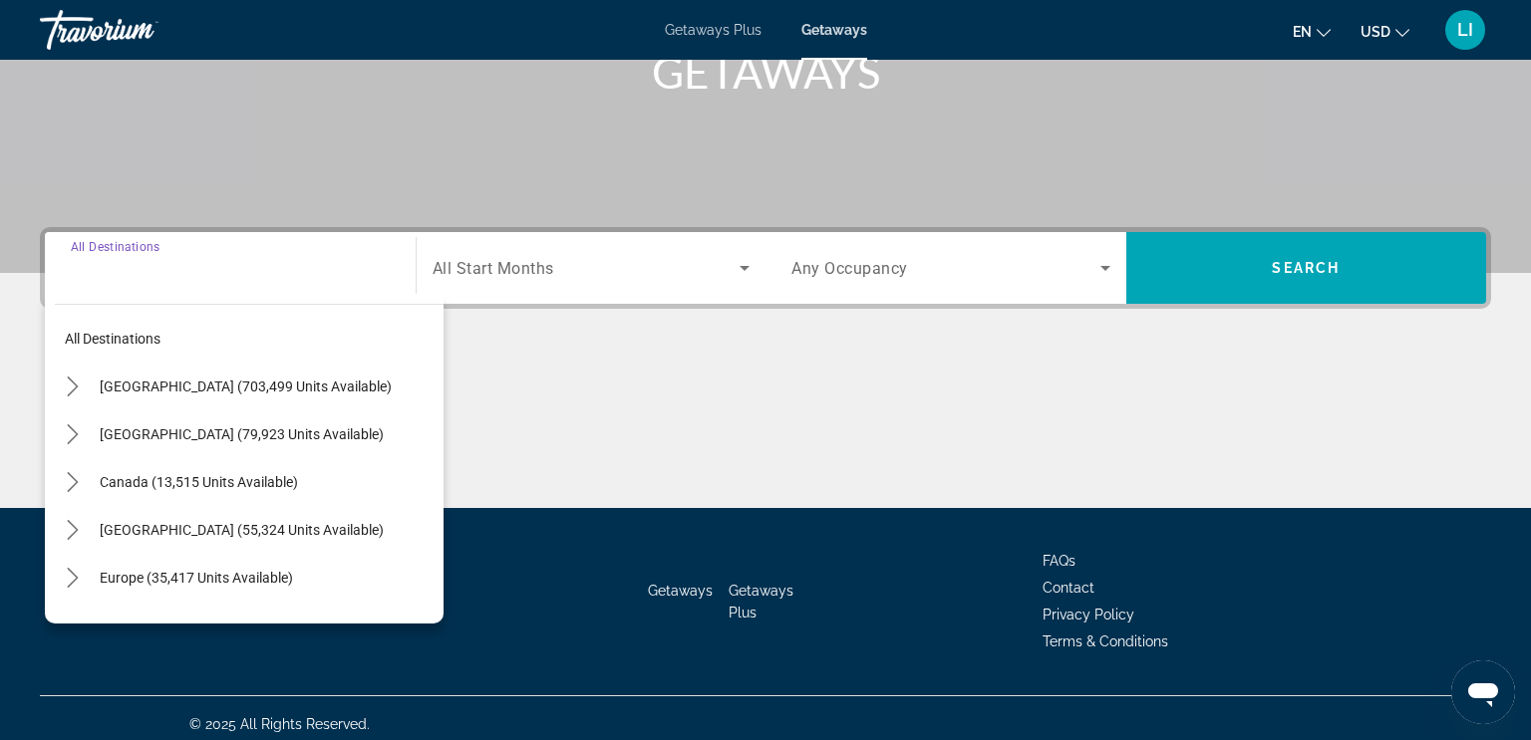
scroll to position [336, 0]
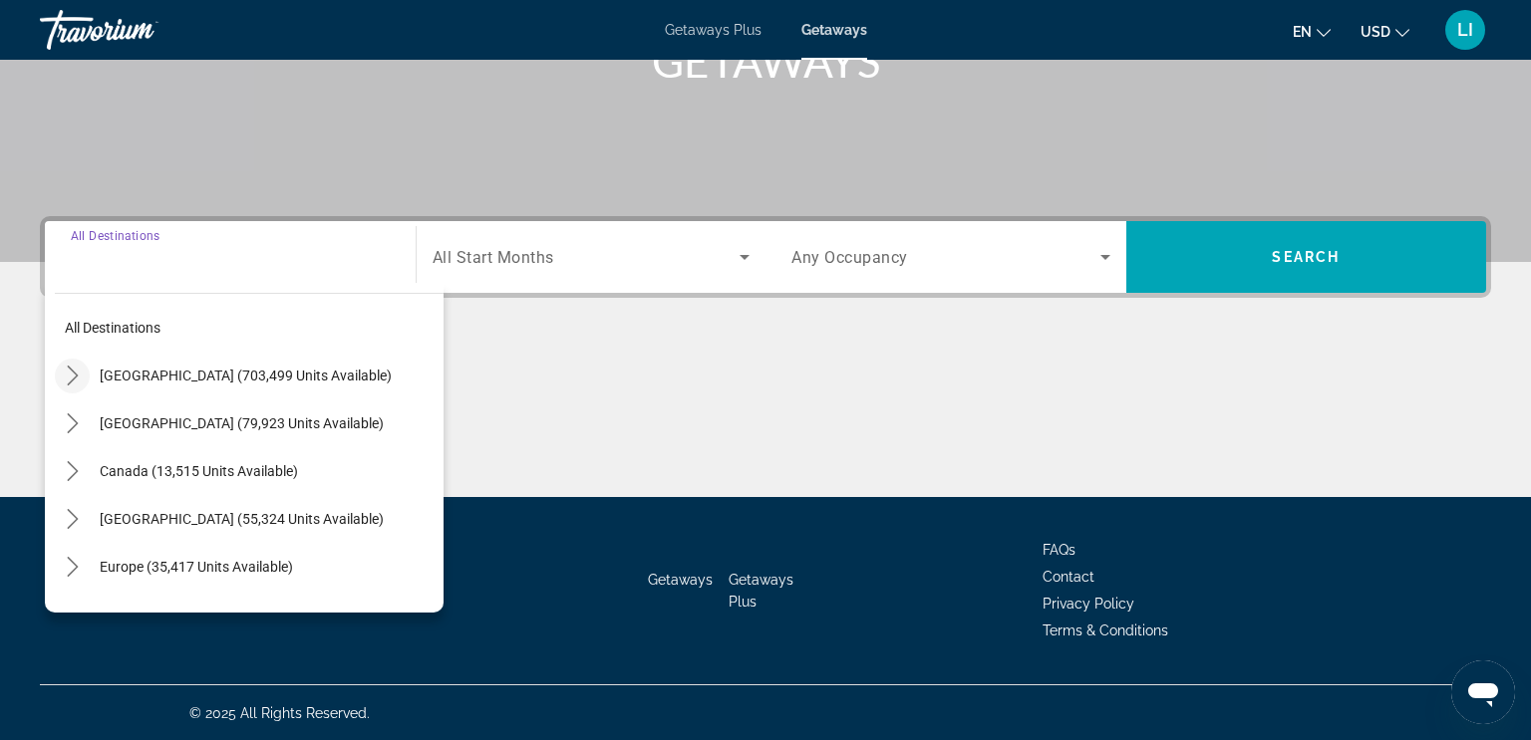
click at [74, 374] on icon "Toggle United States (703,499 units available) submenu" at bounding box center [73, 376] width 20 height 20
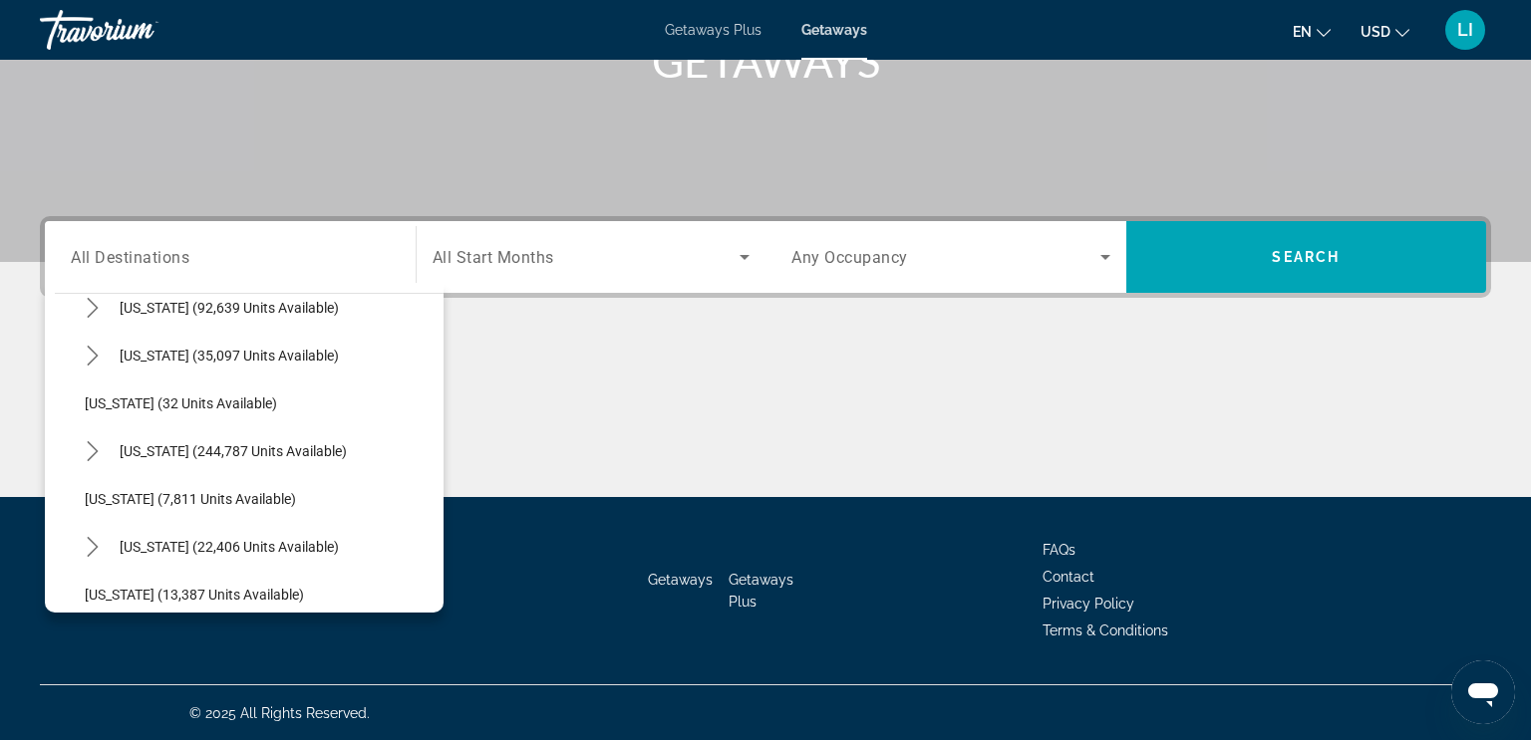
scroll to position [215, 0]
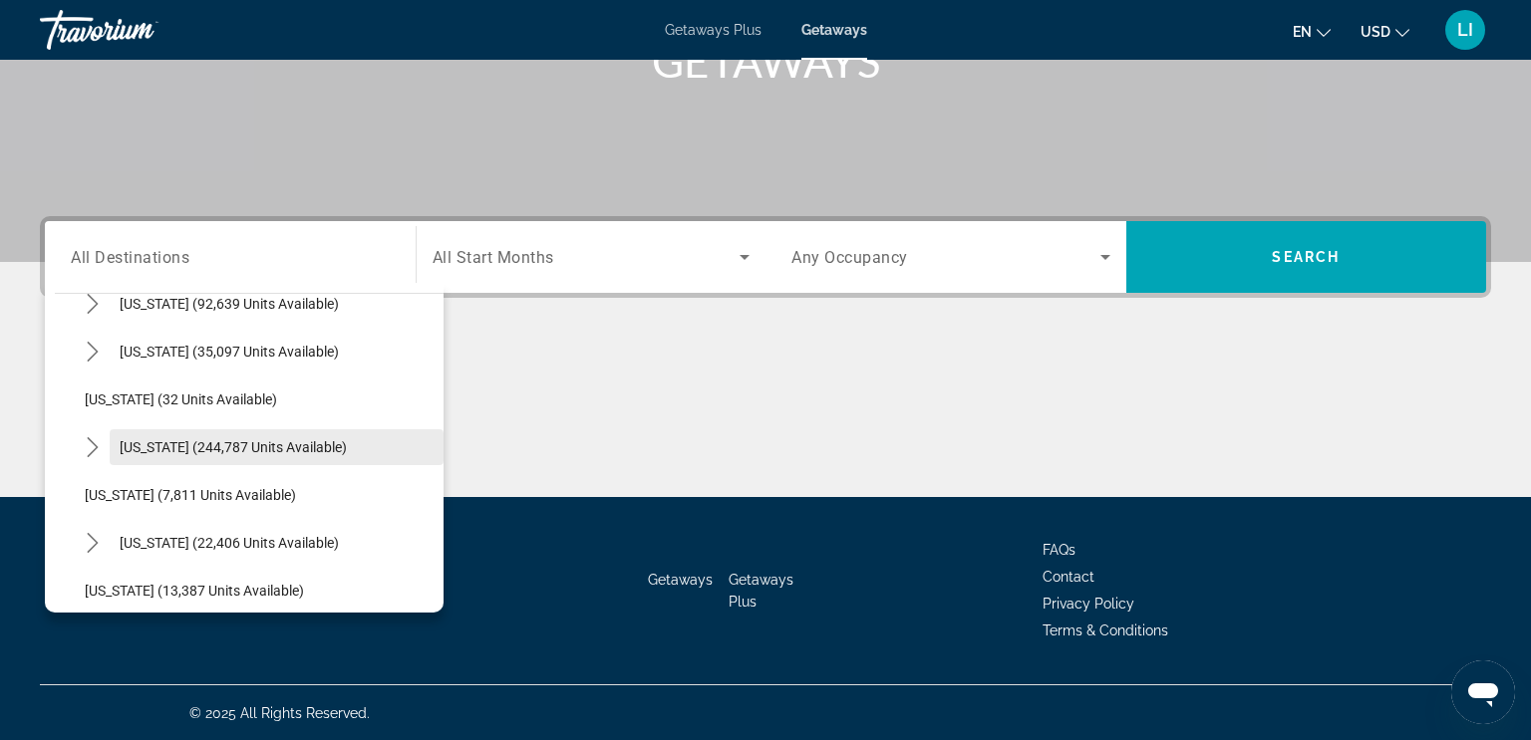
click at [124, 446] on span "[US_STATE] (244,787 units available)" at bounding box center [233, 447] width 227 height 16
type input "**********"
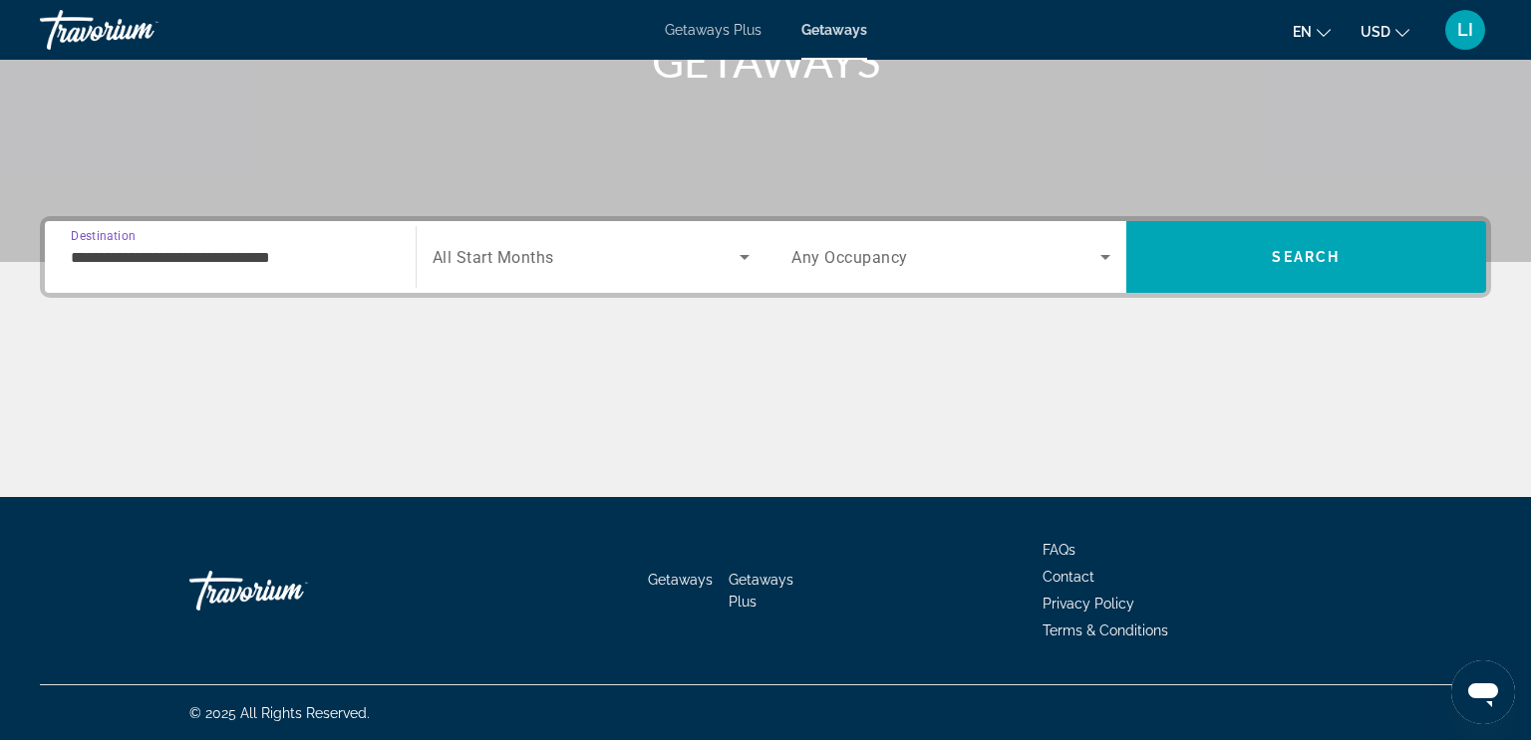
click at [672, 263] on span "Search widget" at bounding box center [587, 257] width 308 height 24
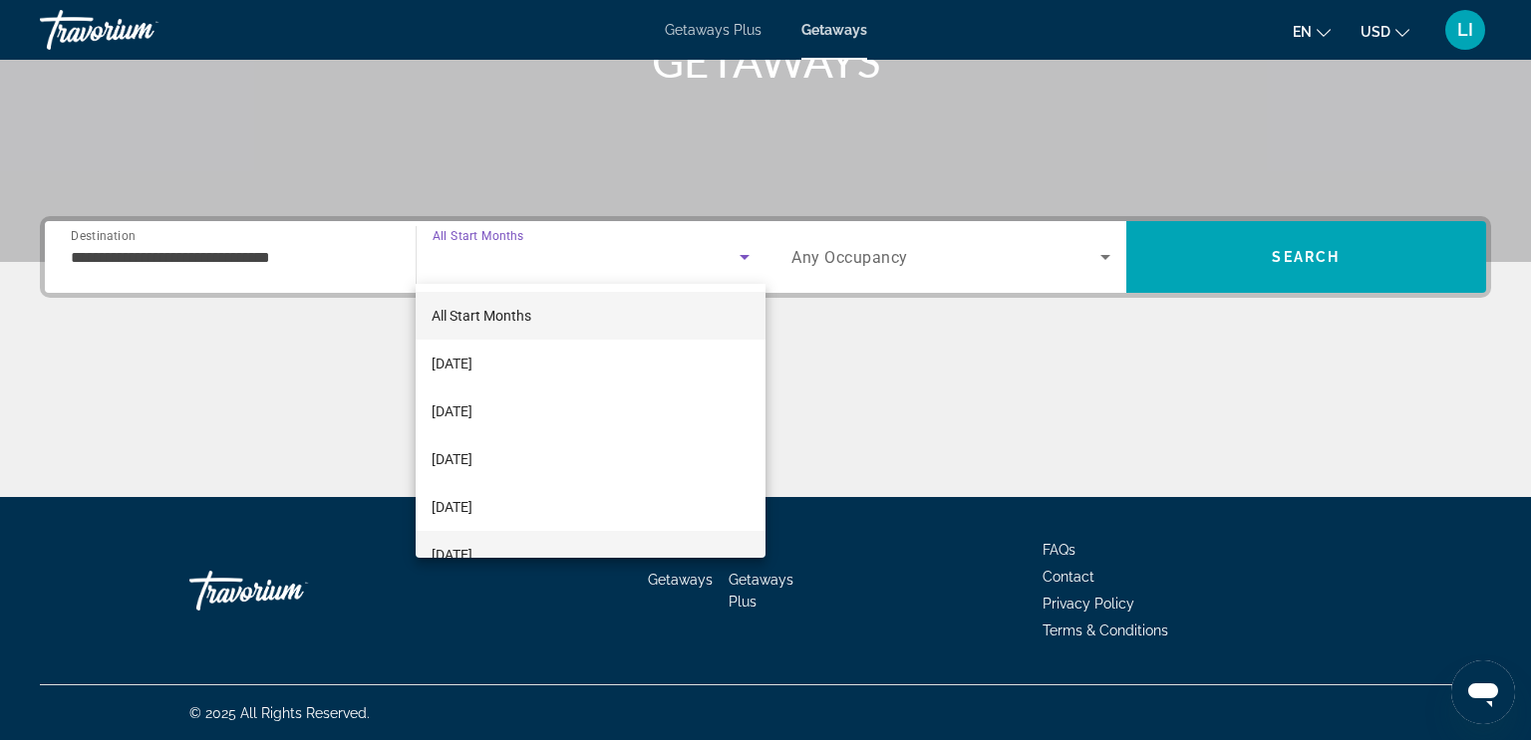
click at [472, 551] on span "[DATE]" at bounding box center [452, 555] width 41 height 24
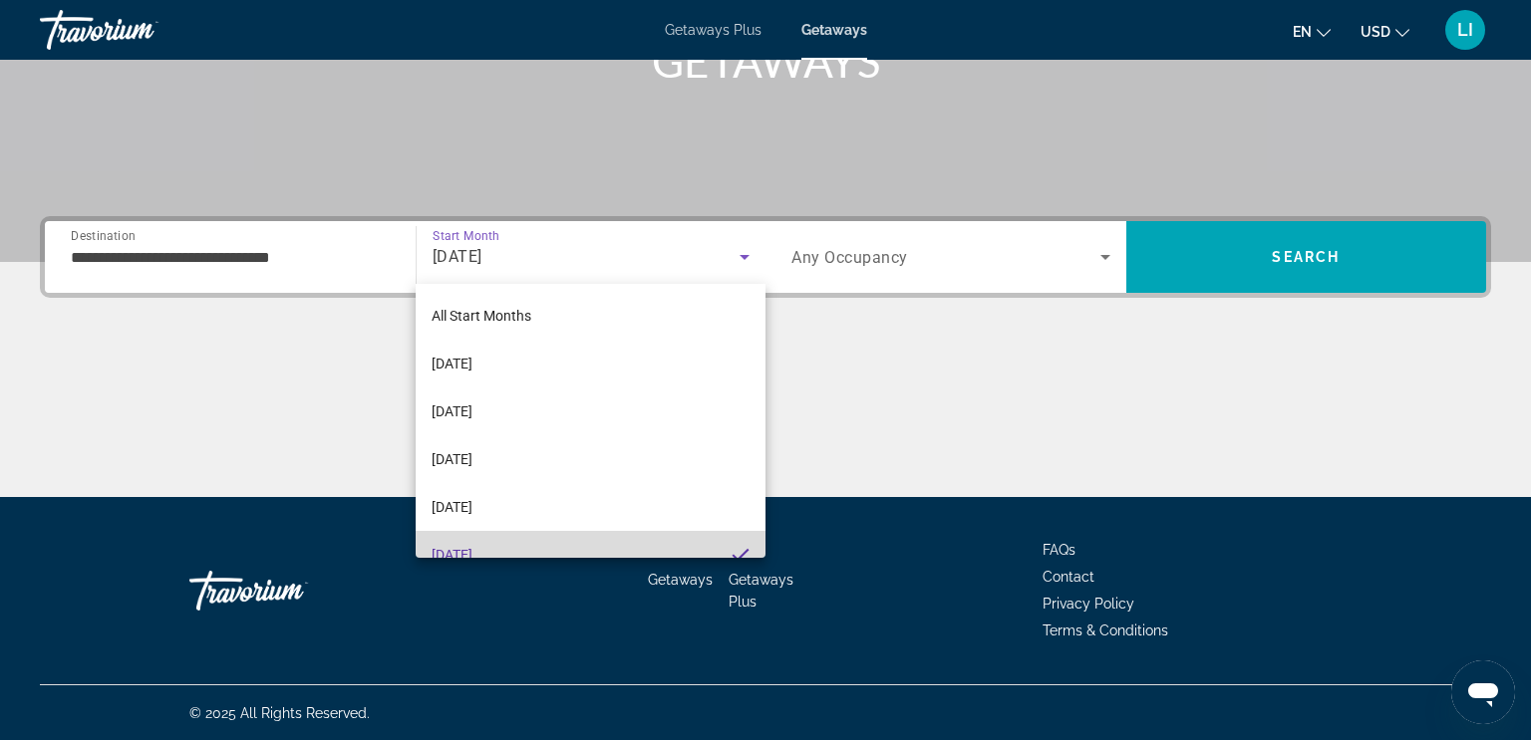
scroll to position [20, 0]
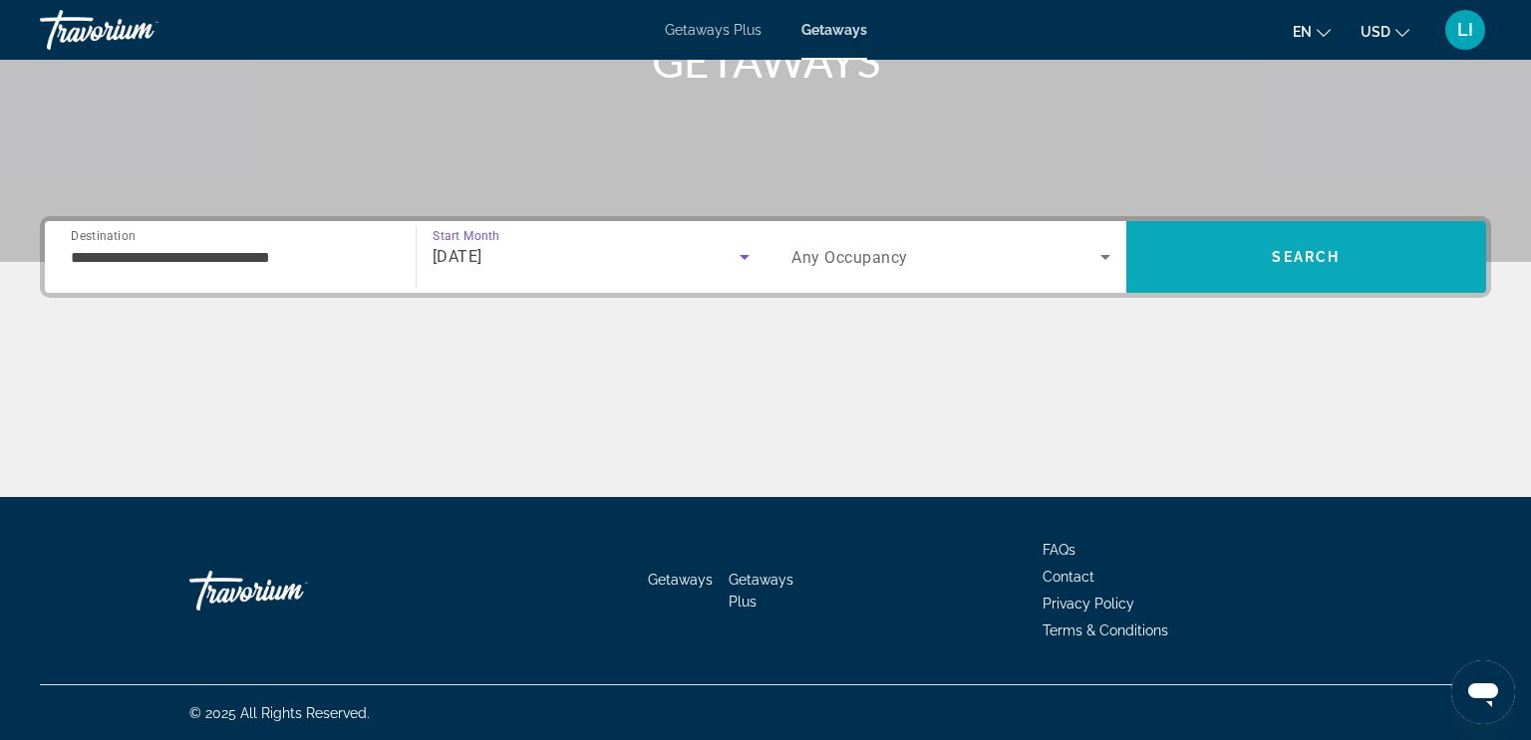
click at [1264, 256] on span "Search" at bounding box center [1306, 257] width 361 height 48
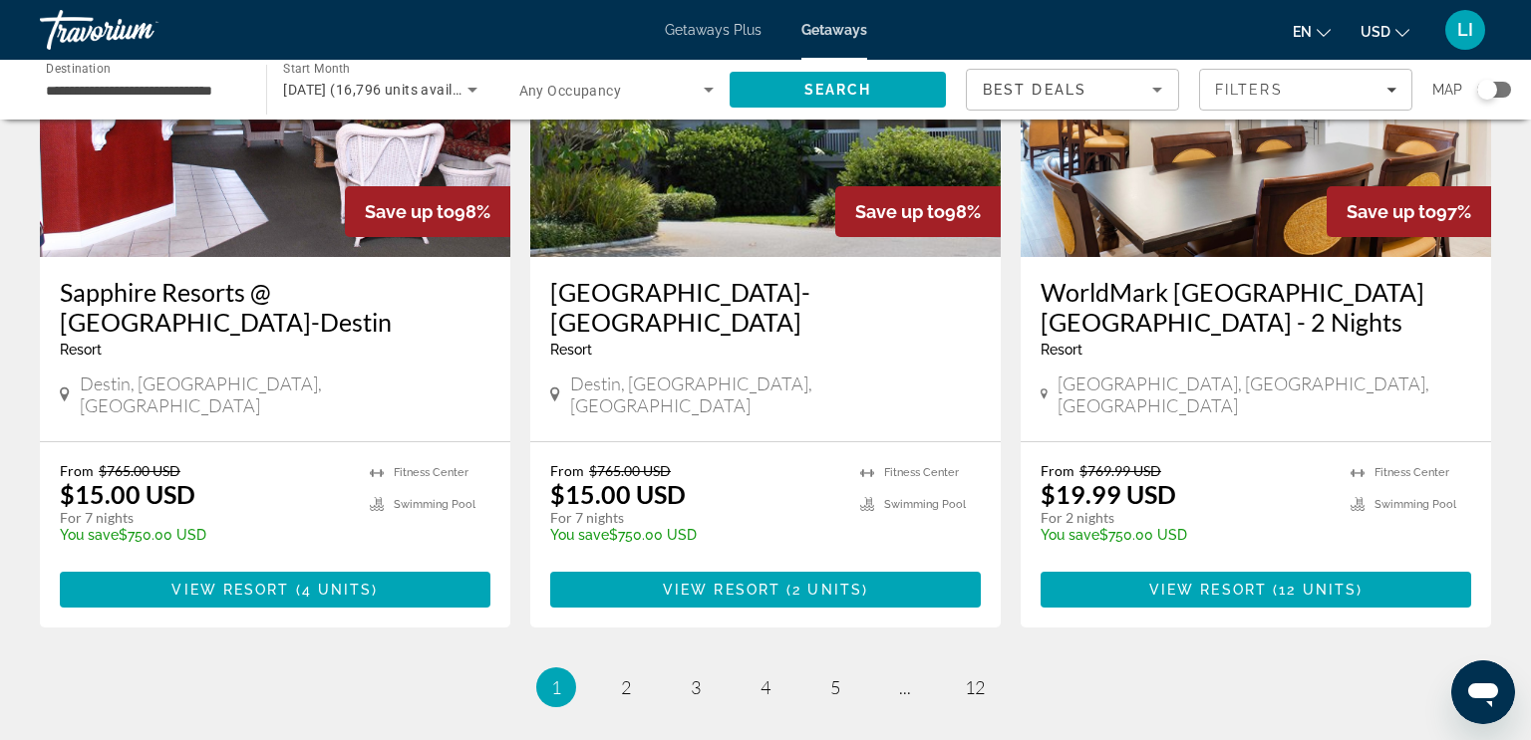
scroll to position [2471, 0]
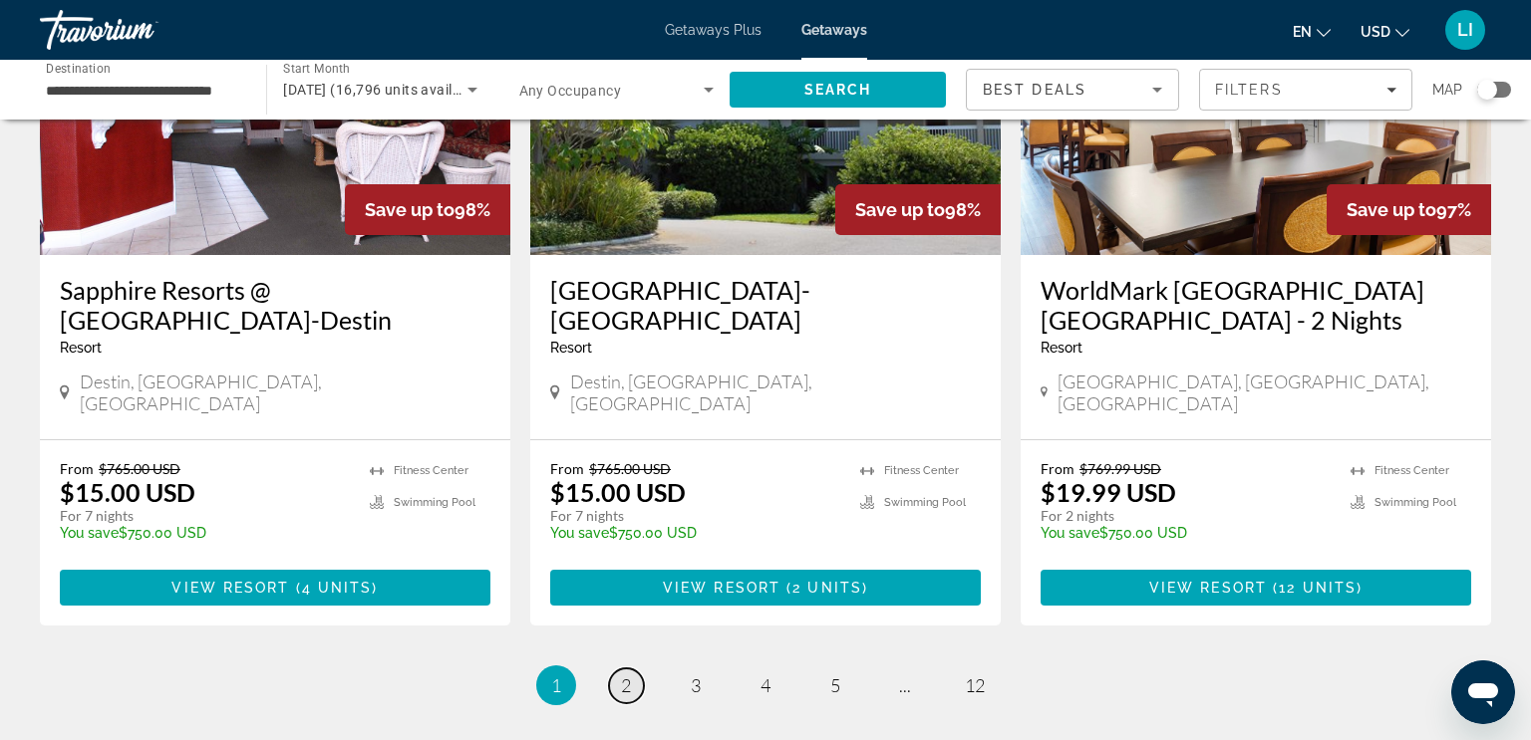
click at [627, 675] on span "2" at bounding box center [626, 686] width 10 height 22
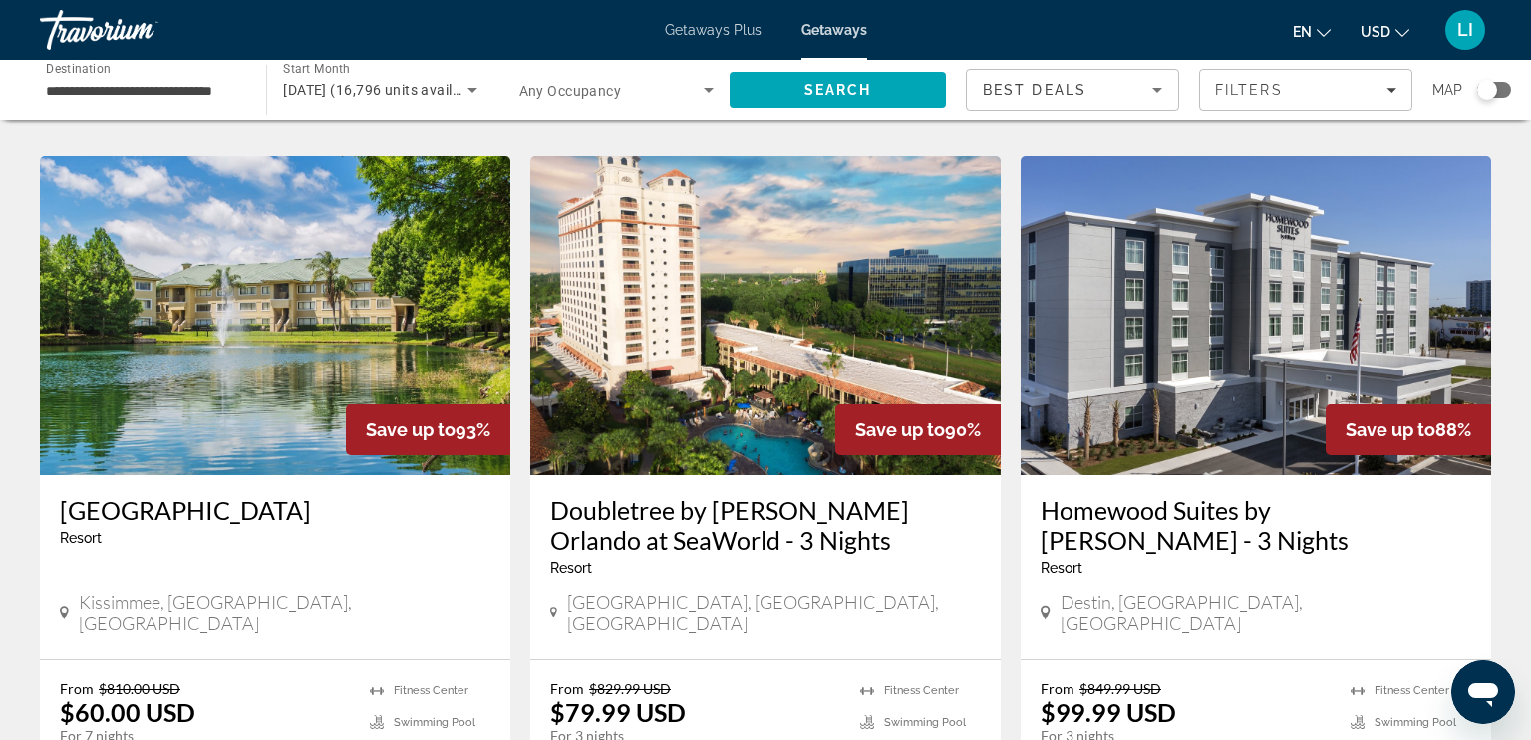
scroll to position [1595, 0]
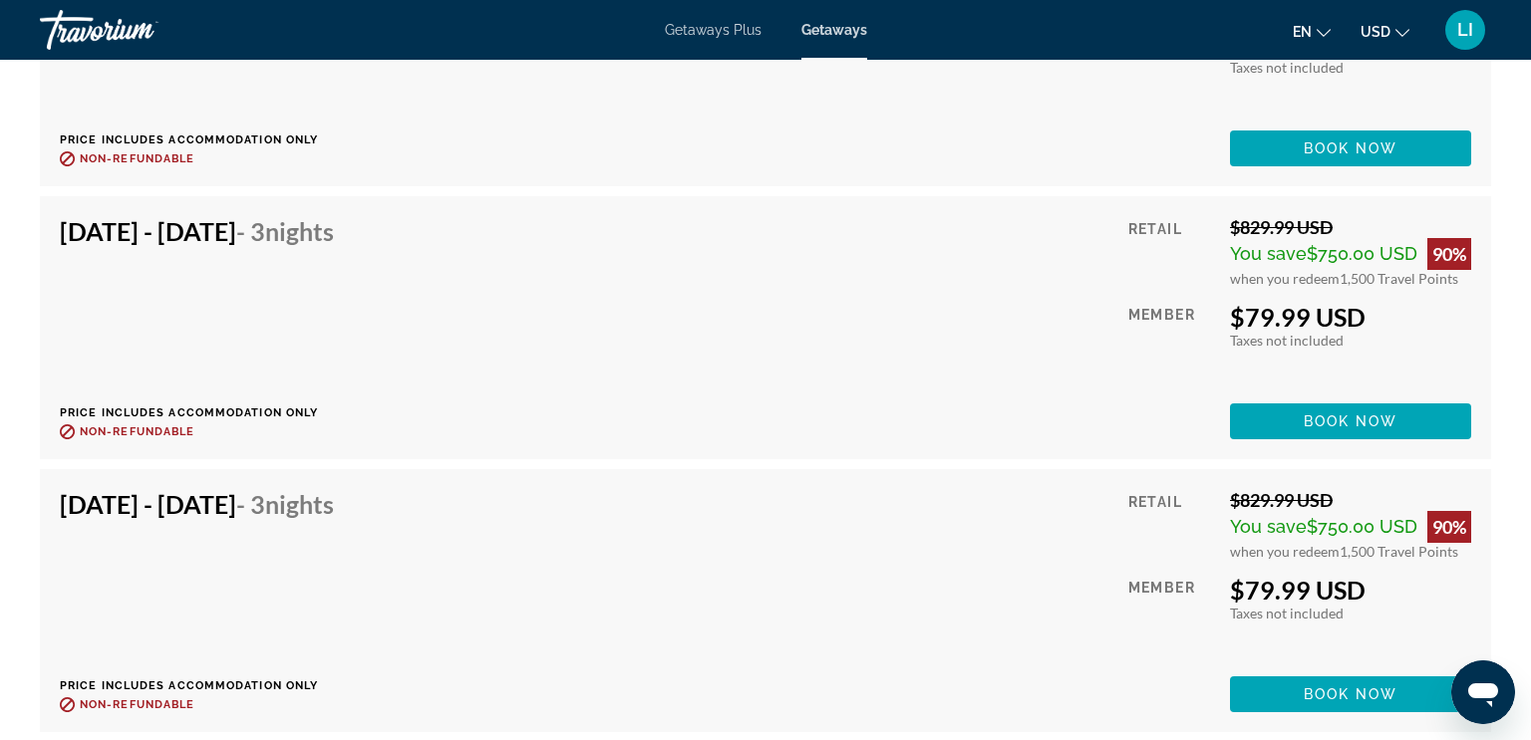
scroll to position [7534, 0]
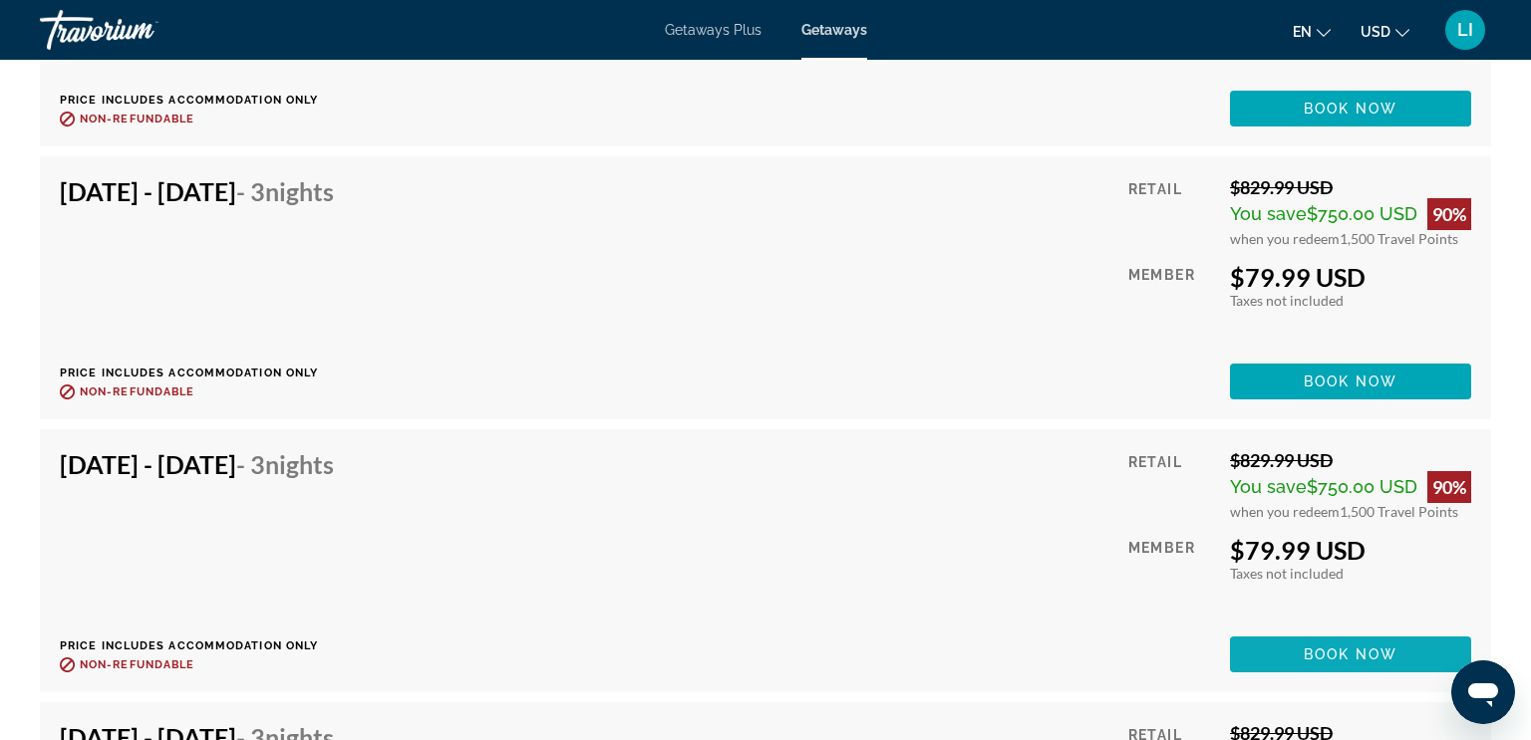
click at [1304, 657] on span "Book now" at bounding box center [1351, 655] width 95 height 16
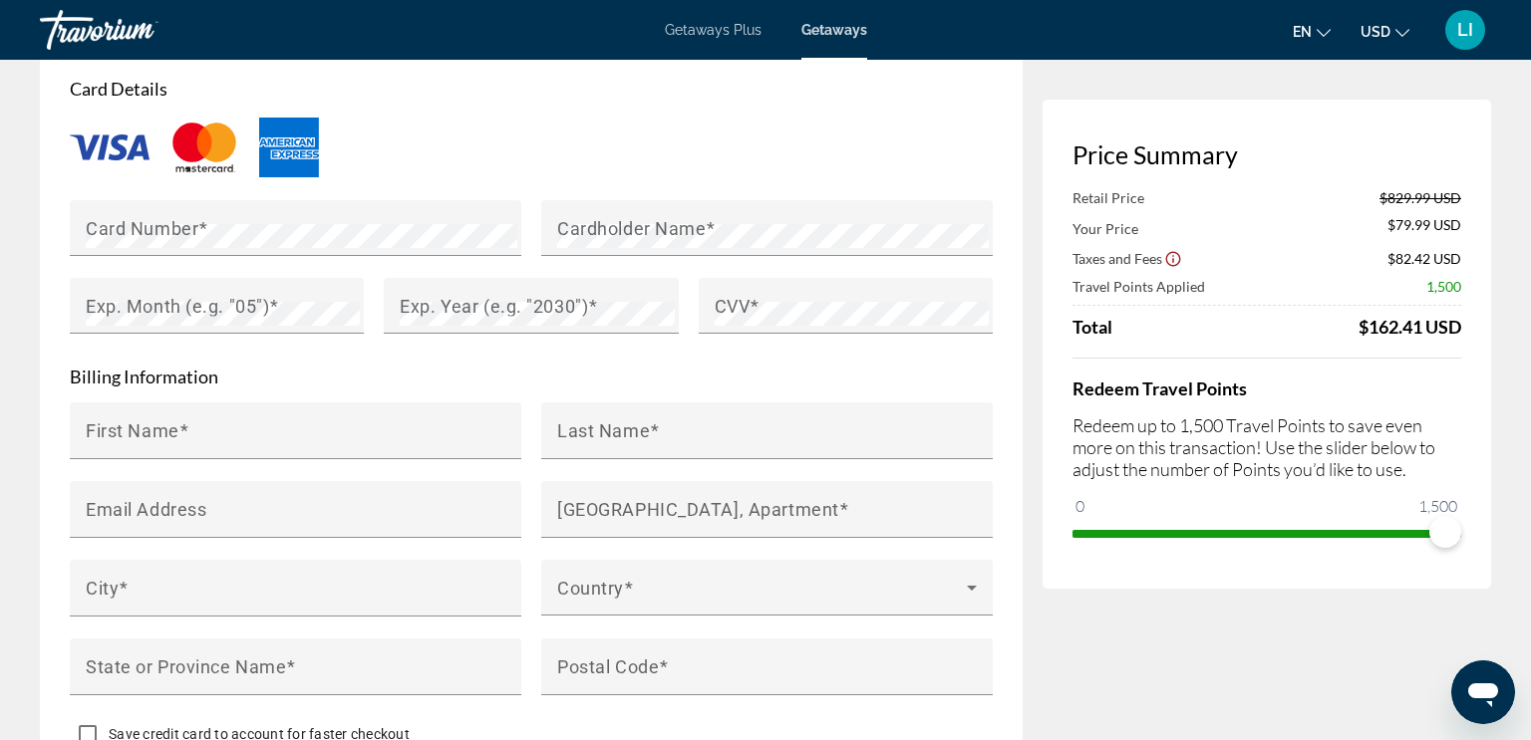
scroll to position [1754, 0]
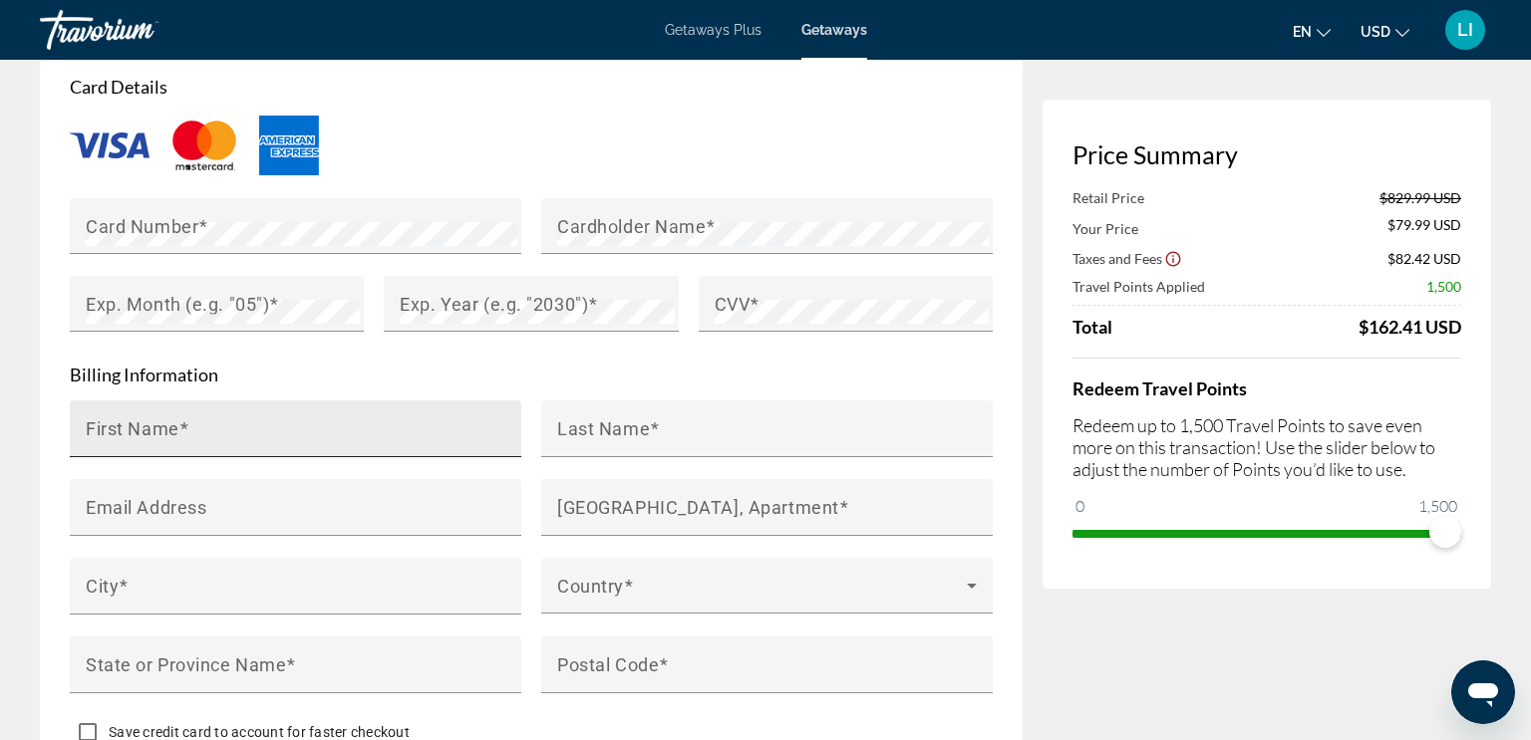
click at [94, 436] on input "First Name" at bounding box center [302, 438] width 432 height 24
type input "********"
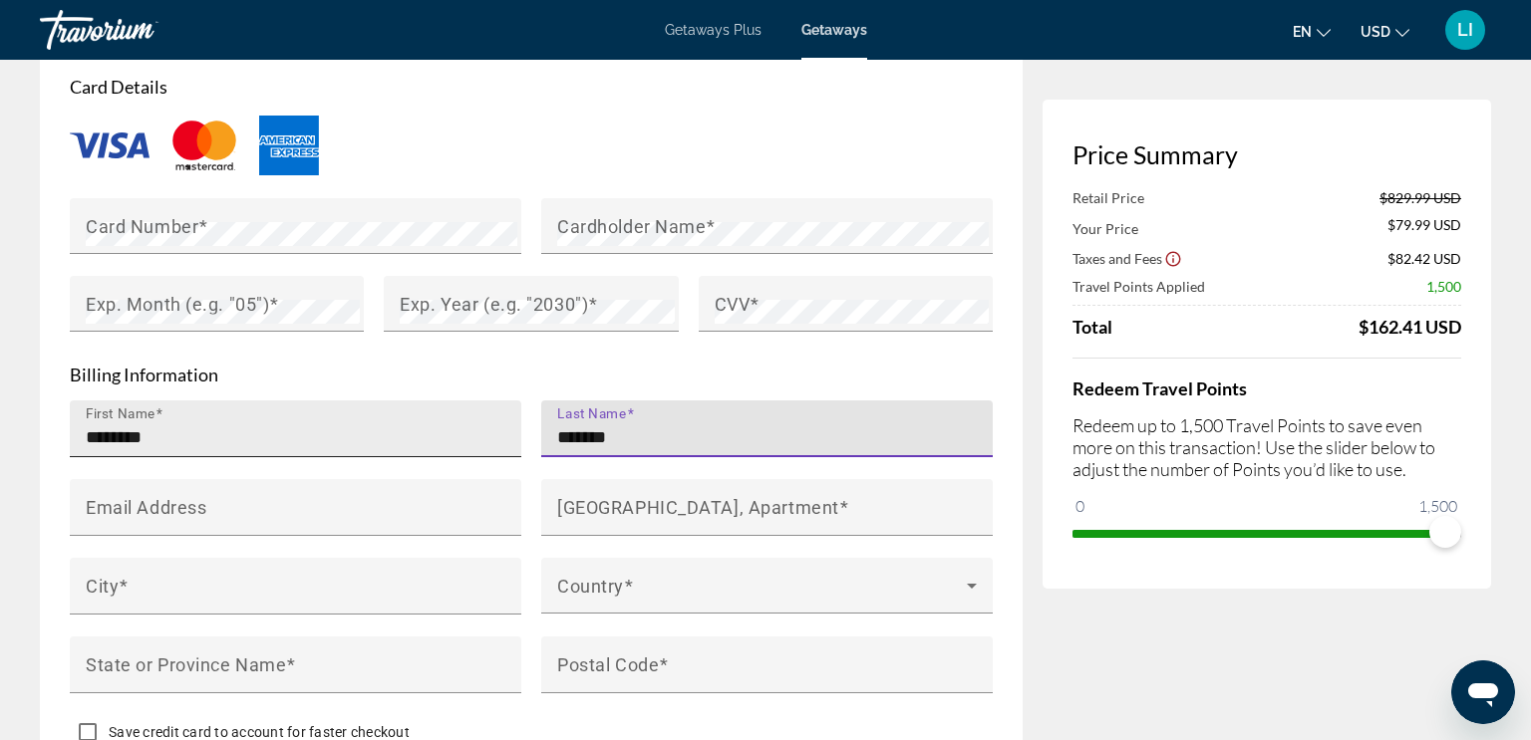
type input "*******"
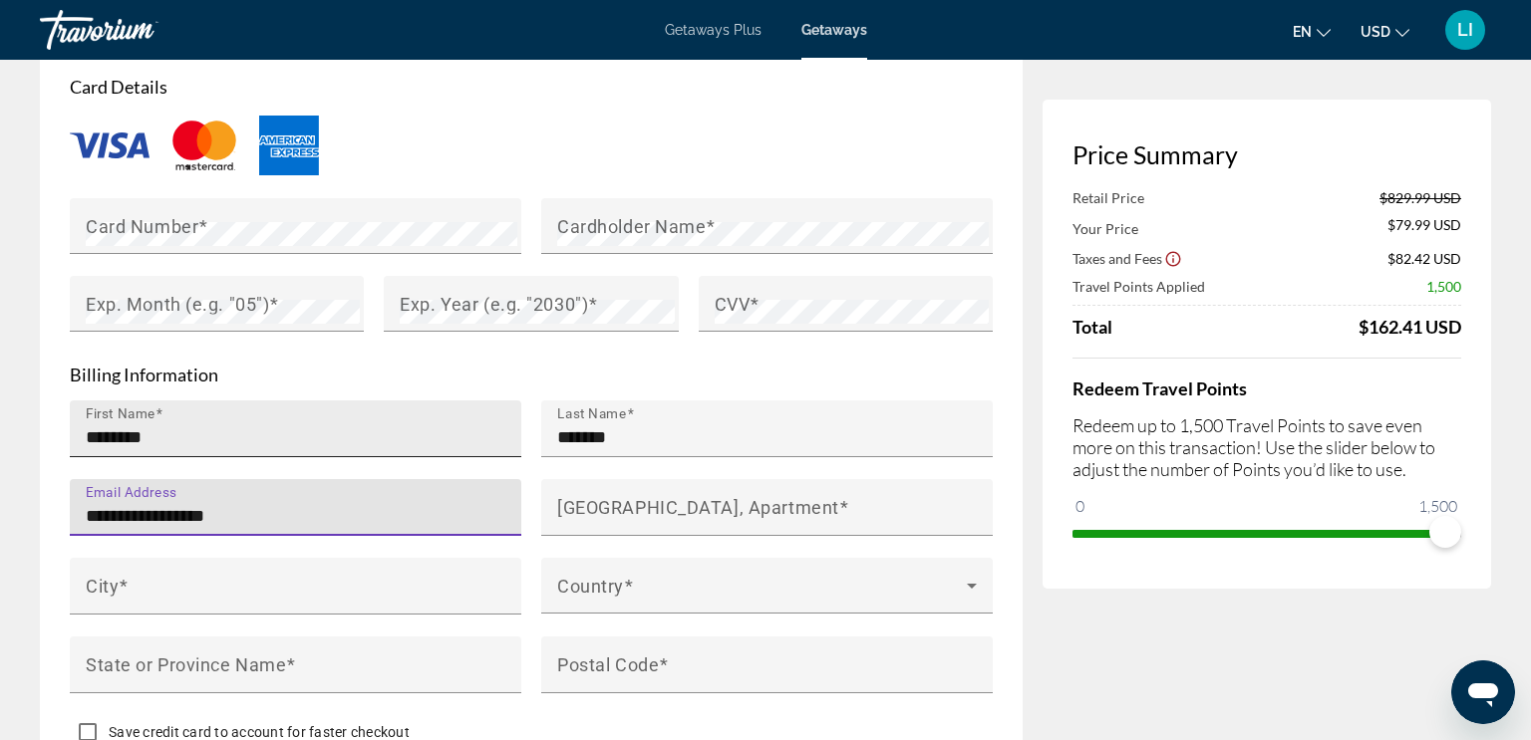
type input "**********"
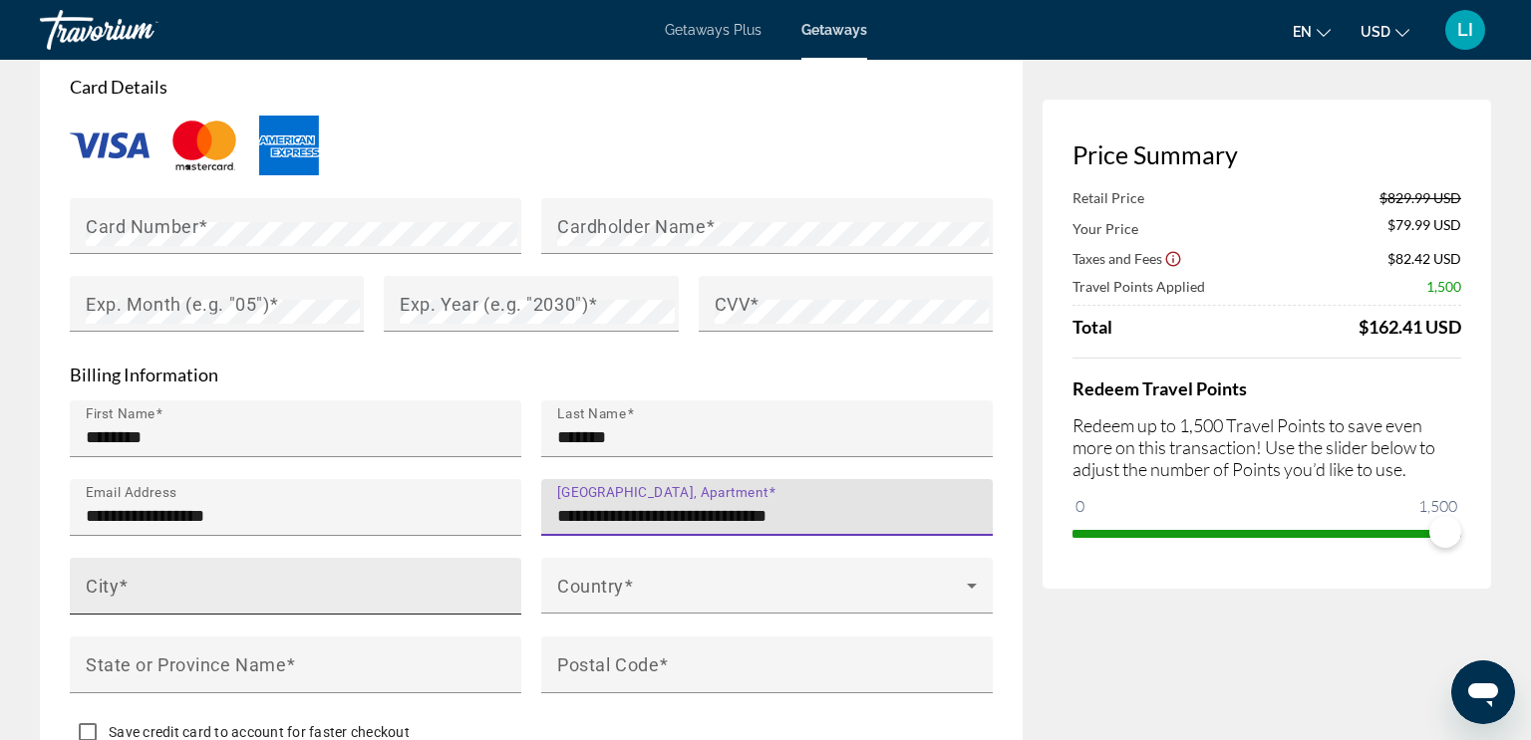
type input "**********"
click at [94, 585] on mat-label "City" at bounding box center [102, 585] width 33 height 21
click at [94, 585] on input "City" at bounding box center [302, 595] width 432 height 24
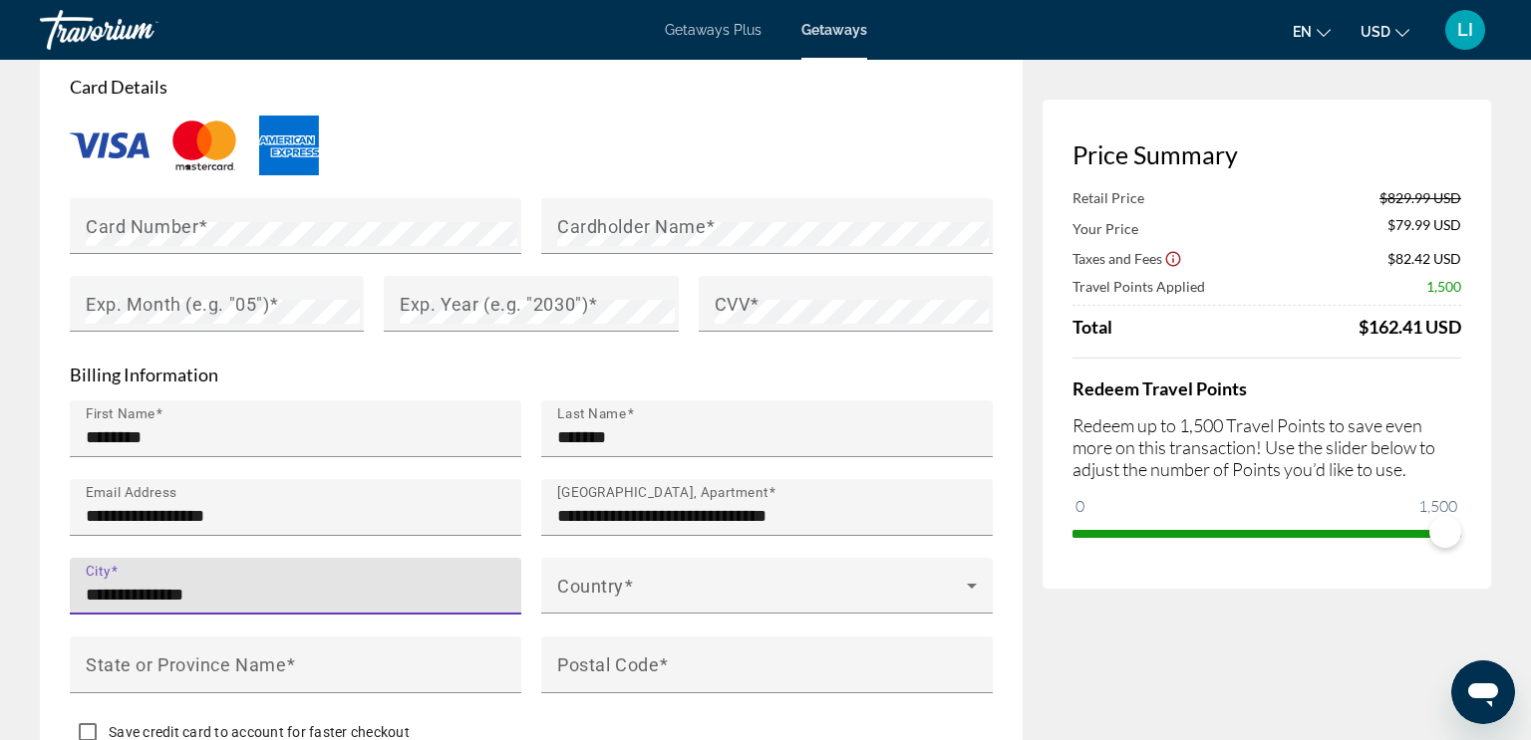
click at [186, 584] on input "**********" at bounding box center [302, 595] width 432 height 24
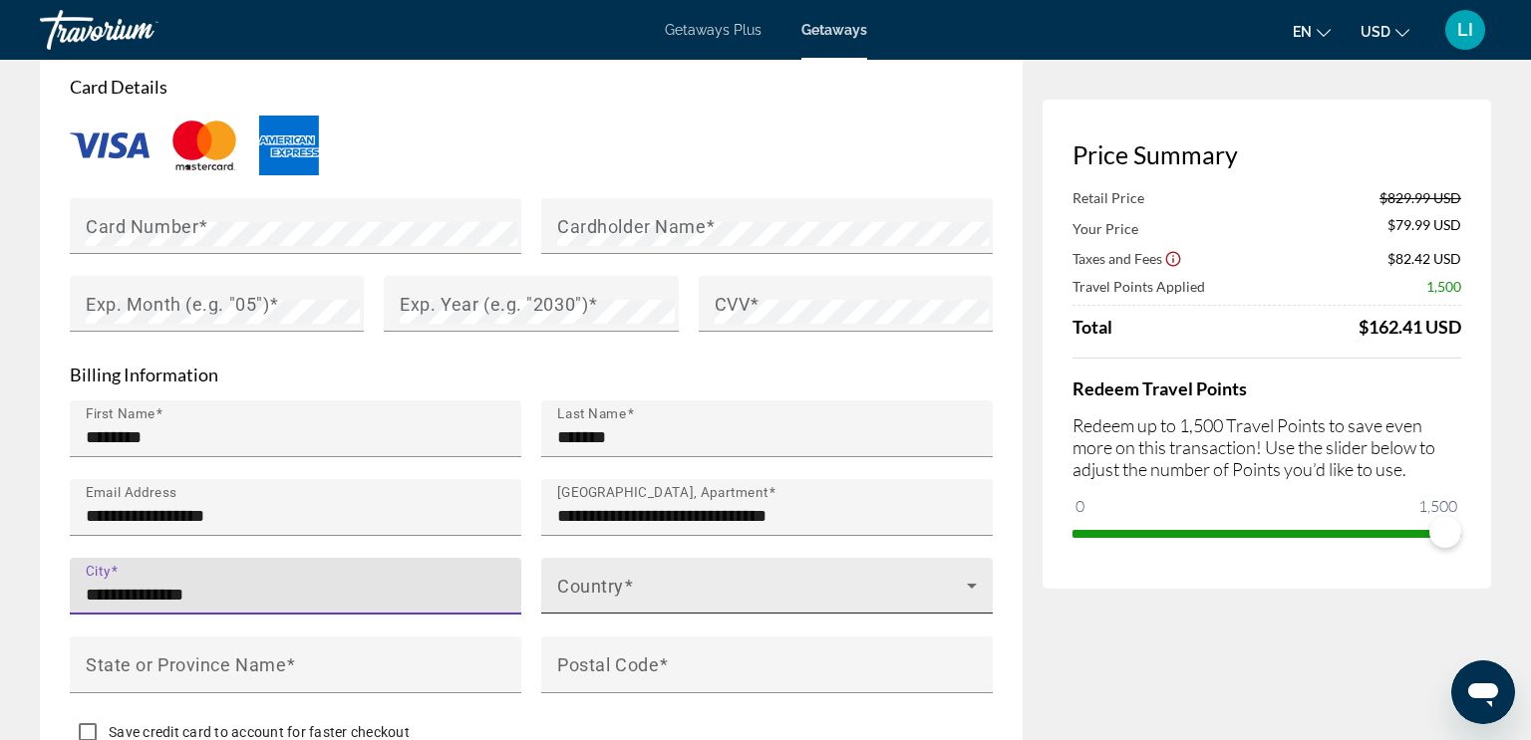
type input "**********"
click at [573, 584] on span "Main content" at bounding box center [762, 594] width 410 height 24
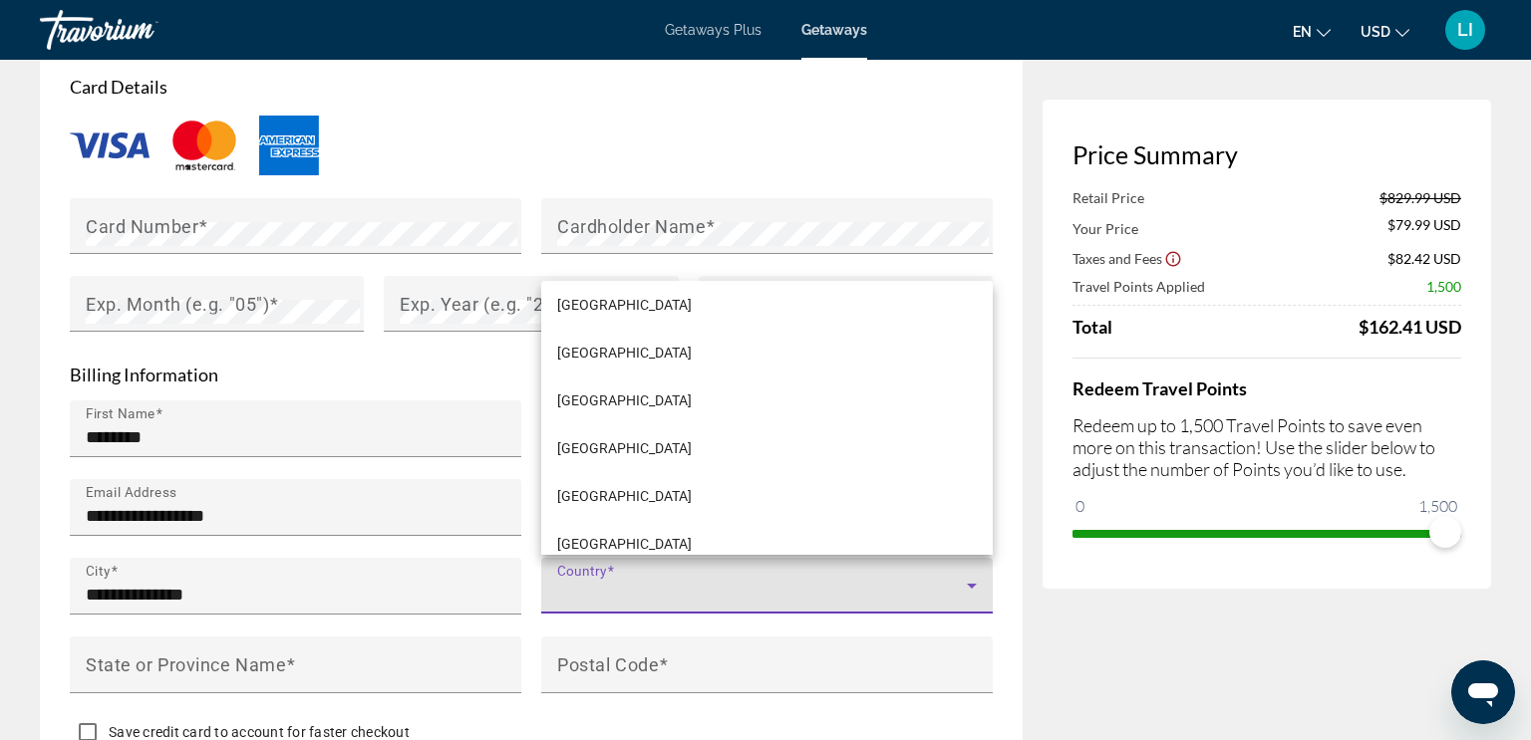
scroll to position [1685, 0]
click at [970, 582] on div at bounding box center [765, 370] width 1531 height 740
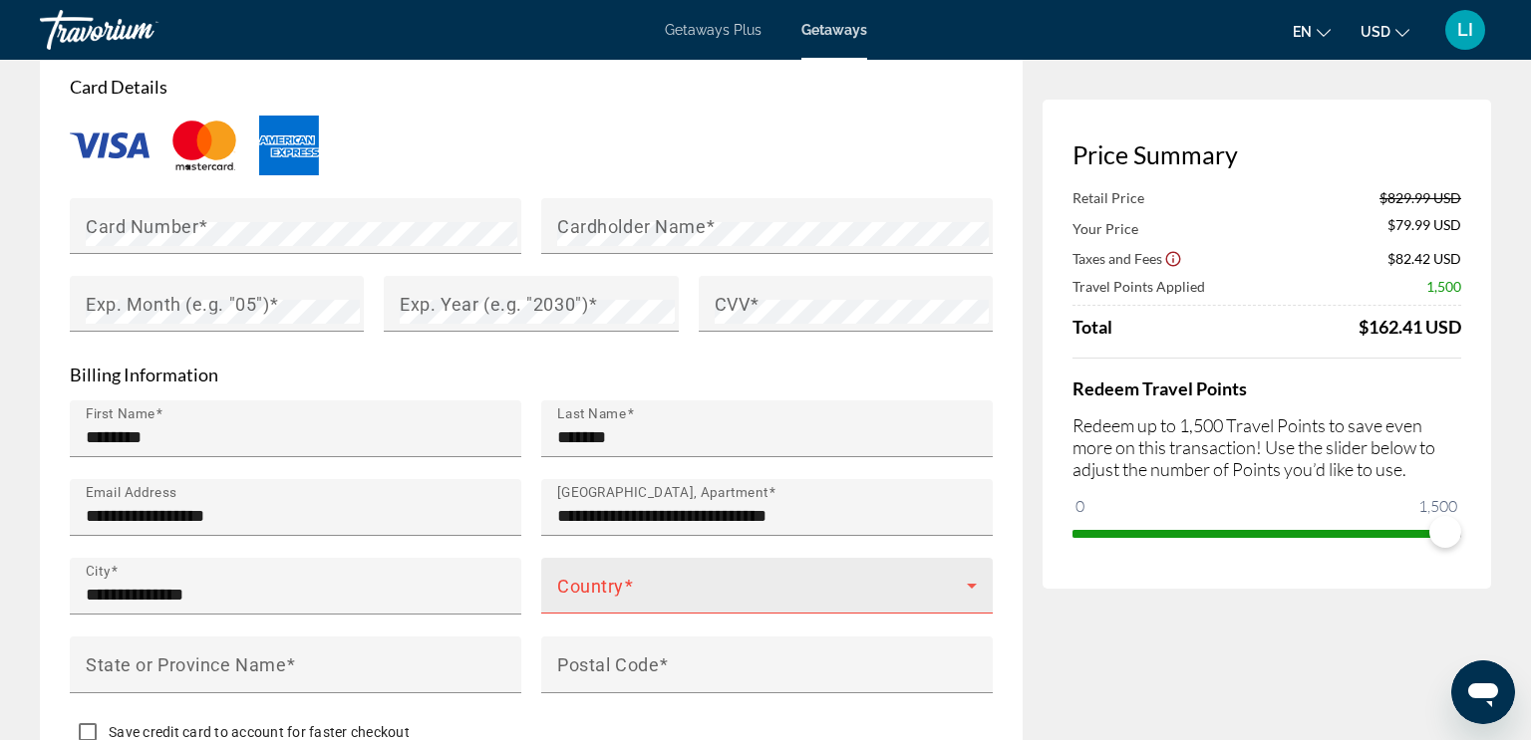
click at [560, 582] on span "Main content" at bounding box center [762, 594] width 410 height 24
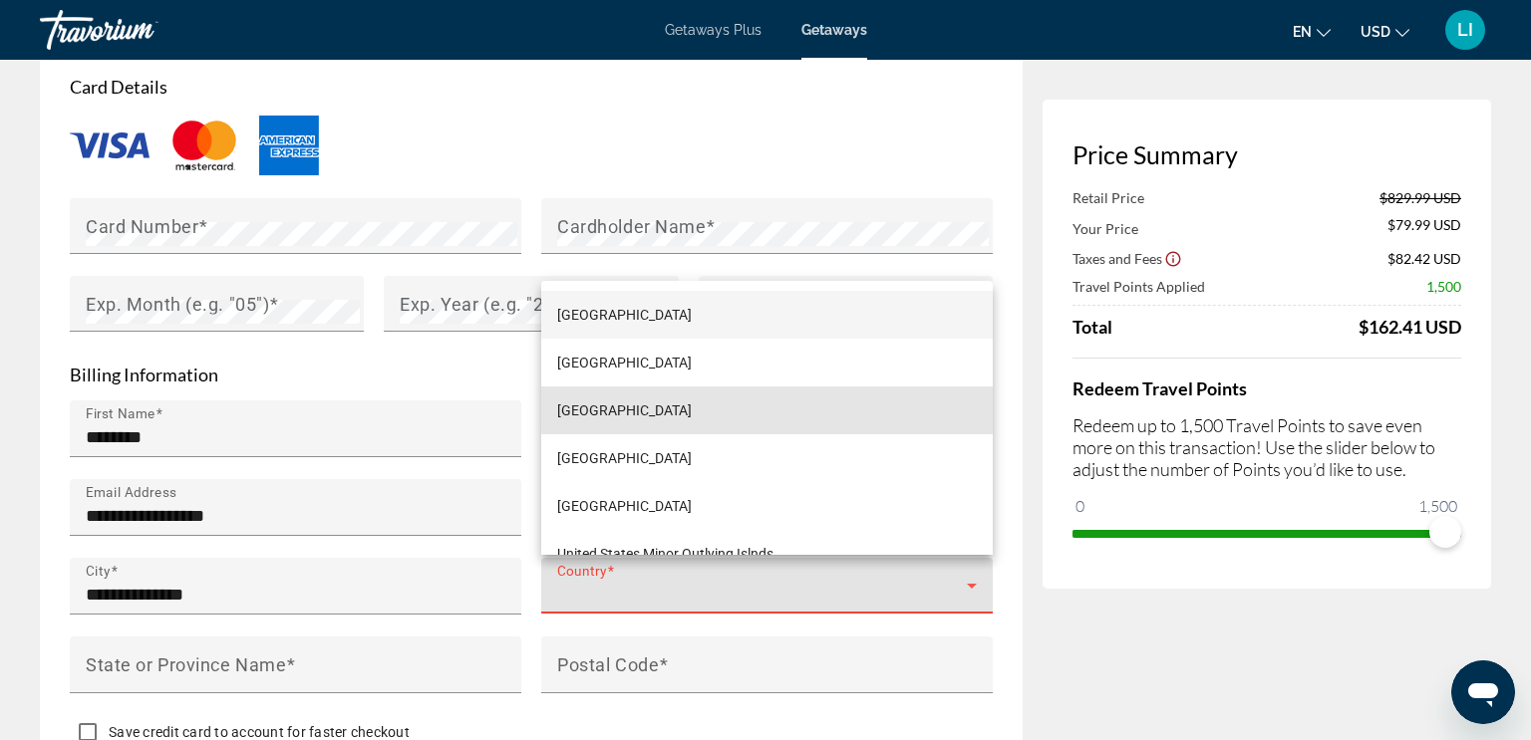
scroll to position [11421, 0]
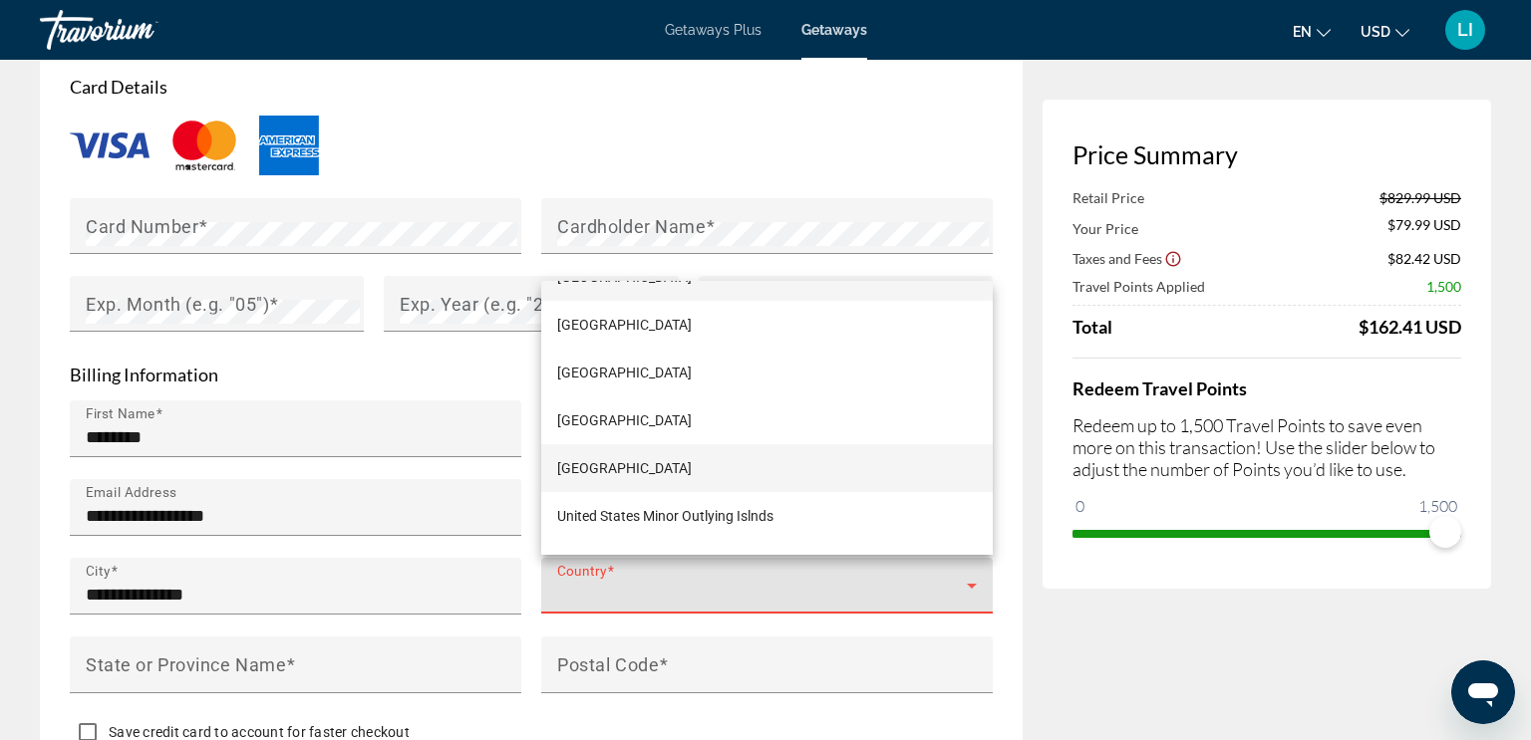
click at [579, 465] on span "[GEOGRAPHIC_DATA]" at bounding box center [624, 468] width 135 height 24
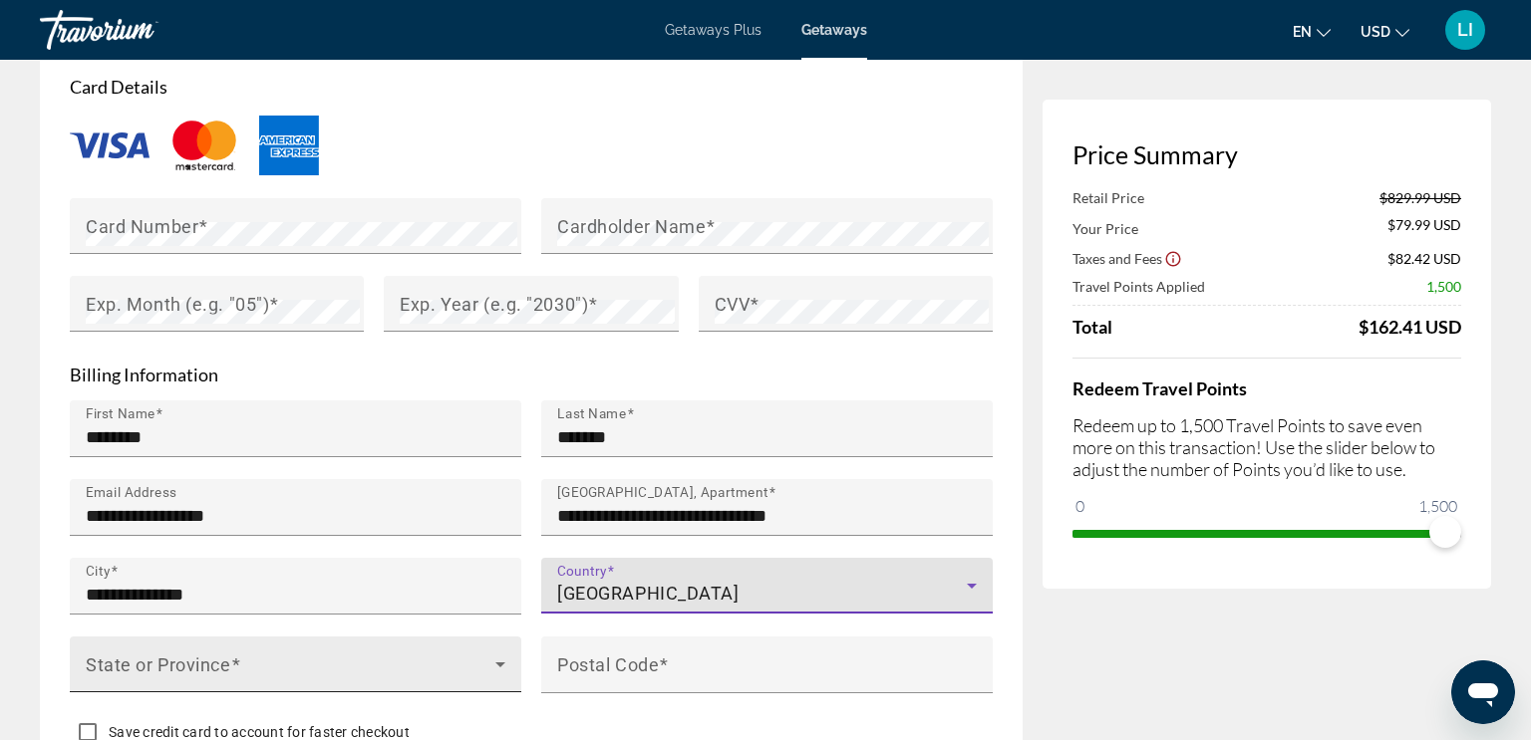
click at [91, 665] on span "Main content" at bounding box center [291, 673] width 410 height 24
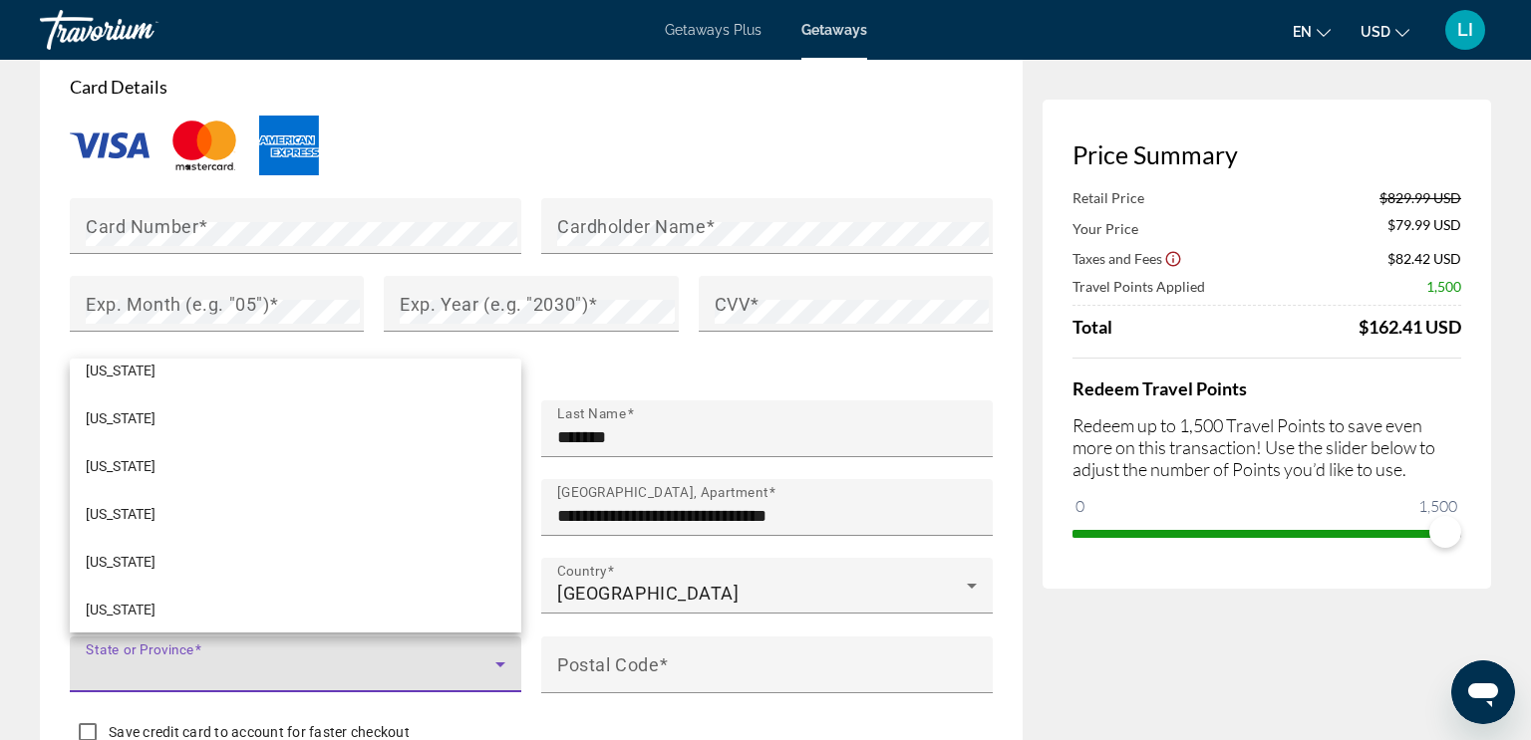
scroll to position [2125, 0]
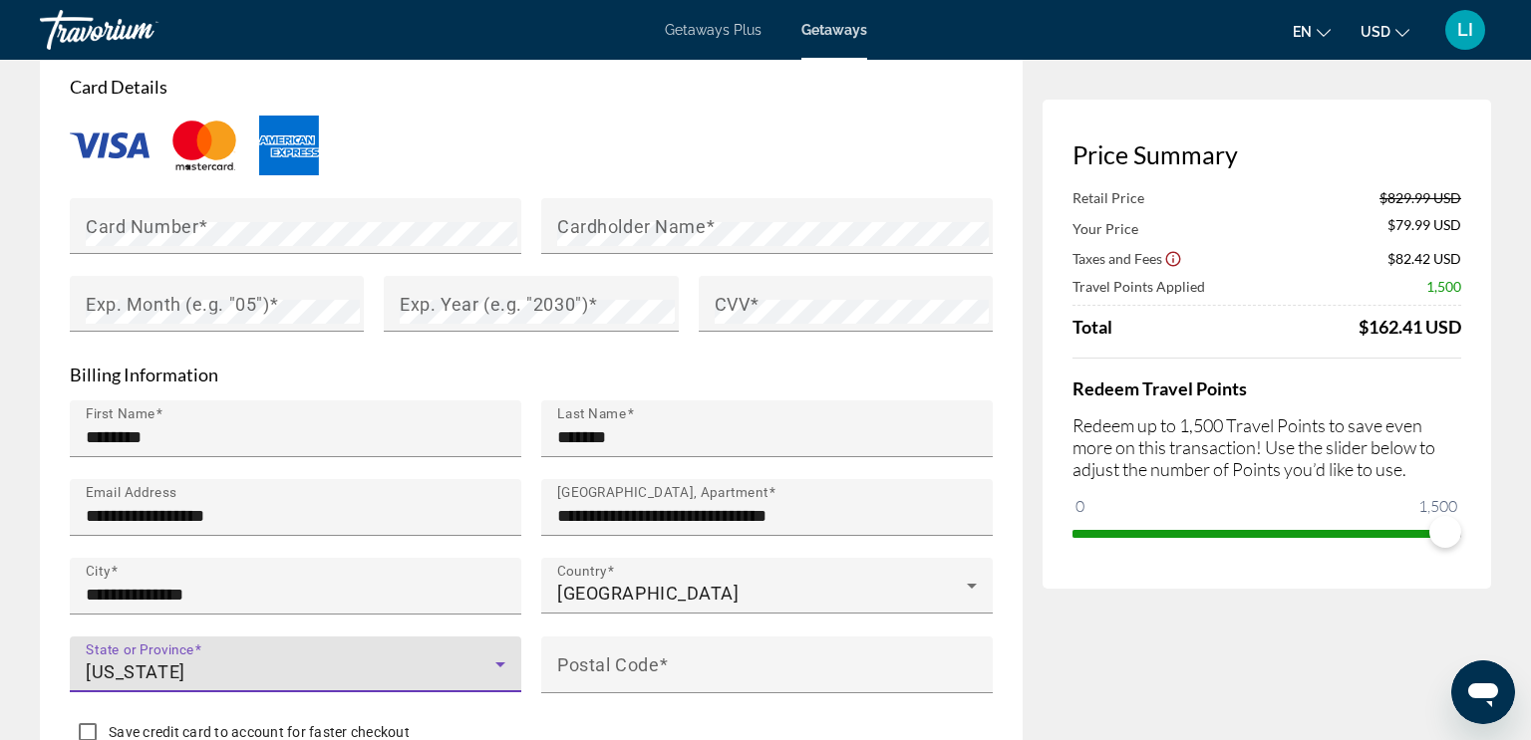
click at [503, 664] on icon "Main content" at bounding box center [500, 665] width 24 height 24
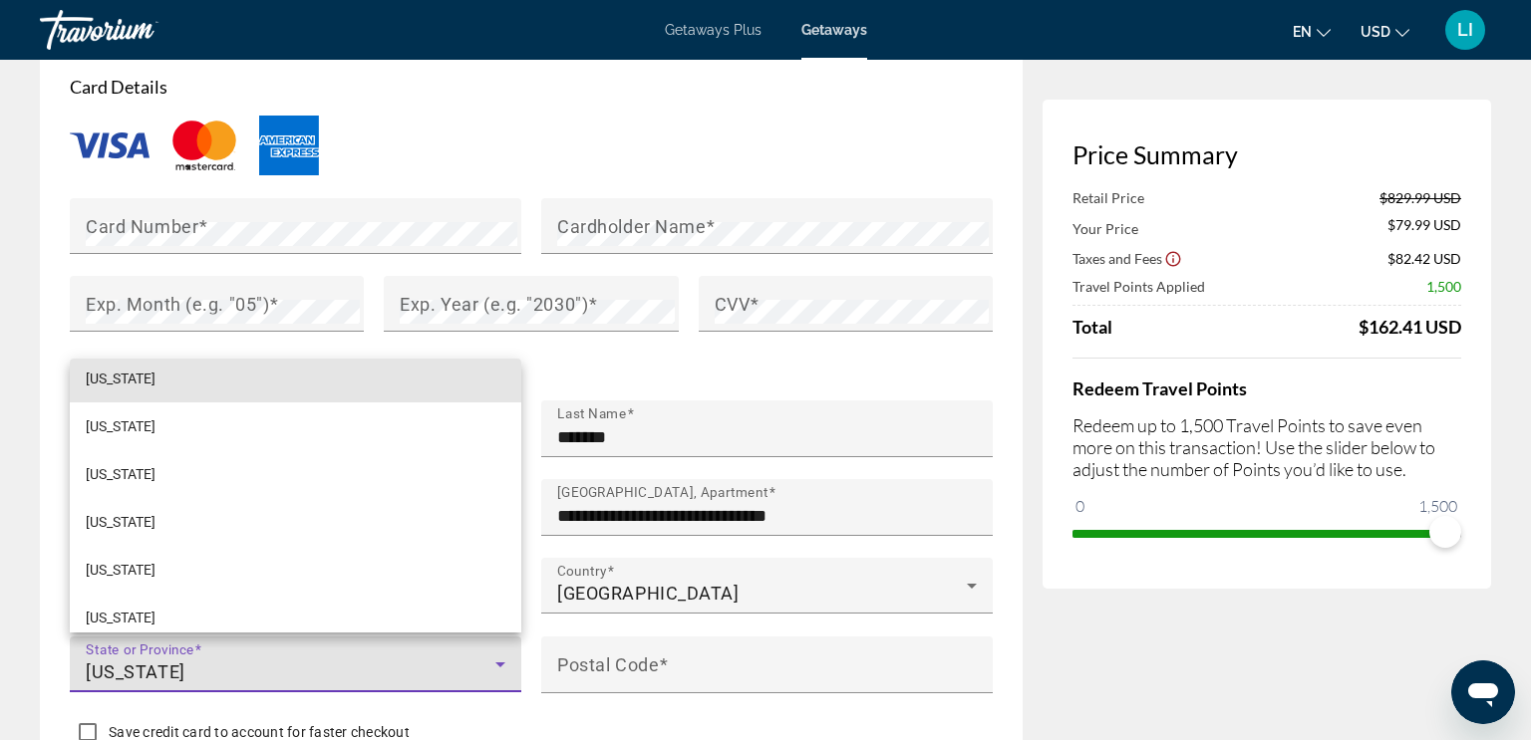
scroll to position [1402, 0]
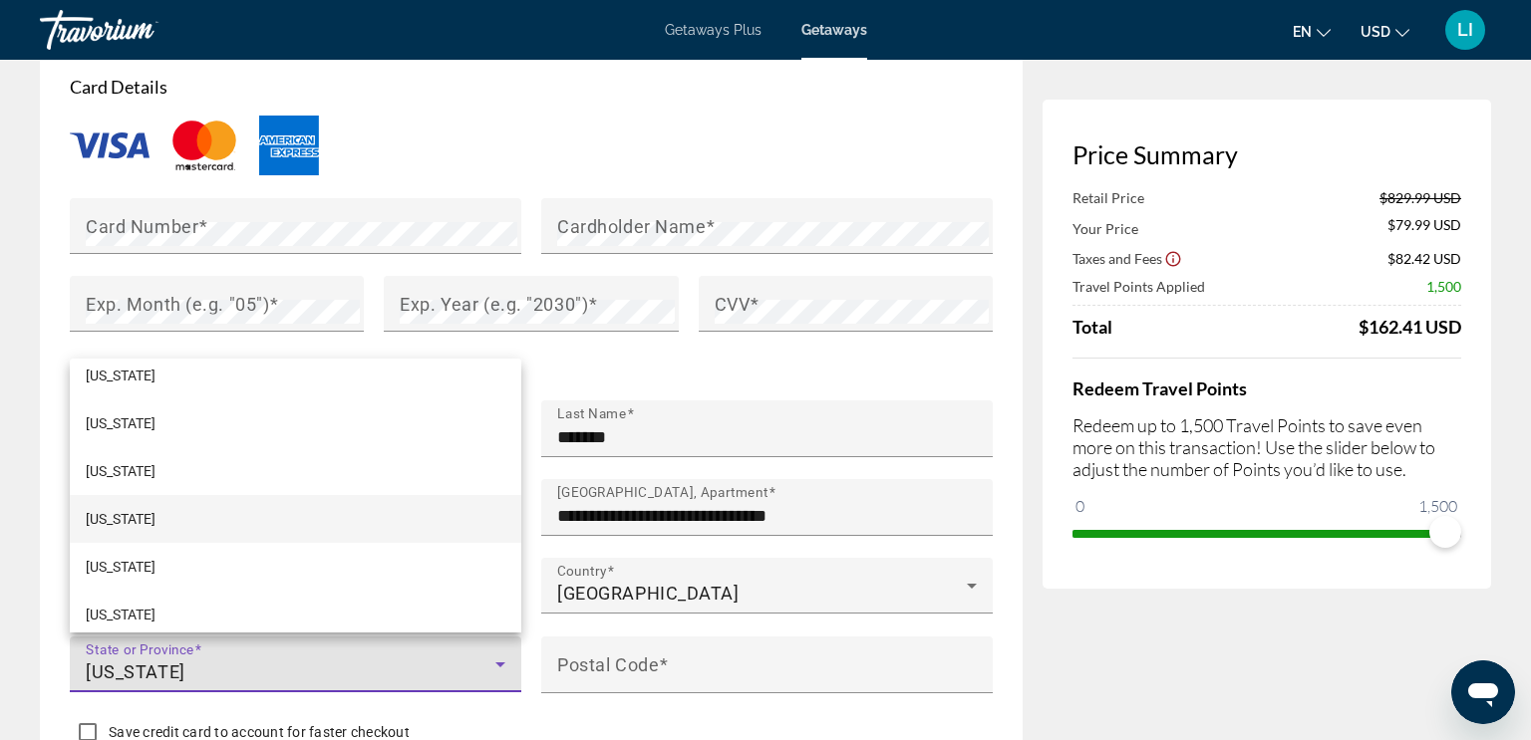
click at [108, 518] on span "[US_STATE]" at bounding box center [121, 519] width 70 height 24
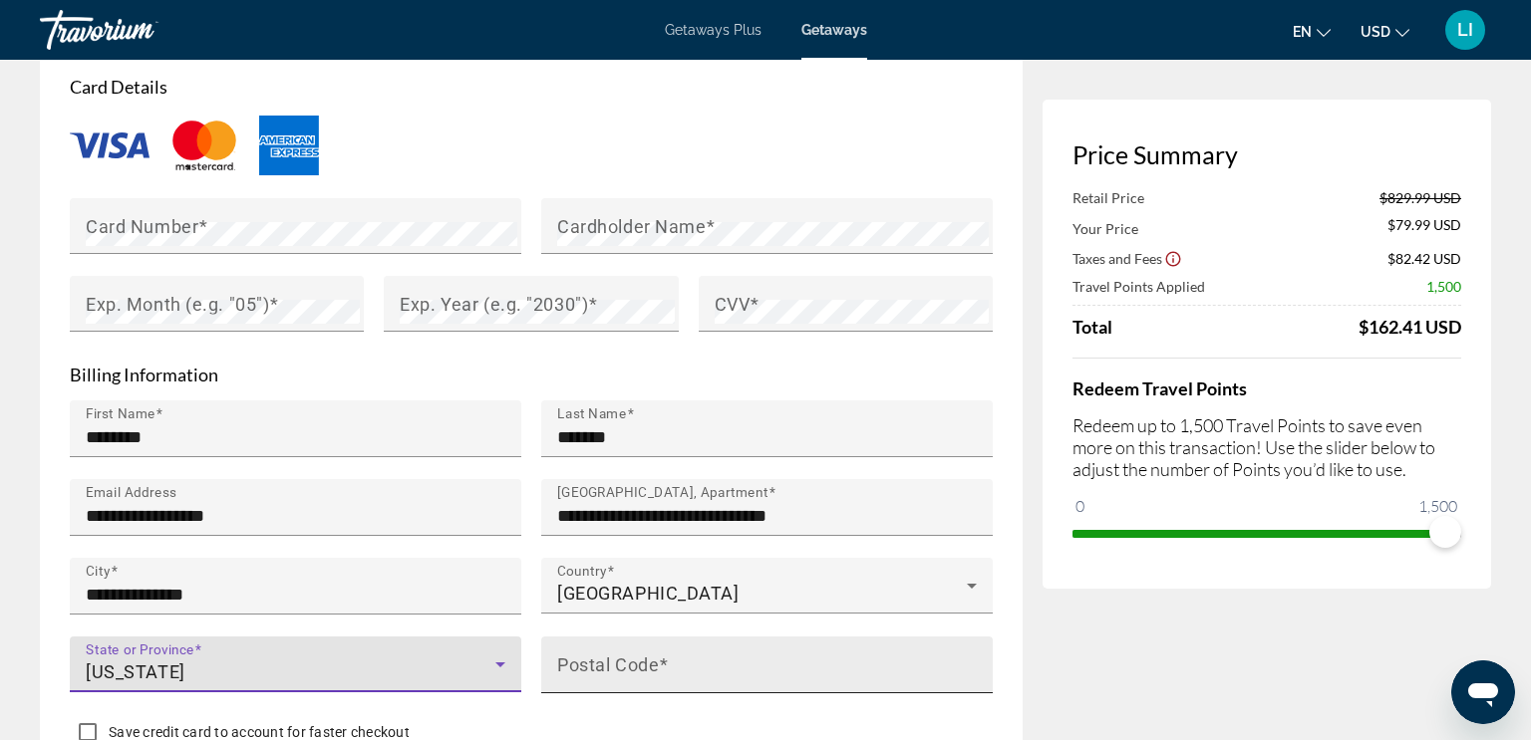
click at [619, 667] on mat-label "Postal Code" at bounding box center [608, 664] width 102 height 21
click at [619, 667] on input "Postal Code" at bounding box center [773, 674] width 432 height 24
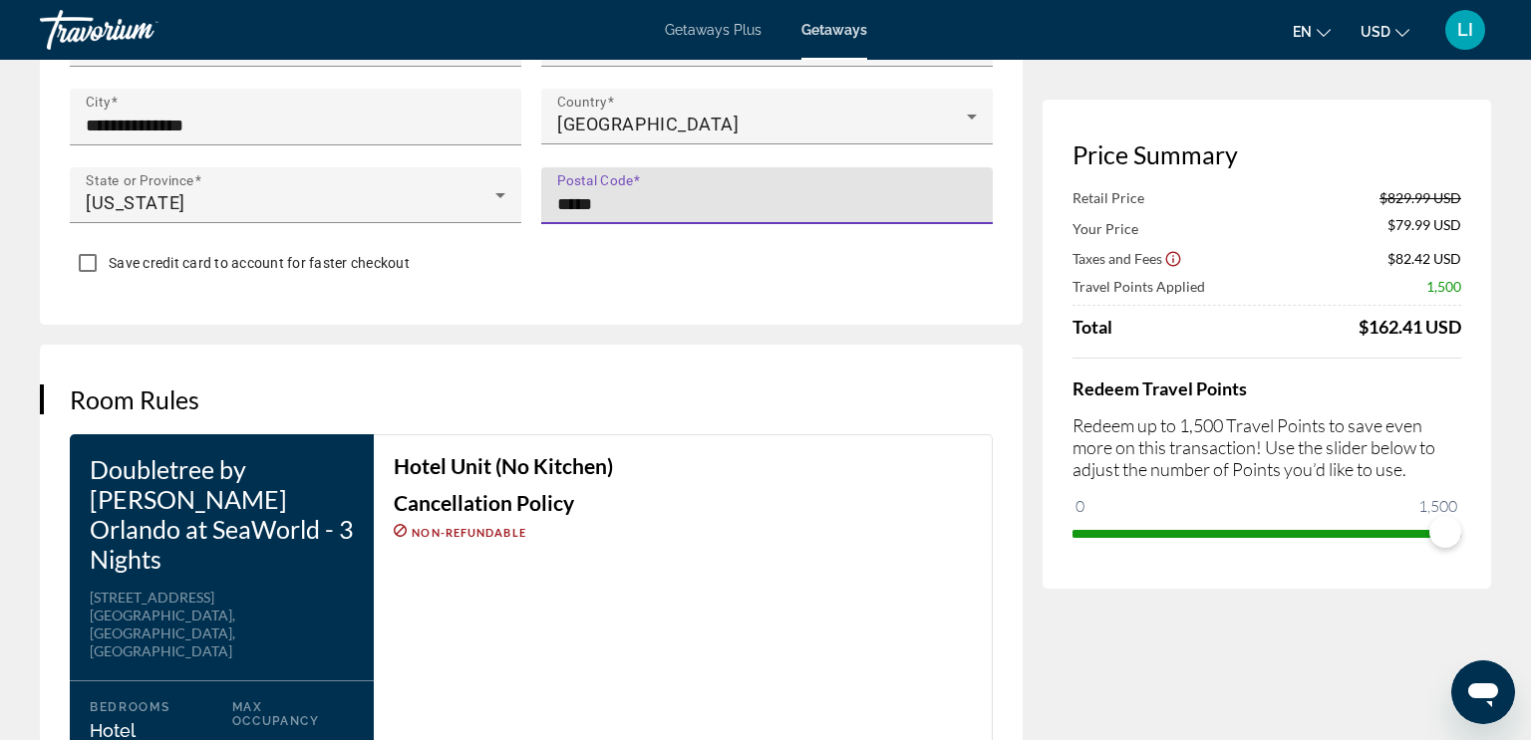
scroll to position [2224, 0]
type input "*****"
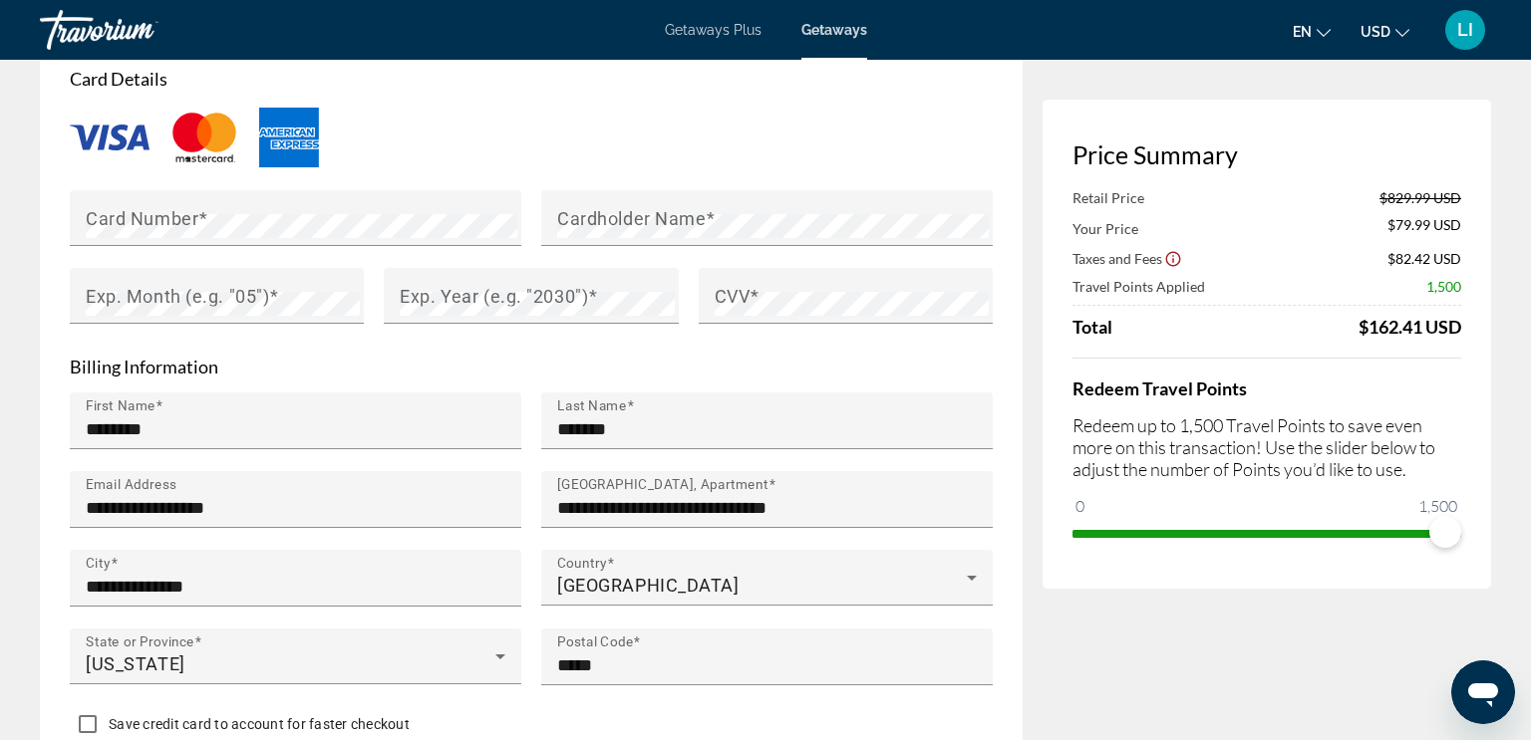
scroll to position [1760, 0]
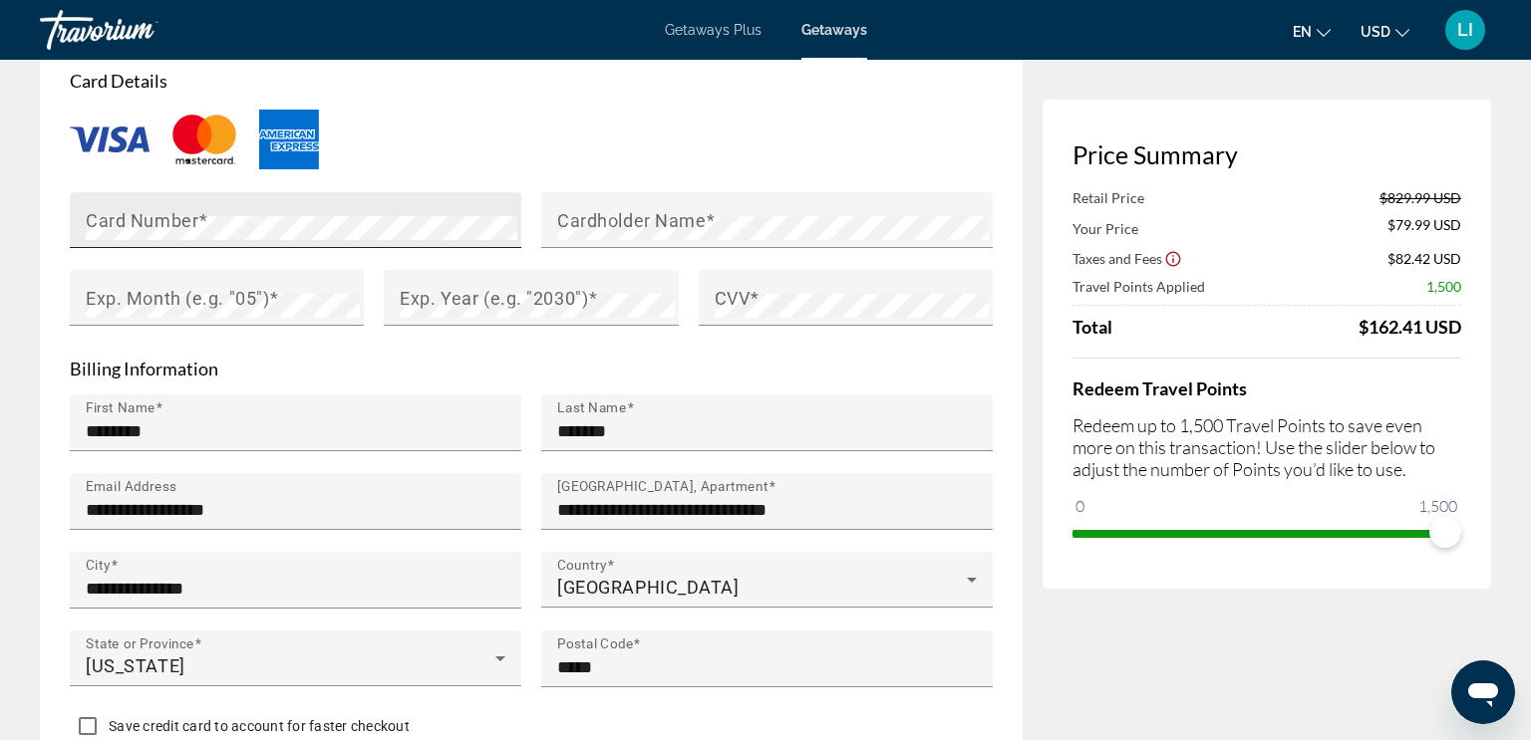
click at [89, 218] on mat-label "Card Number" at bounding box center [142, 219] width 113 height 21
click at [581, 221] on mat-label "Cardholder Name" at bounding box center [631, 219] width 148 height 21
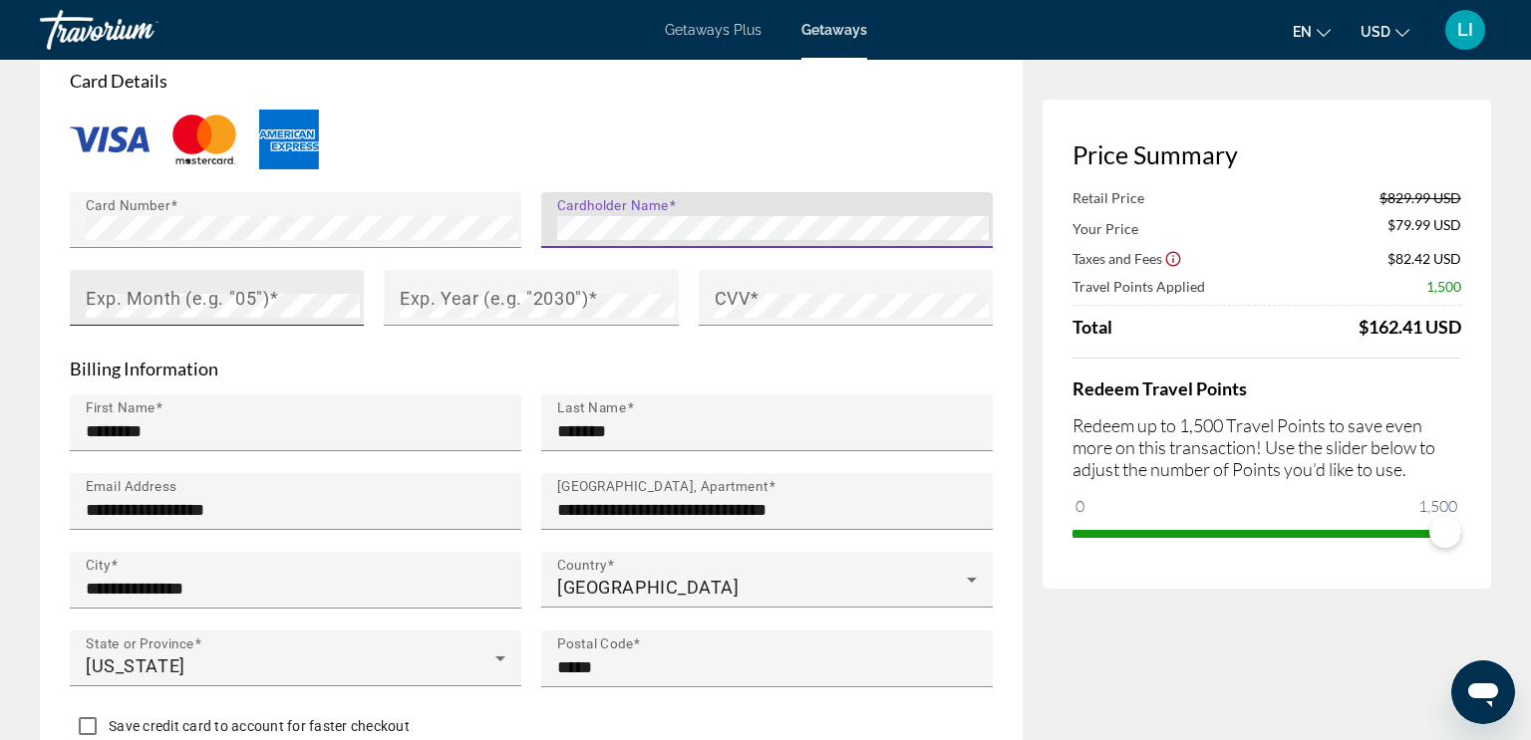
click at [168, 298] on mat-label "Exp. Month (e.g. "05")" at bounding box center [177, 297] width 183 height 21
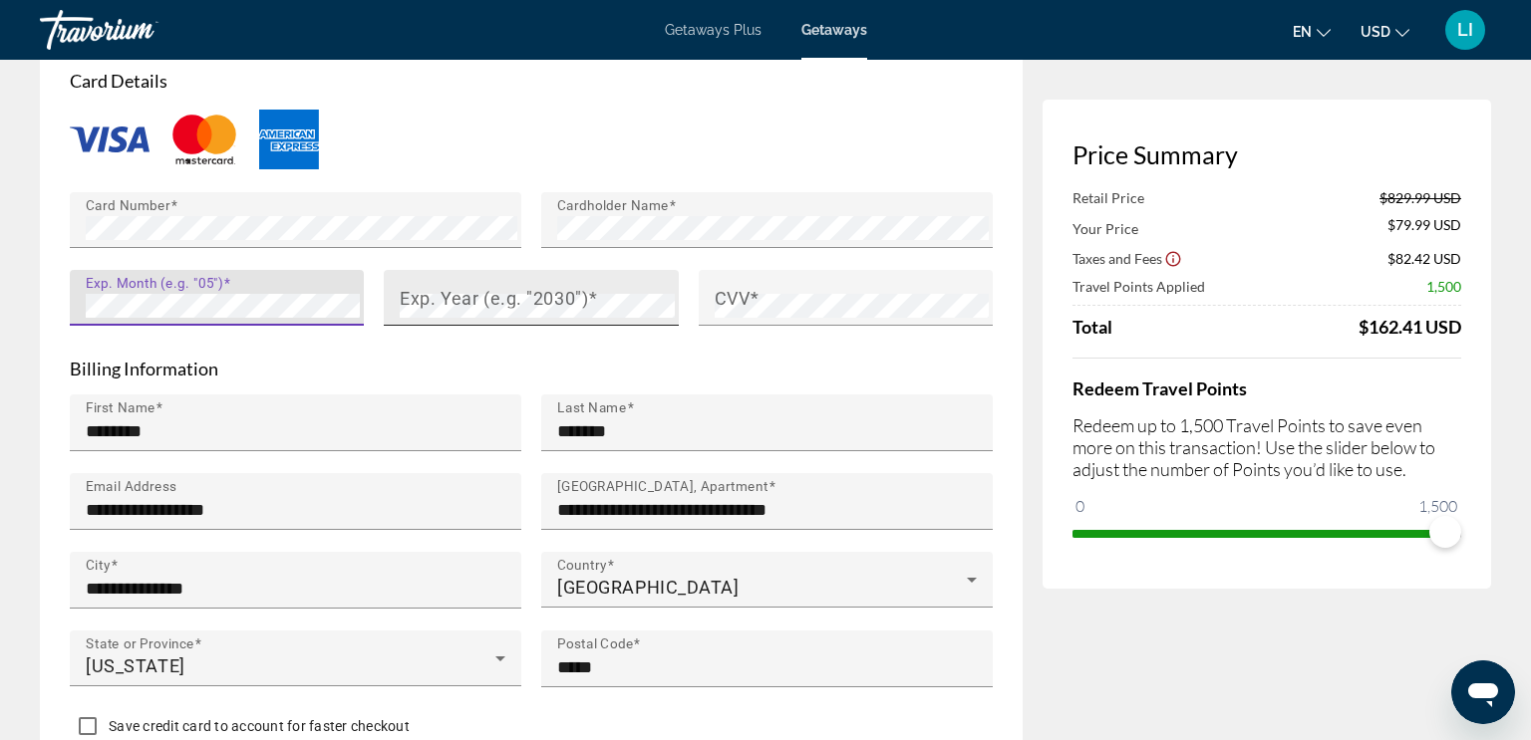
click at [449, 303] on mat-label "Exp. Year (e.g. "2030")" at bounding box center [494, 297] width 188 height 21
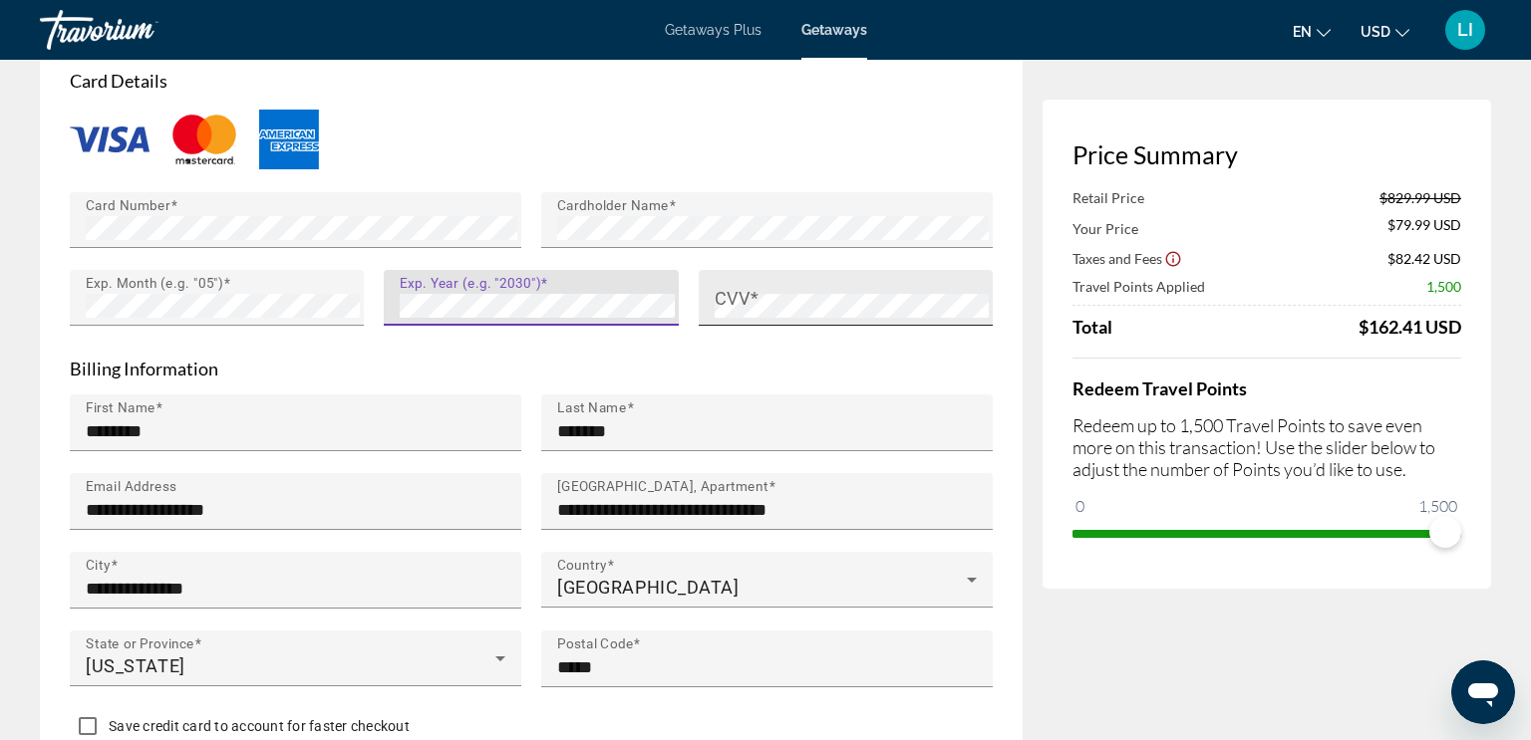
click at [731, 301] on mat-label "CVV" at bounding box center [733, 297] width 36 height 21
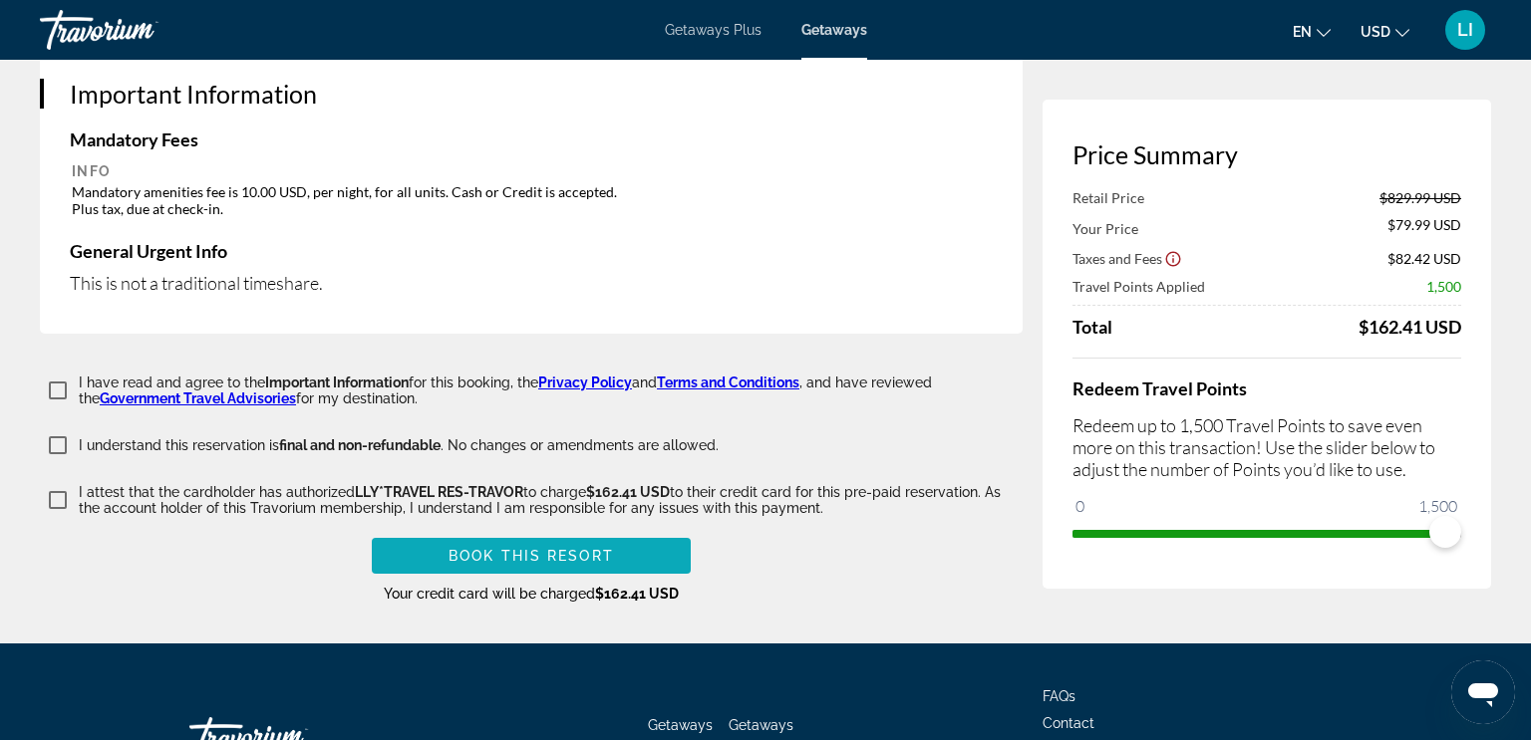
scroll to position [3115, 0]
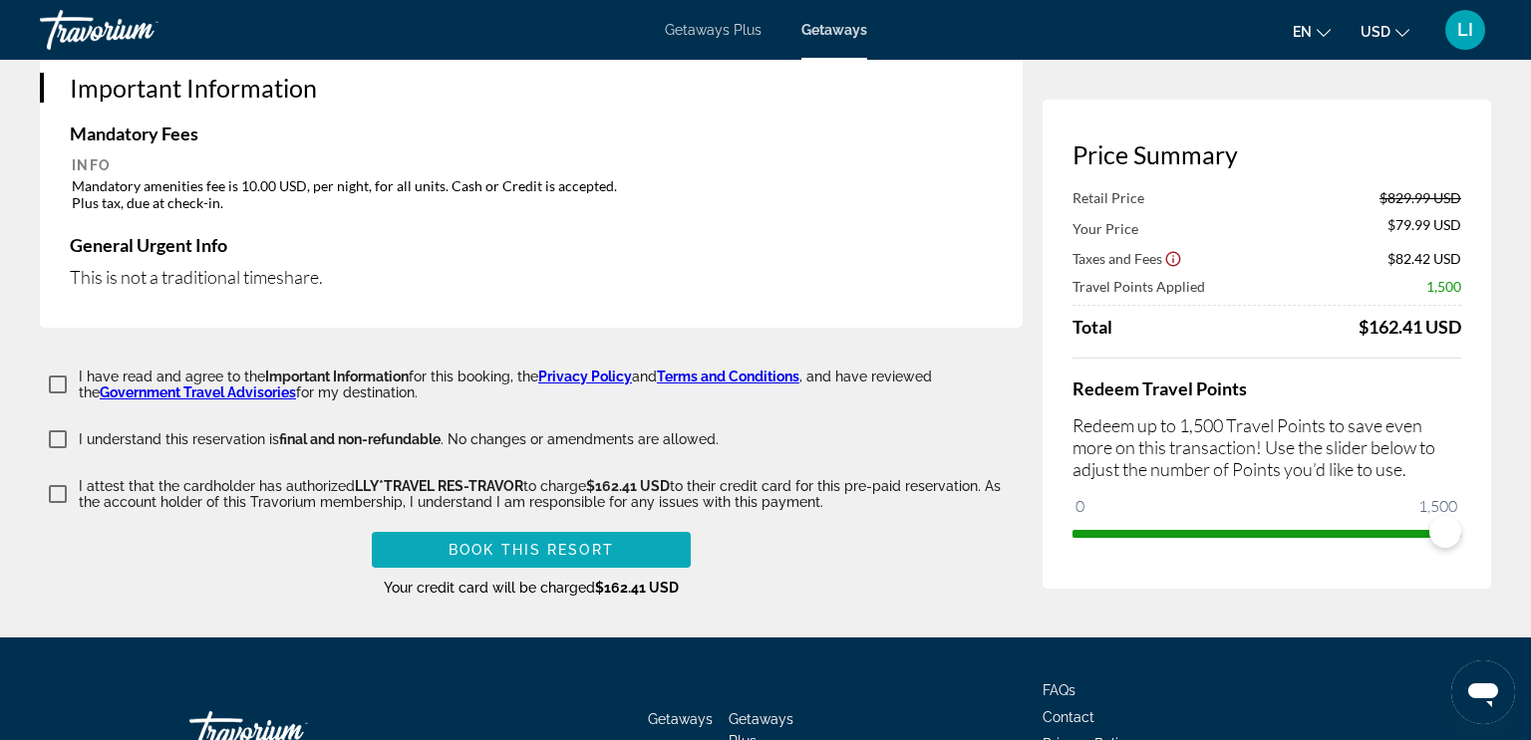
click at [497, 542] on span "Book this Resort" at bounding box center [530, 550] width 165 height 16
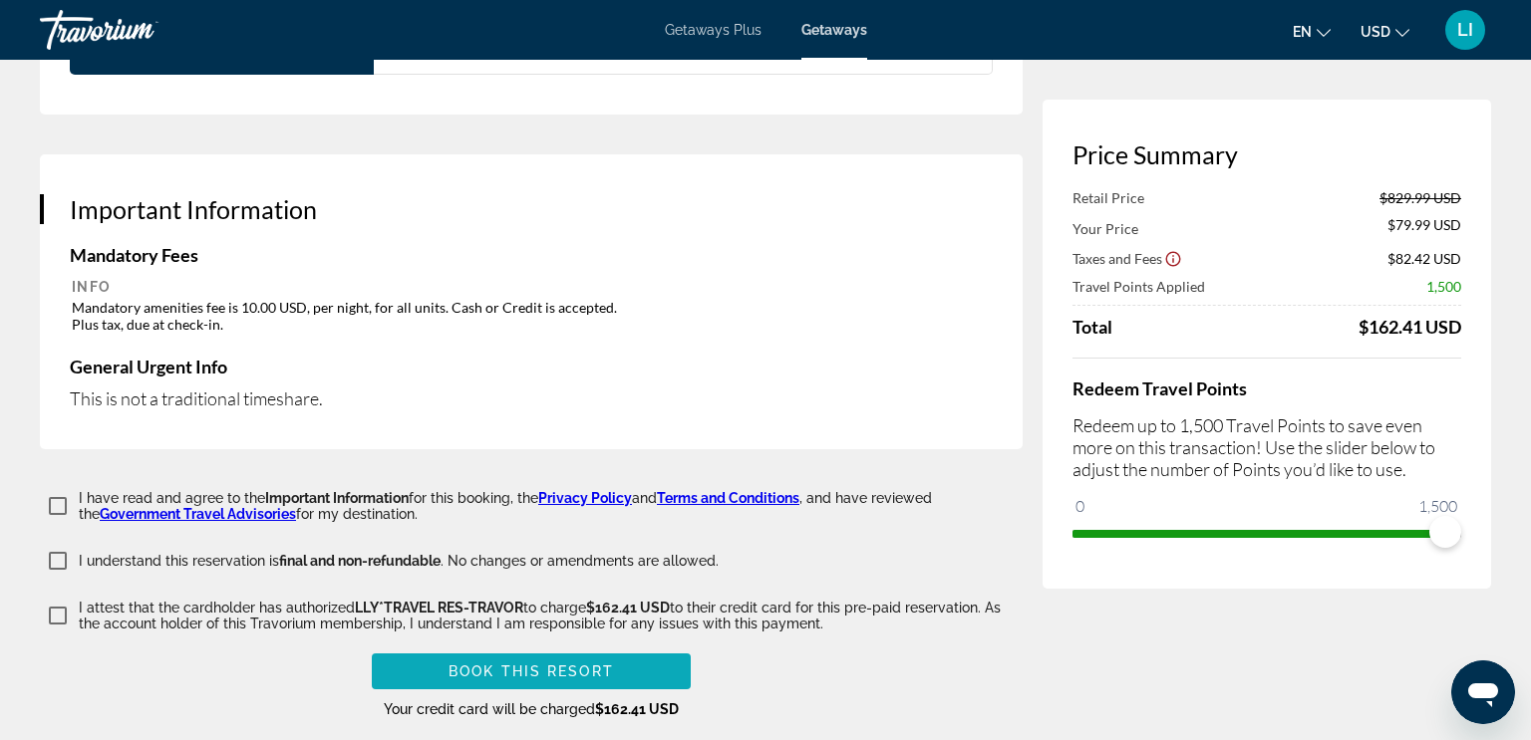
scroll to position [3185, 0]
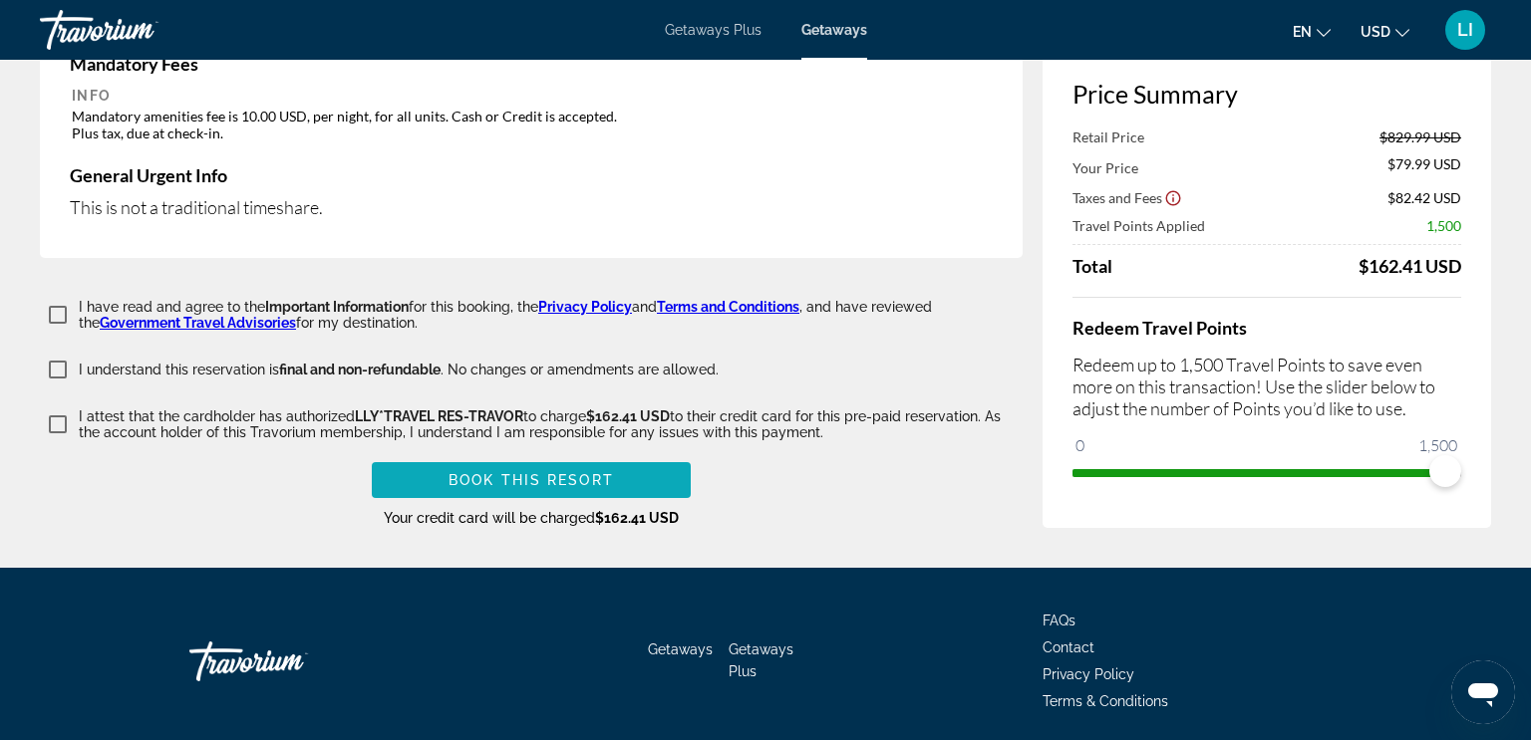
type input "**********"
click at [520, 472] on span "Book this Resort" at bounding box center [530, 480] width 165 height 16
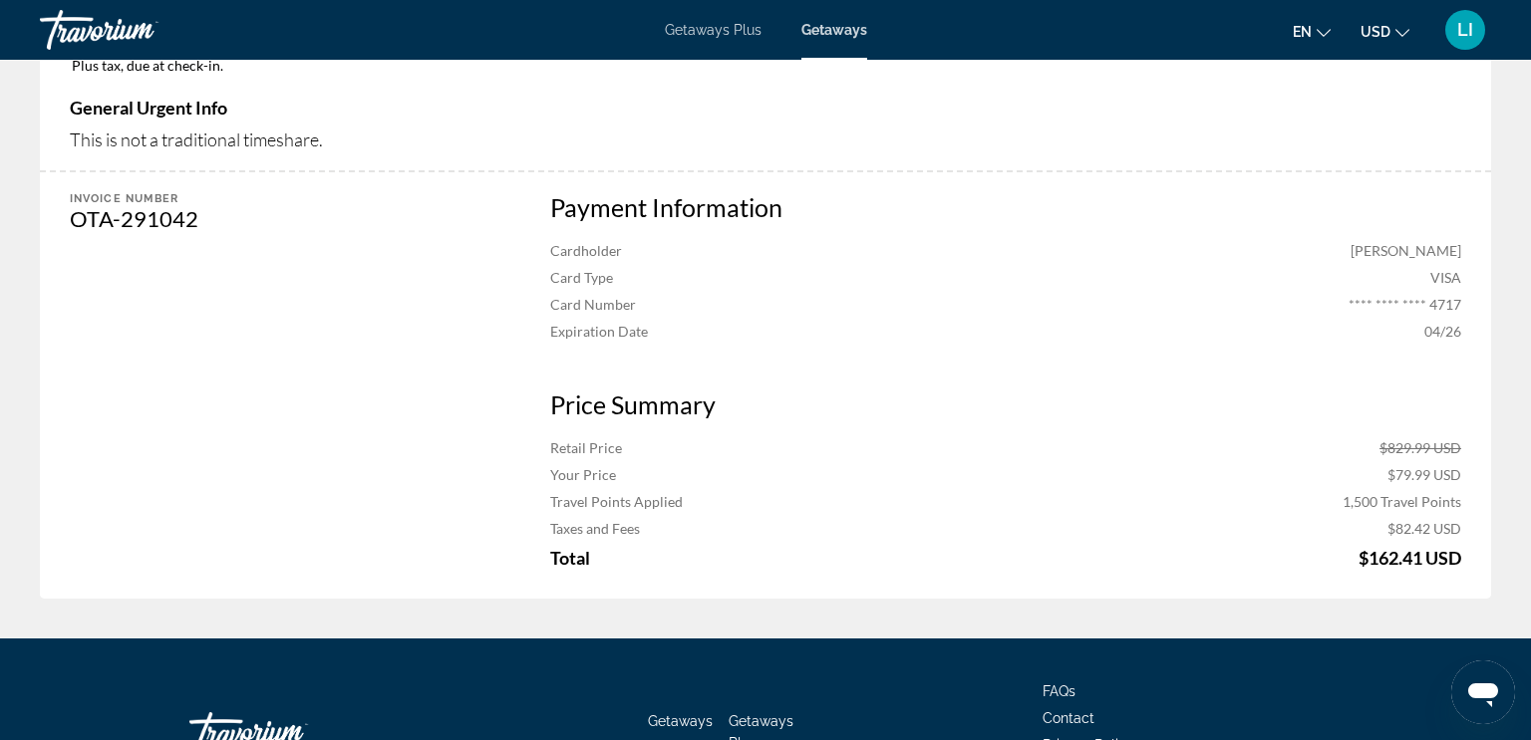
scroll to position [1148, 0]
